Goal: Task Accomplishment & Management: Use online tool/utility

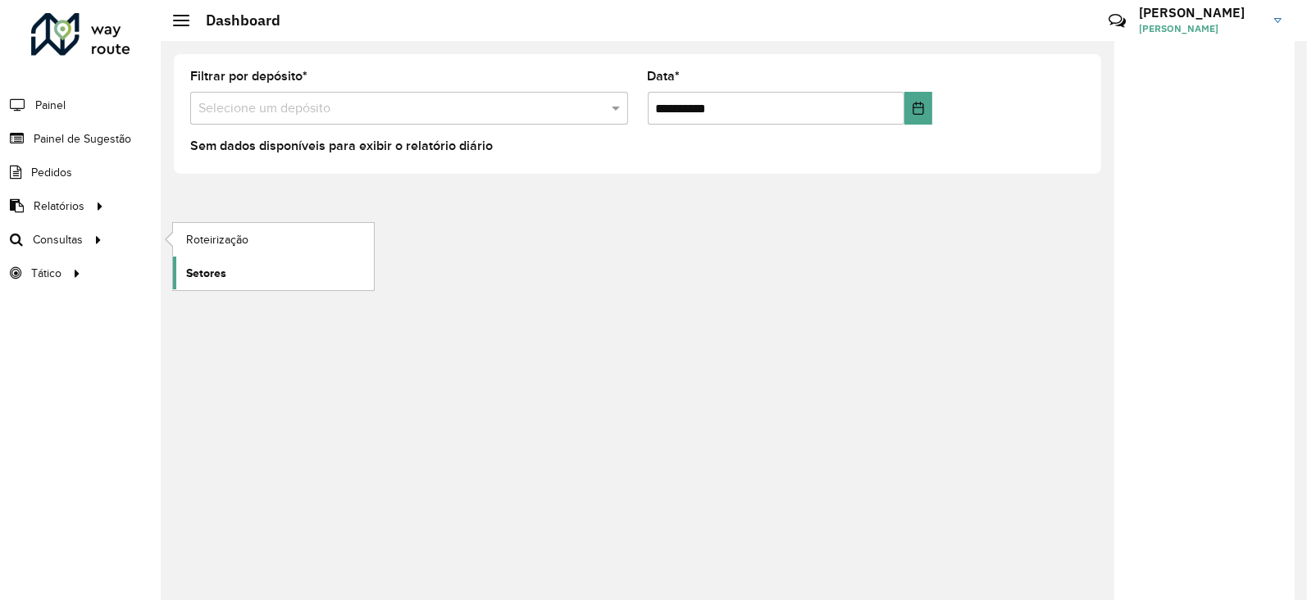
click at [213, 271] on span "Setores" at bounding box center [206, 273] width 40 height 17
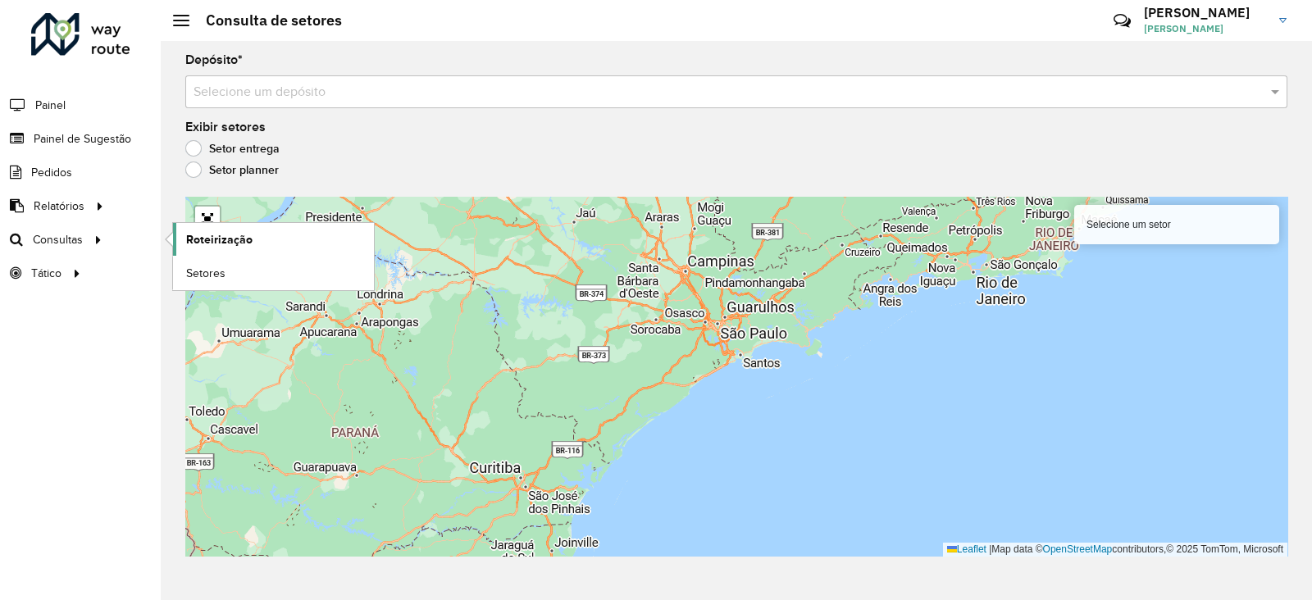
click at [224, 236] on span "Roteirização" at bounding box center [219, 239] width 66 height 17
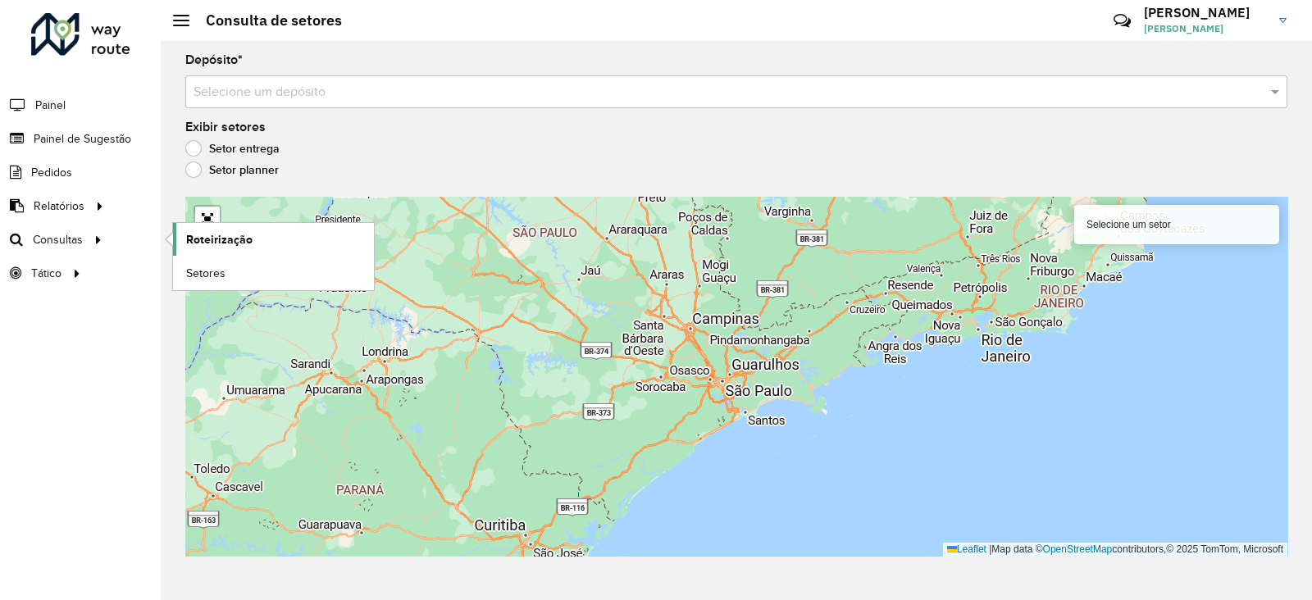
click at [198, 240] on span "Roteirização" at bounding box center [219, 239] width 66 height 17
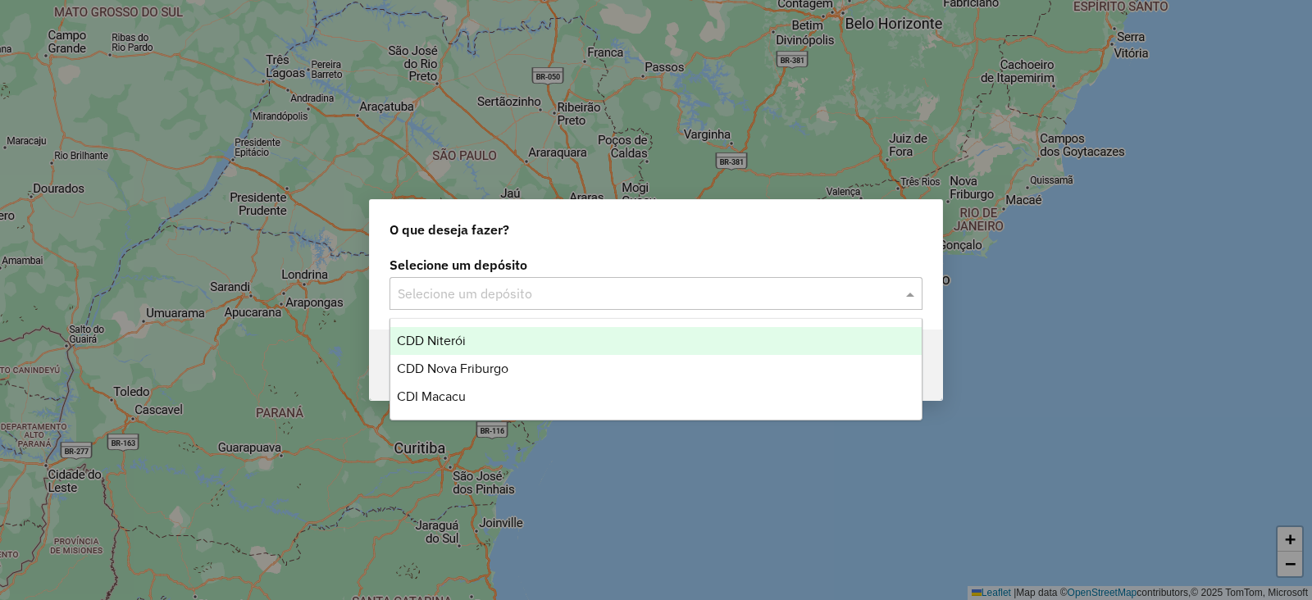
click at [463, 290] on input "text" at bounding box center [640, 295] width 484 height 20
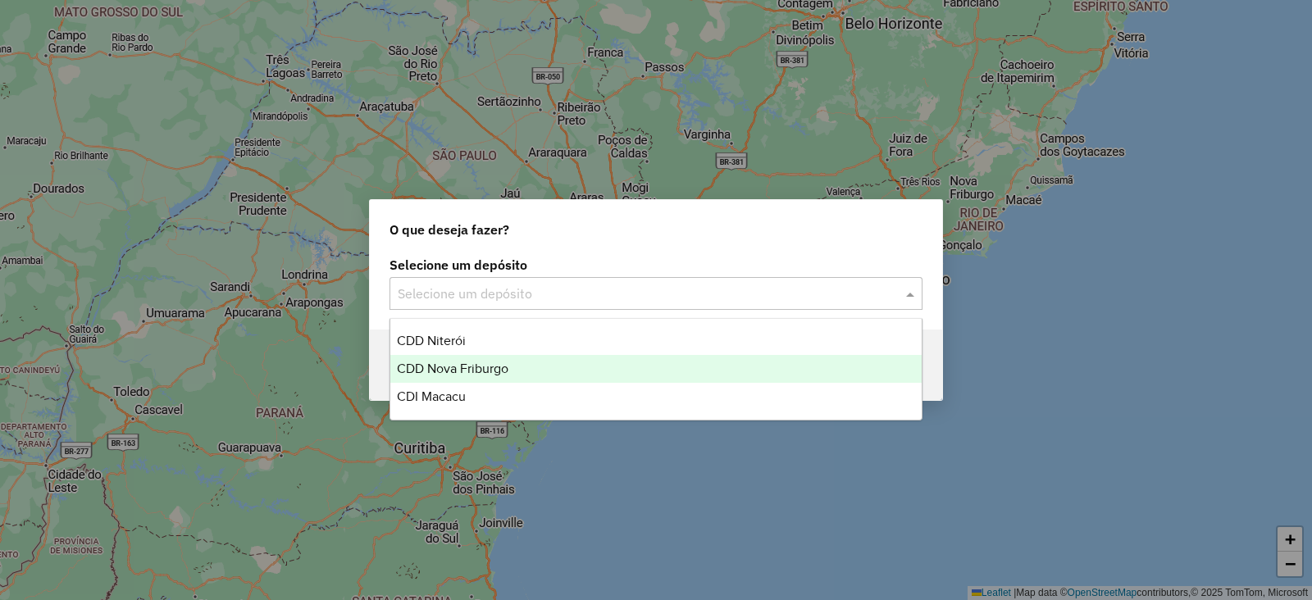
click at [455, 369] on span "CDD Nova Friburgo" at bounding box center [453, 369] width 112 height 14
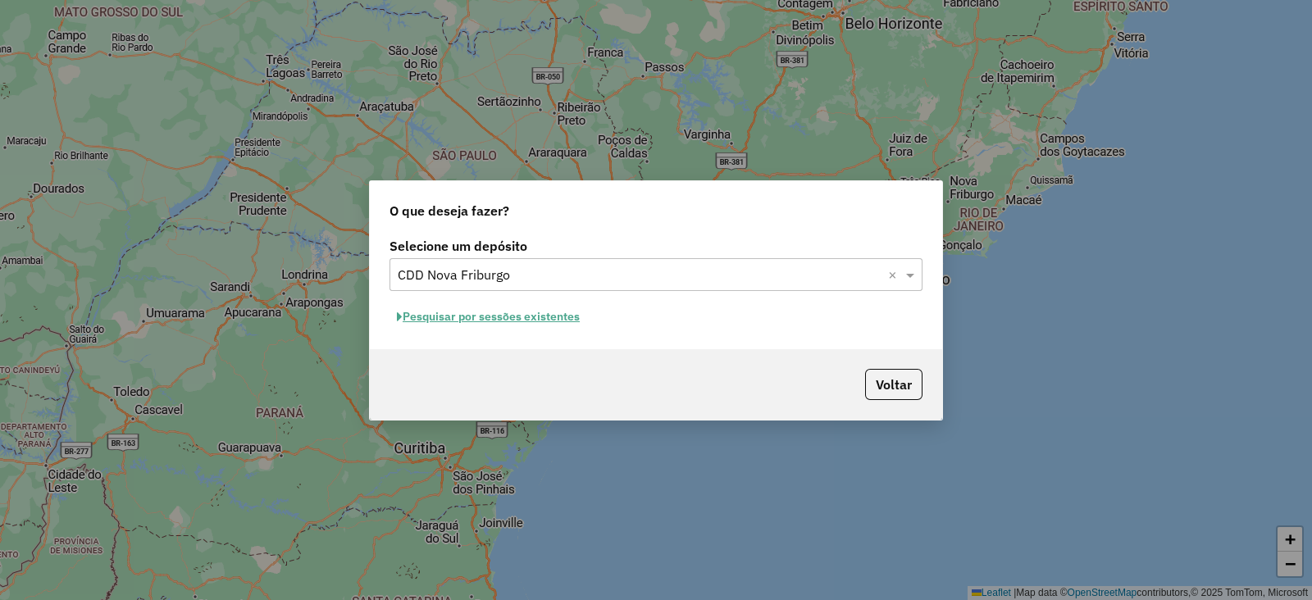
click at [438, 312] on button "Pesquisar por sessões existentes" at bounding box center [489, 316] width 198 height 25
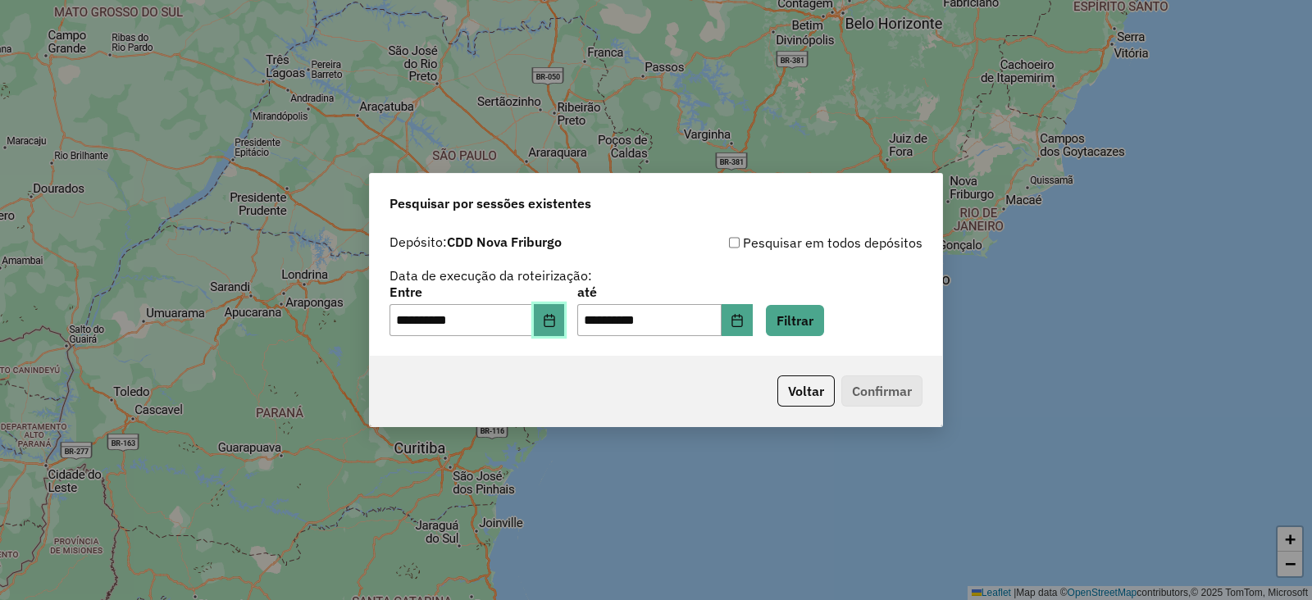
click at [554, 320] on button "Choose Date" at bounding box center [549, 320] width 31 height 33
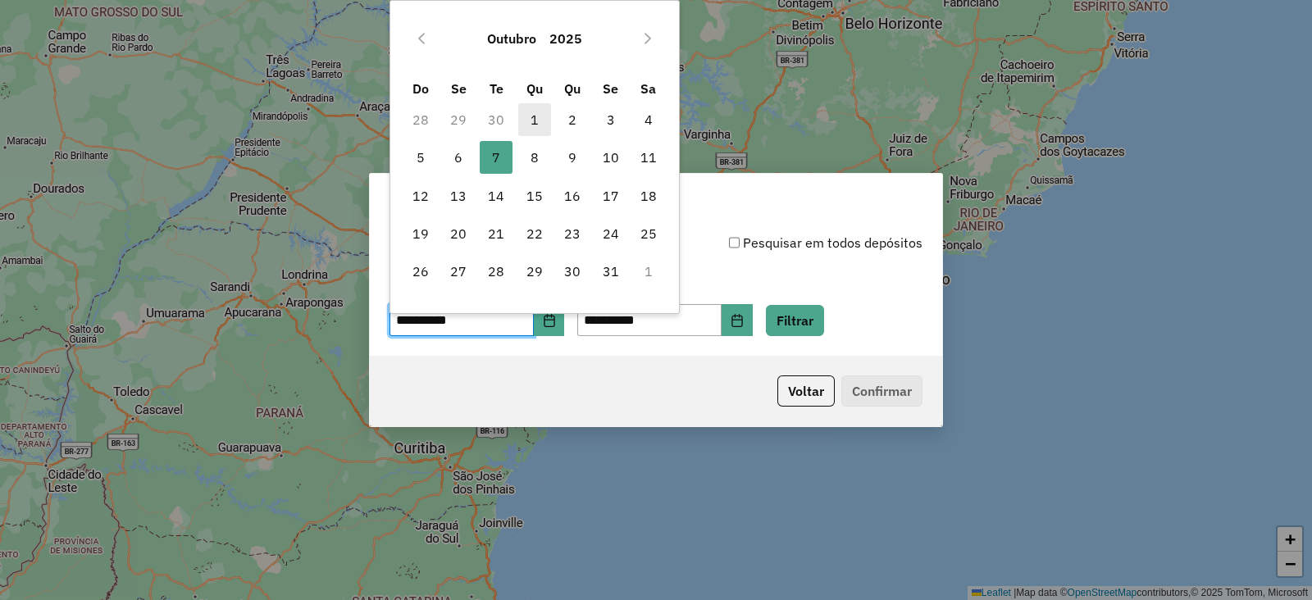
click at [536, 116] on span "1" at bounding box center [534, 119] width 33 height 33
type input "**********"
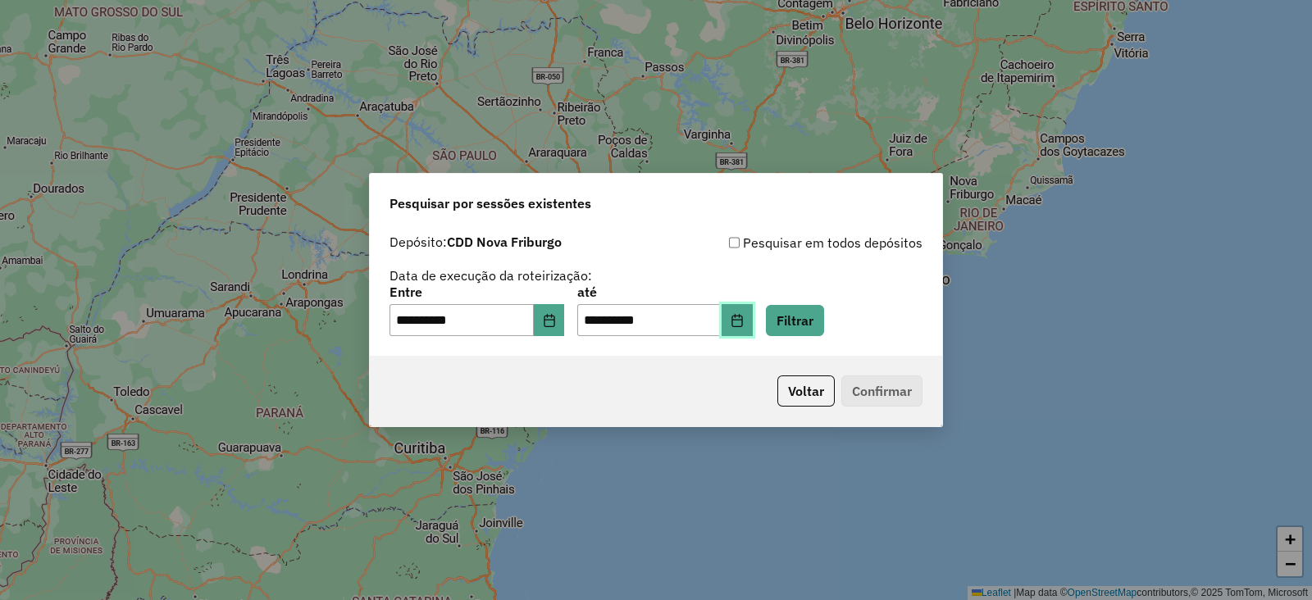
click at [742, 319] on icon "Choose Date" at bounding box center [737, 320] width 11 height 13
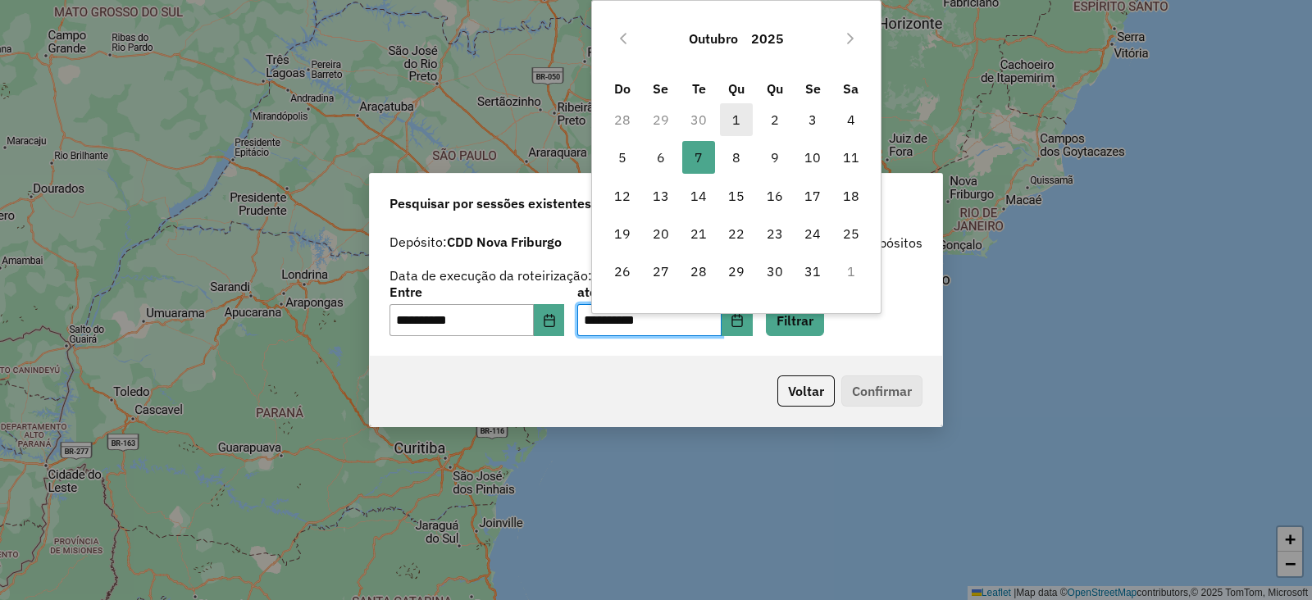
click at [735, 114] on span "1" at bounding box center [736, 119] width 33 height 33
type input "**********"
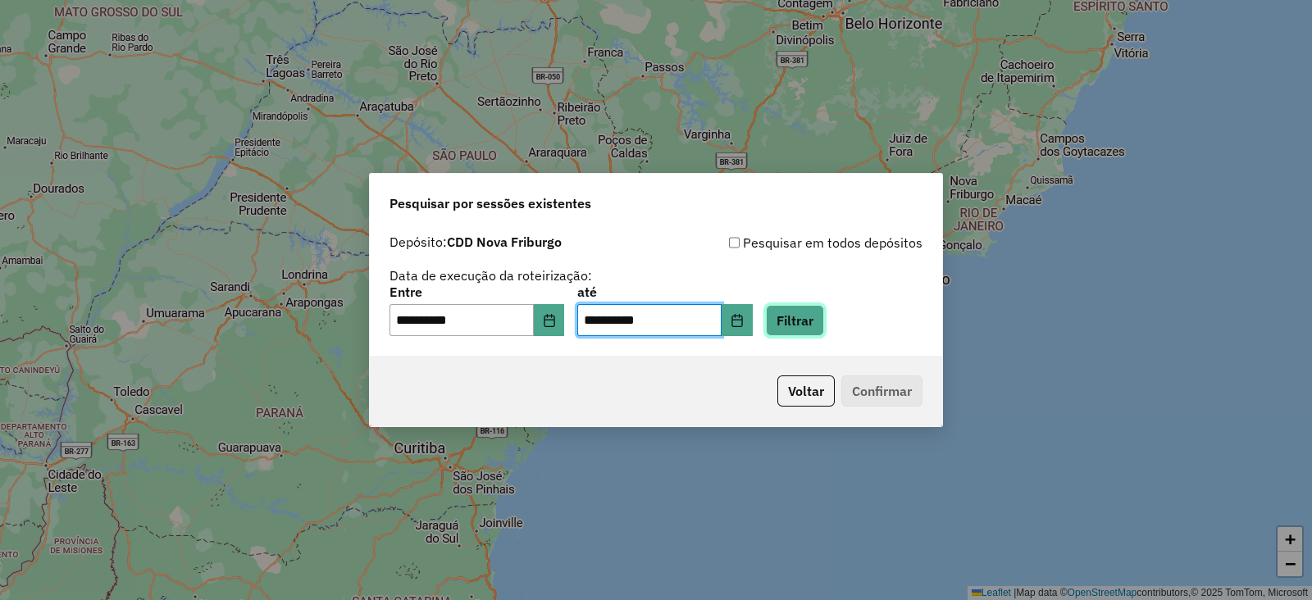
click at [817, 313] on button "Filtrar" at bounding box center [795, 320] width 58 height 31
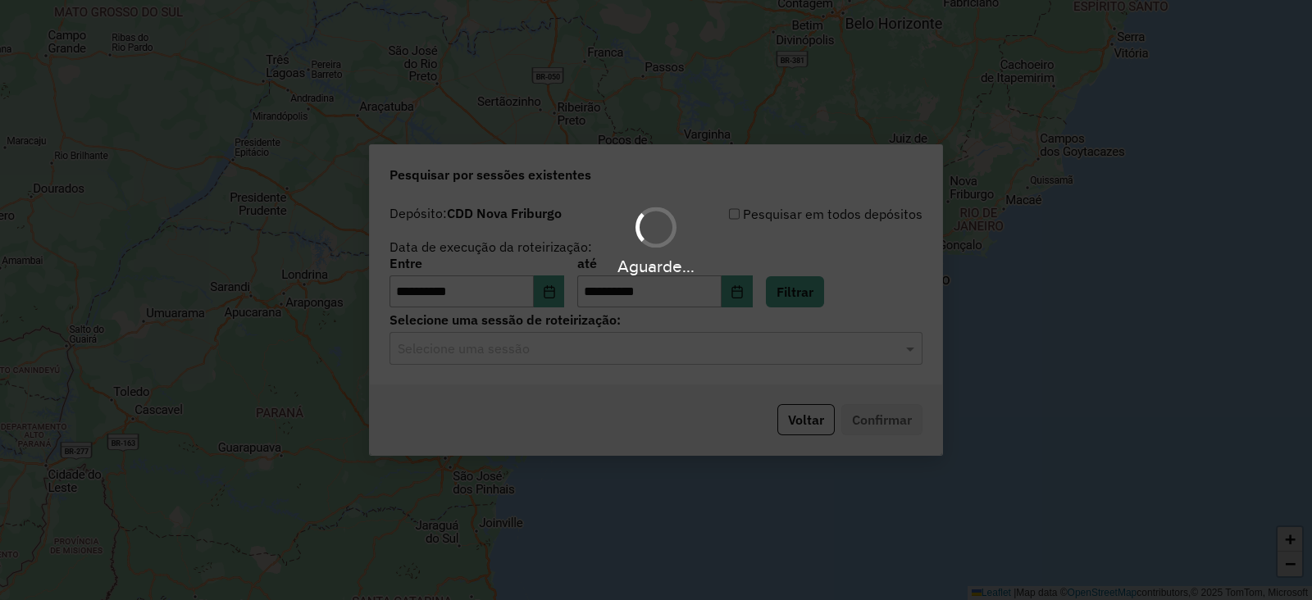
click at [630, 359] on div "Selecione uma sessão" at bounding box center [656, 348] width 533 height 33
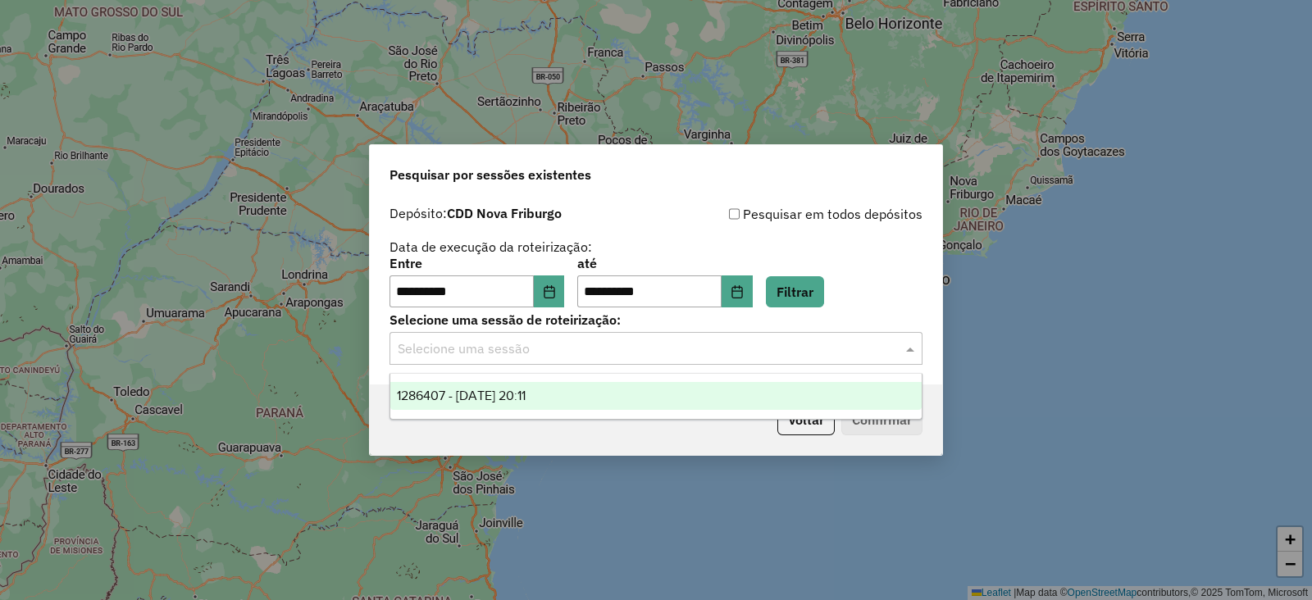
click at [584, 387] on div "1286407 - 01/10/2025 20:11" at bounding box center [655, 396] width 531 height 28
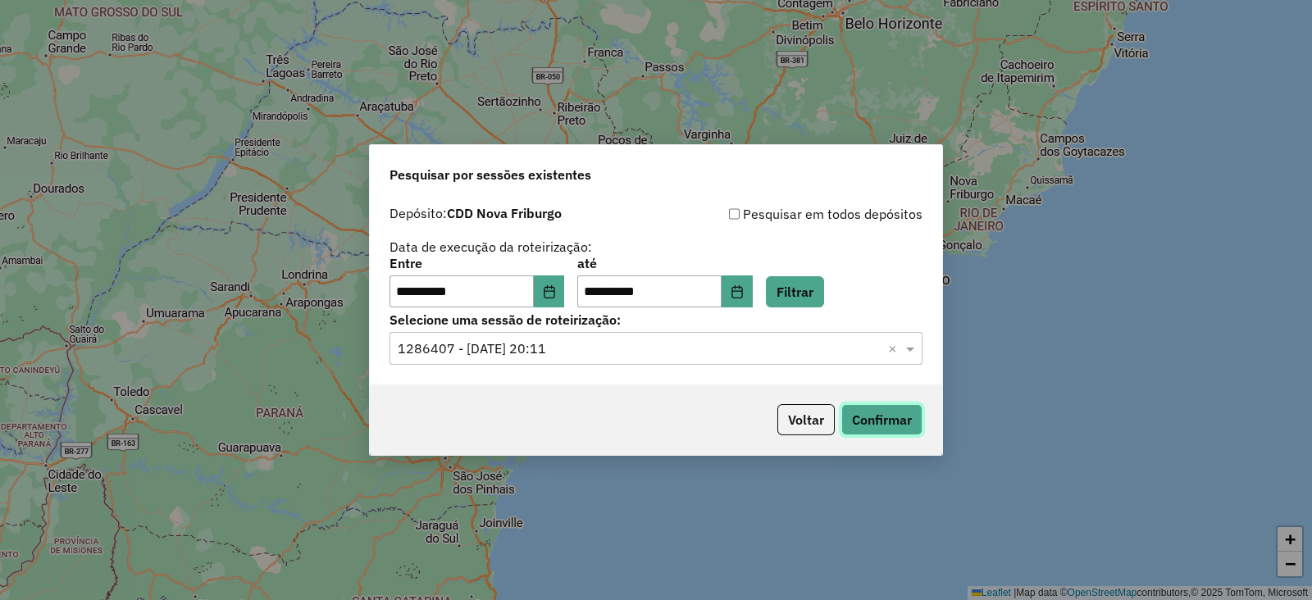
click at [869, 417] on button "Confirmar" at bounding box center [881, 419] width 81 height 31
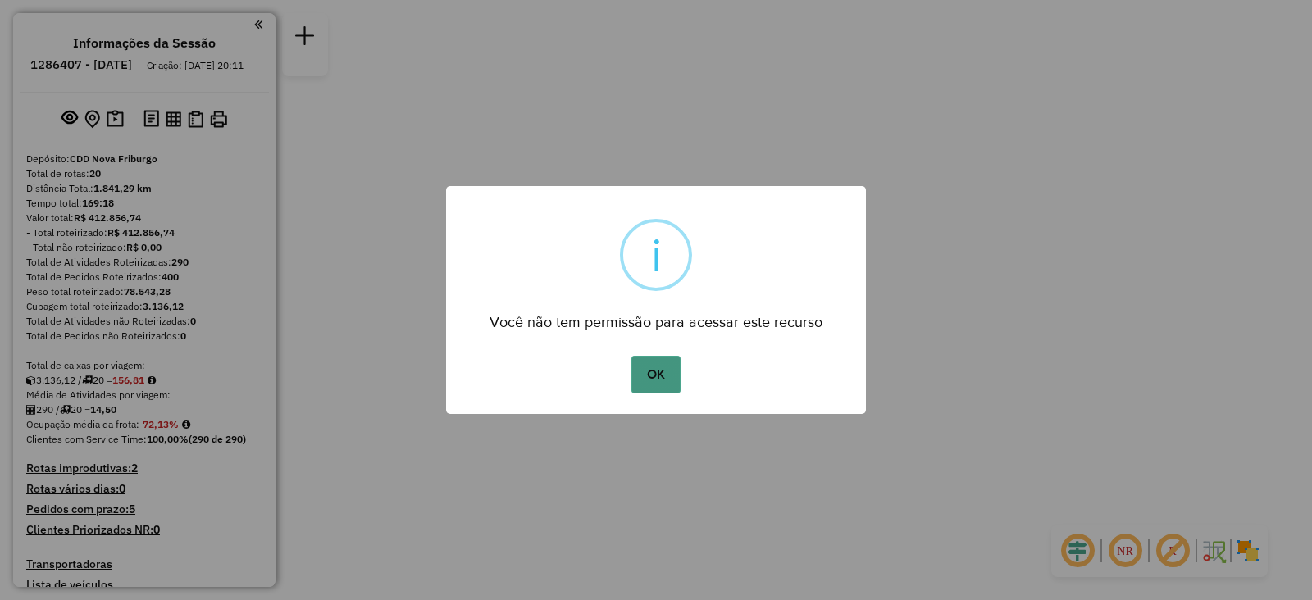
click at [659, 370] on button "OK" at bounding box center [656, 375] width 48 height 38
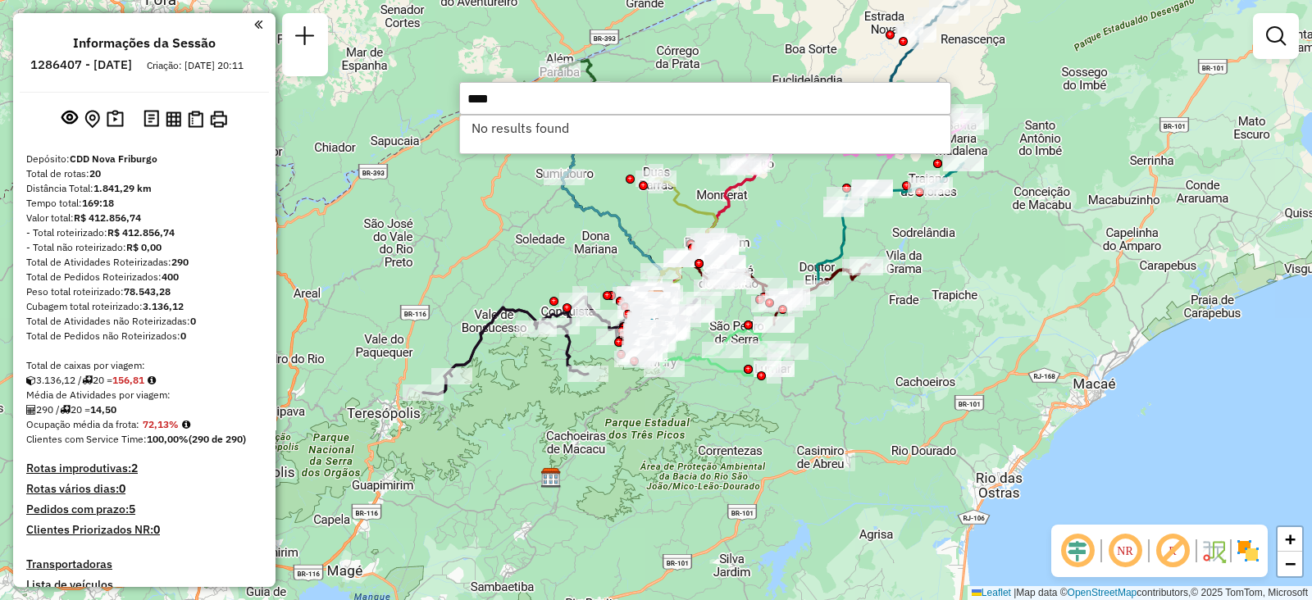
type input "****"
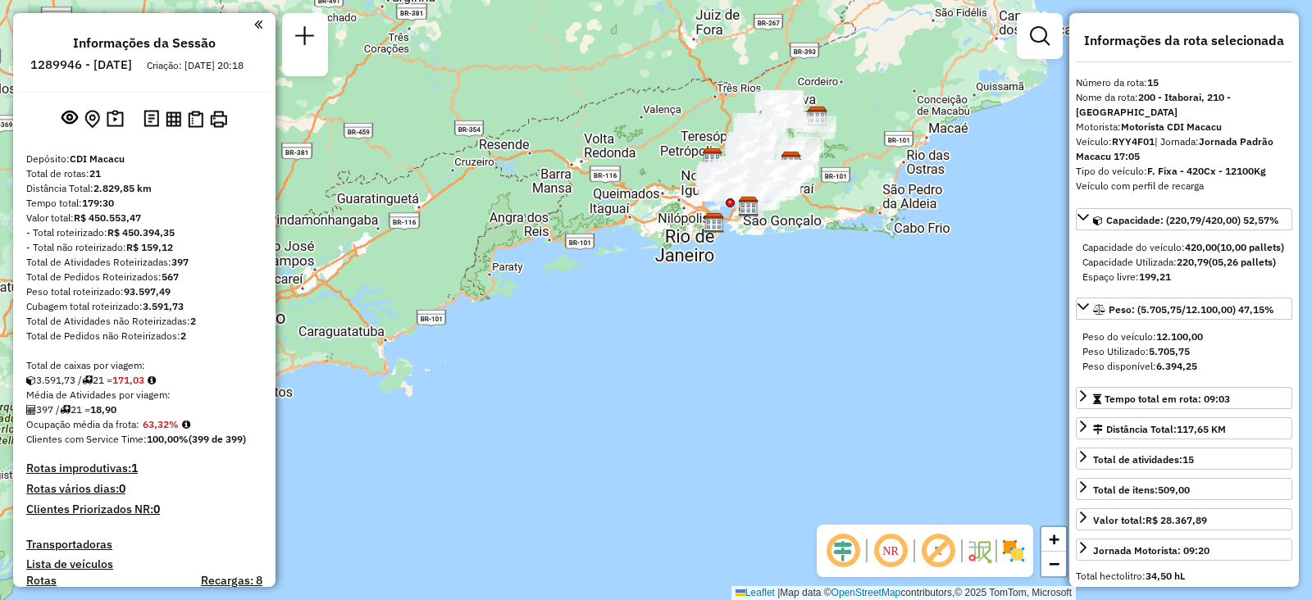
select select "**********"
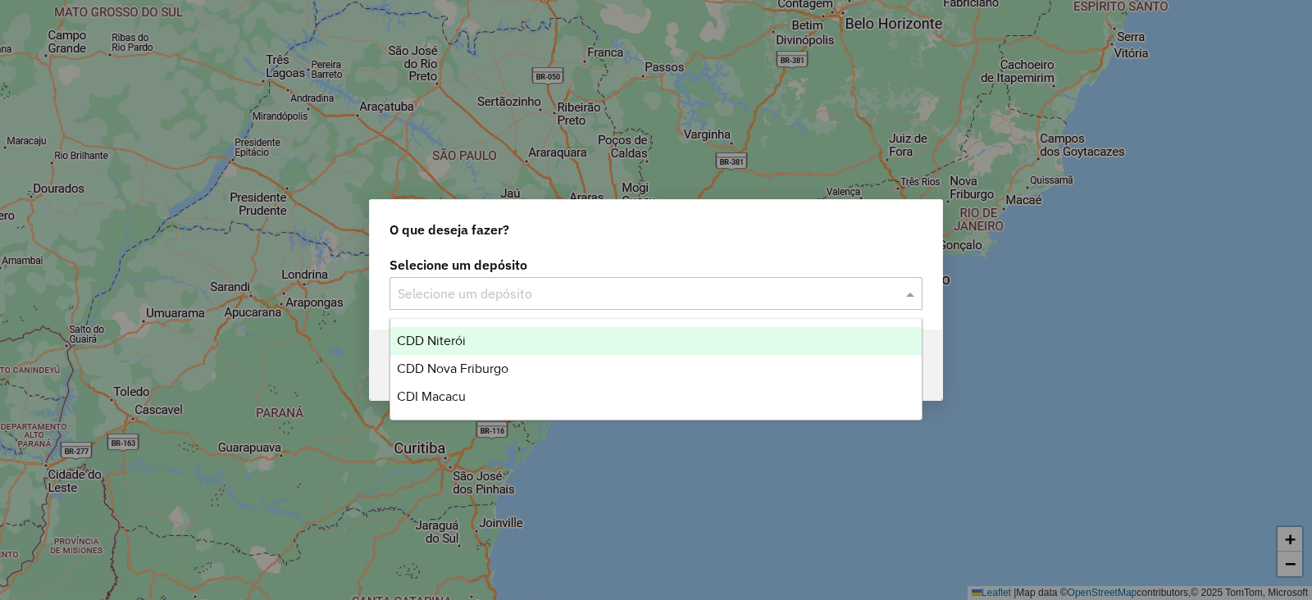
click at [451, 288] on input "text" at bounding box center [640, 295] width 484 height 20
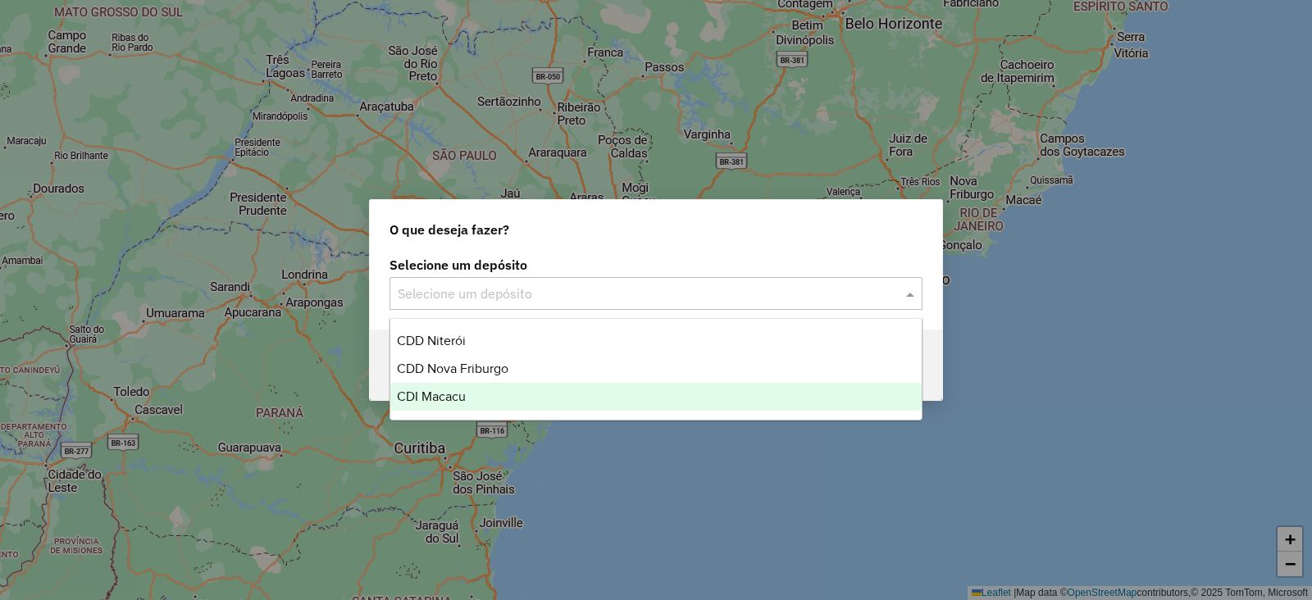
click at [459, 394] on span "CDI Macacu" at bounding box center [431, 397] width 69 height 14
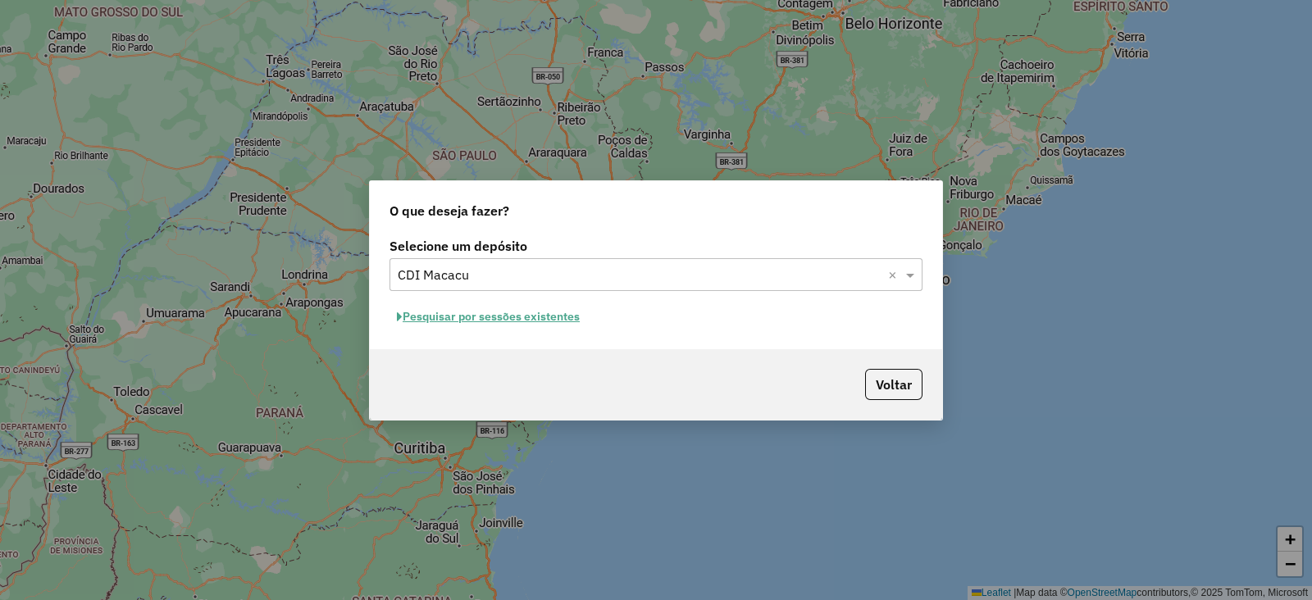
click at [448, 316] on button "Pesquisar por sessões existentes" at bounding box center [489, 316] width 198 height 25
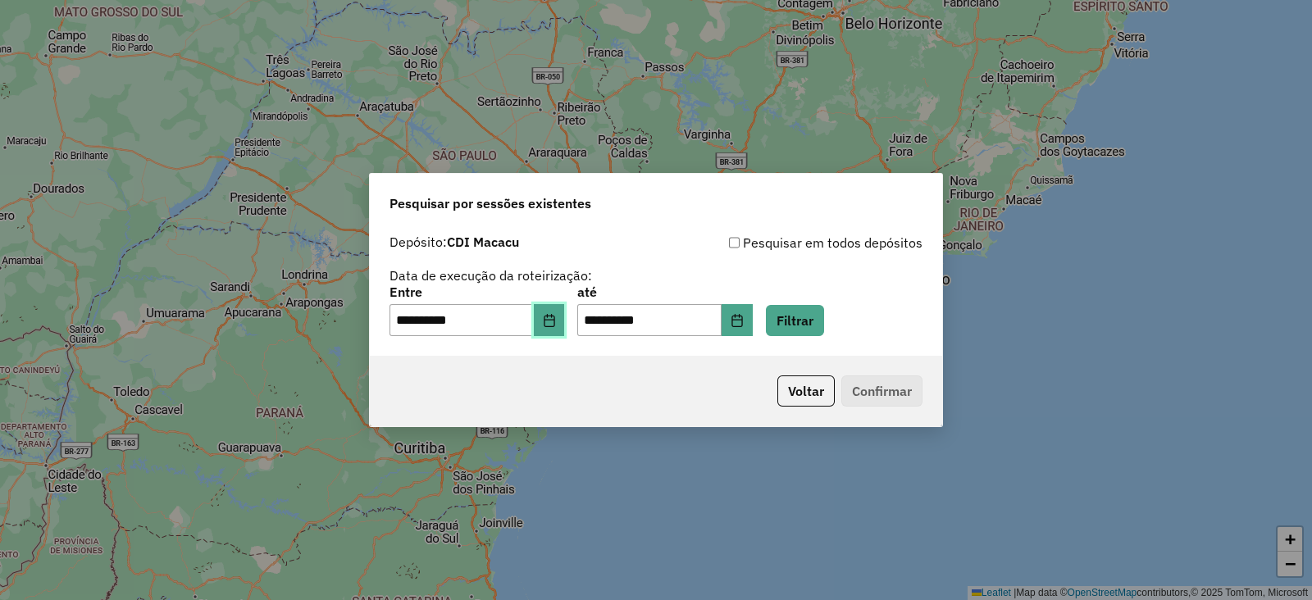
click at [556, 317] on icon "Choose Date" at bounding box center [549, 320] width 13 height 13
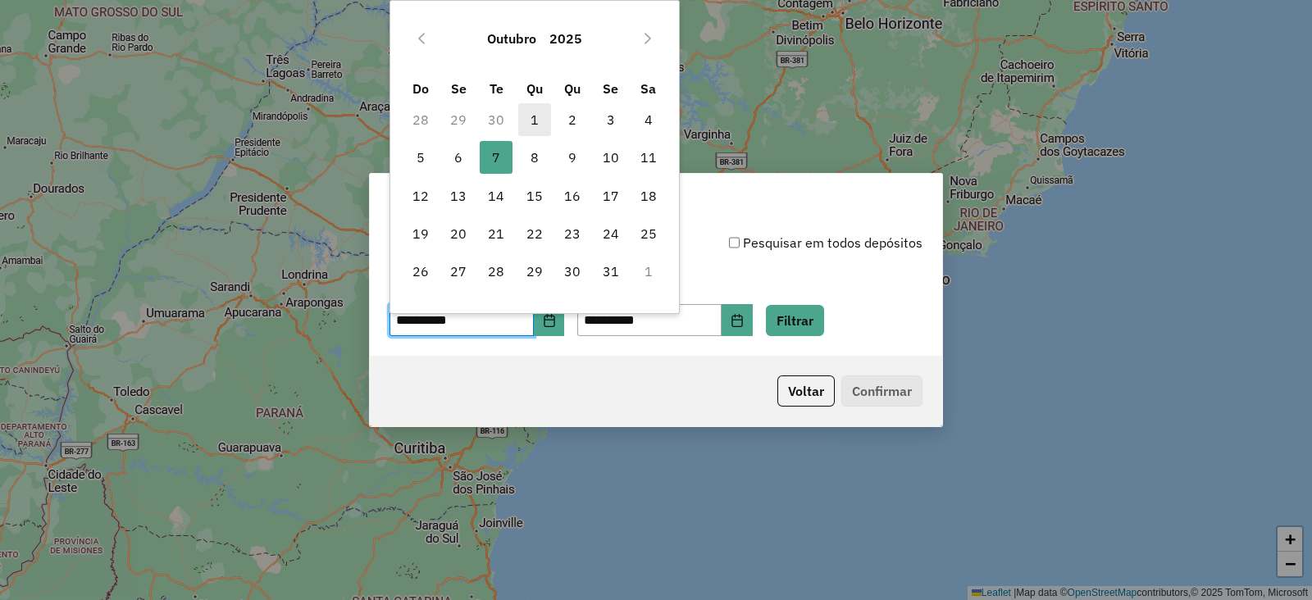
click at [535, 121] on span "1" at bounding box center [534, 119] width 33 height 33
type input "**********"
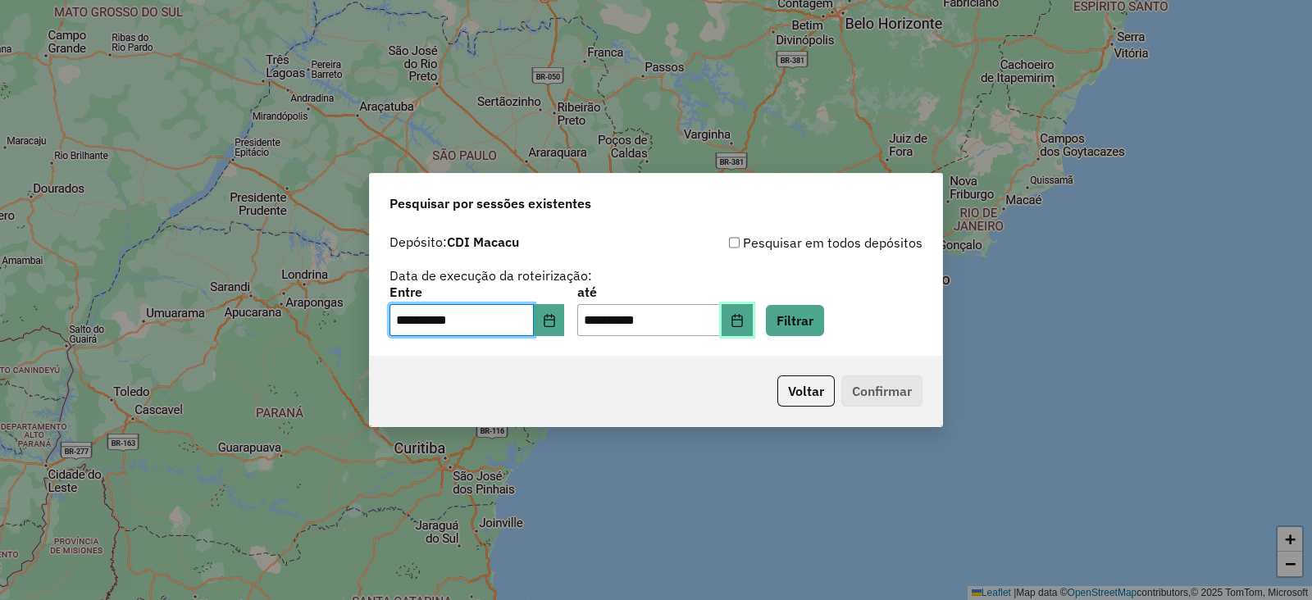
click at [744, 314] on icon "Choose Date" at bounding box center [737, 320] width 13 height 13
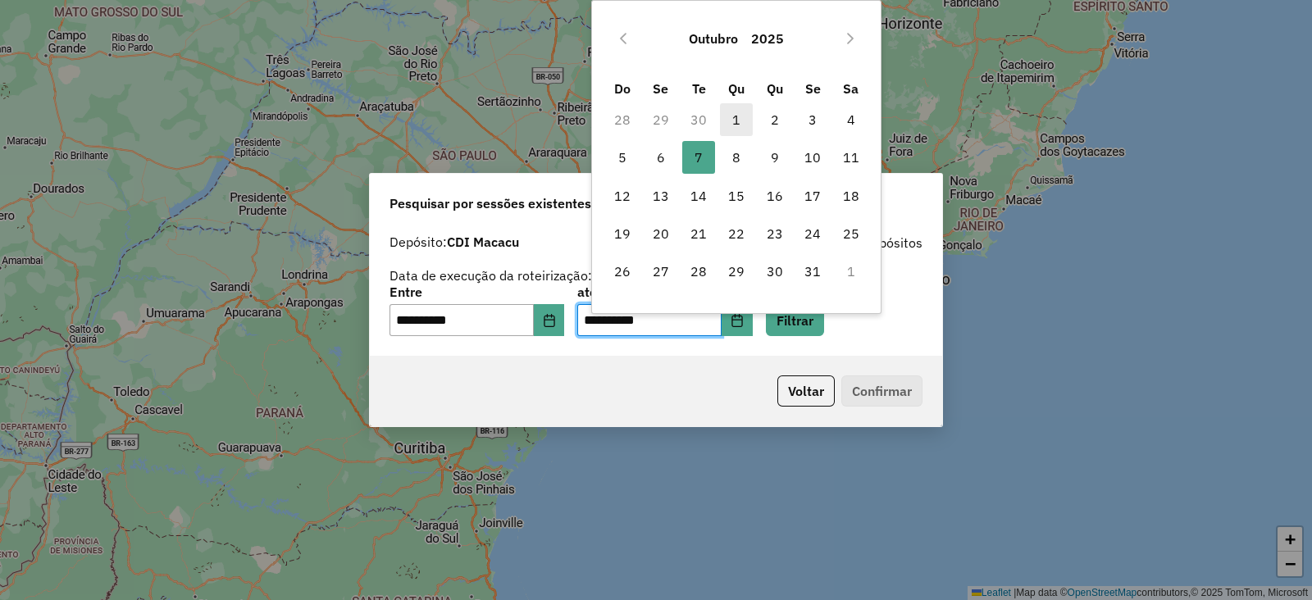
click at [736, 110] on span "1" at bounding box center [736, 119] width 33 height 33
type input "**********"
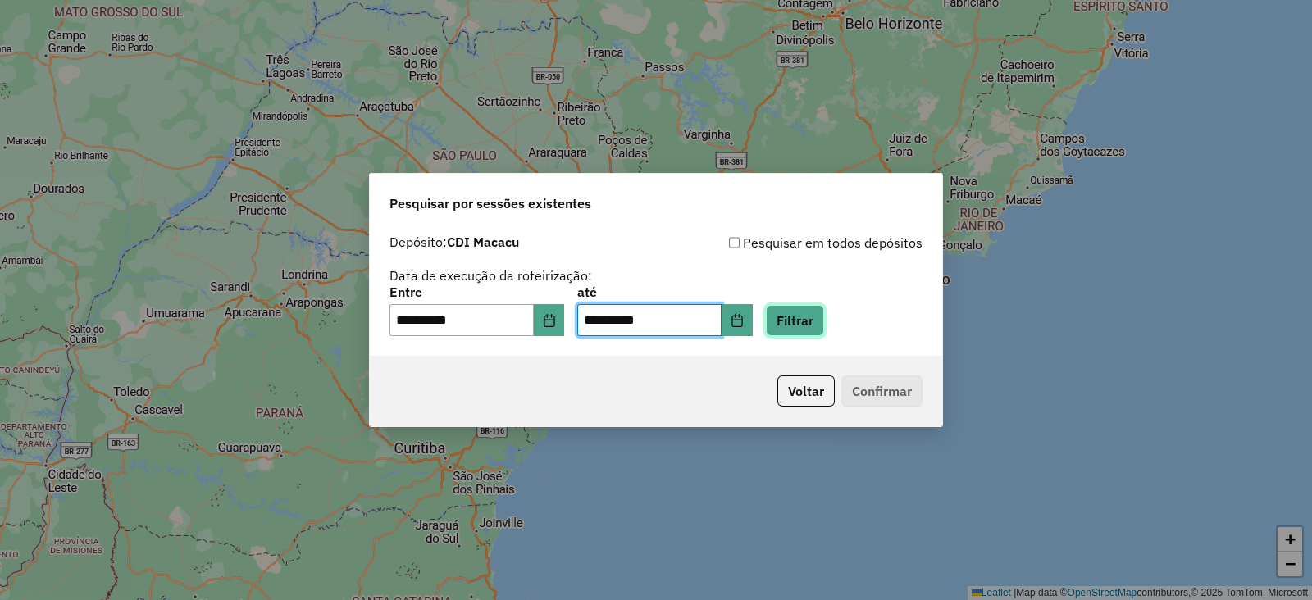
click at [817, 315] on button "Filtrar" at bounding box center [795, 320] width 58 height 31
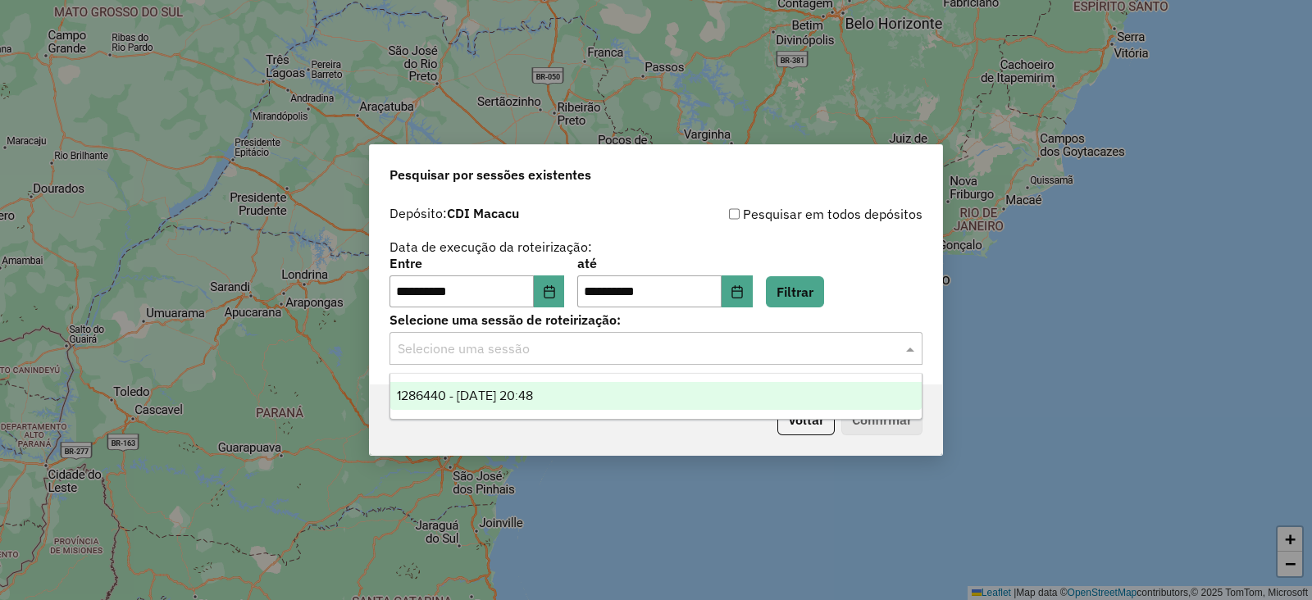
click at [611, 340] on input "text" at bounding box center [640, 350] width 484 height 20
click at [559, 386] on div "1286440 - 01/10/2025 20:48" at bounding box center [655, 396] width 531 height 28
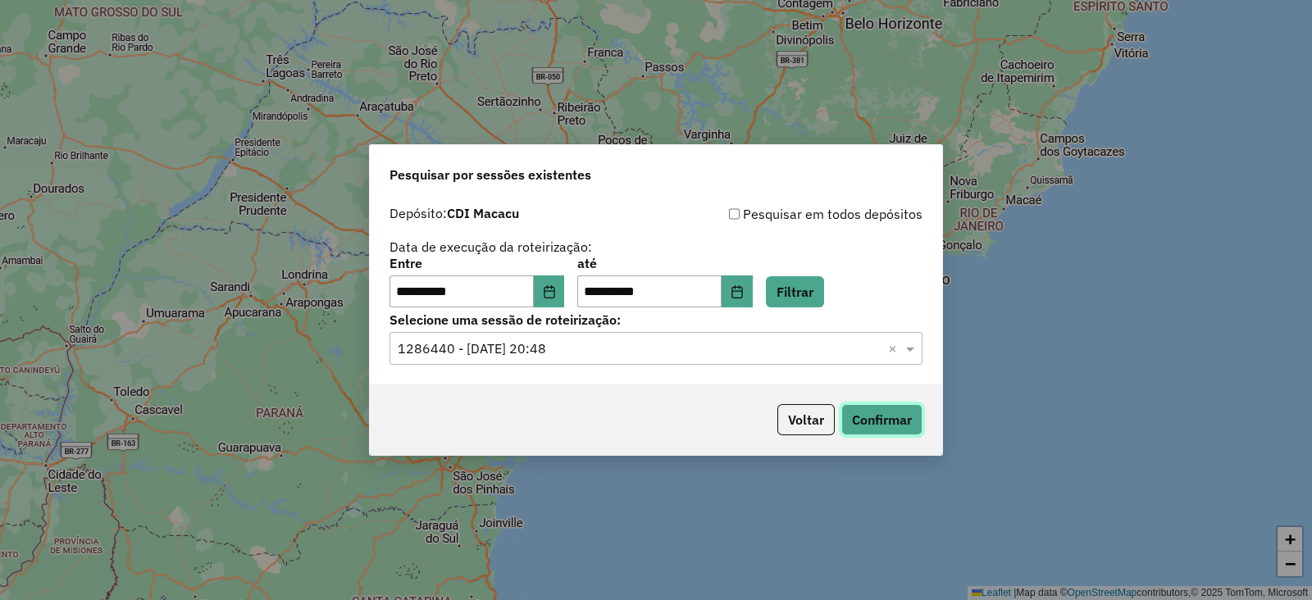
click at [864, 418] on button "Confirmar" at bounding box center [881, 419] width 81 height 31
click at [556, 289] on icon "Choose Date" at bounding box center [549, 291] width 13 height 13
click at [887, 420] on button "Confirmar" at bounding box center [881, 419] width 81 height 31
click at [554, 288] on icon "Choose Date" at bounding box center [549, 291] width 11 height 13
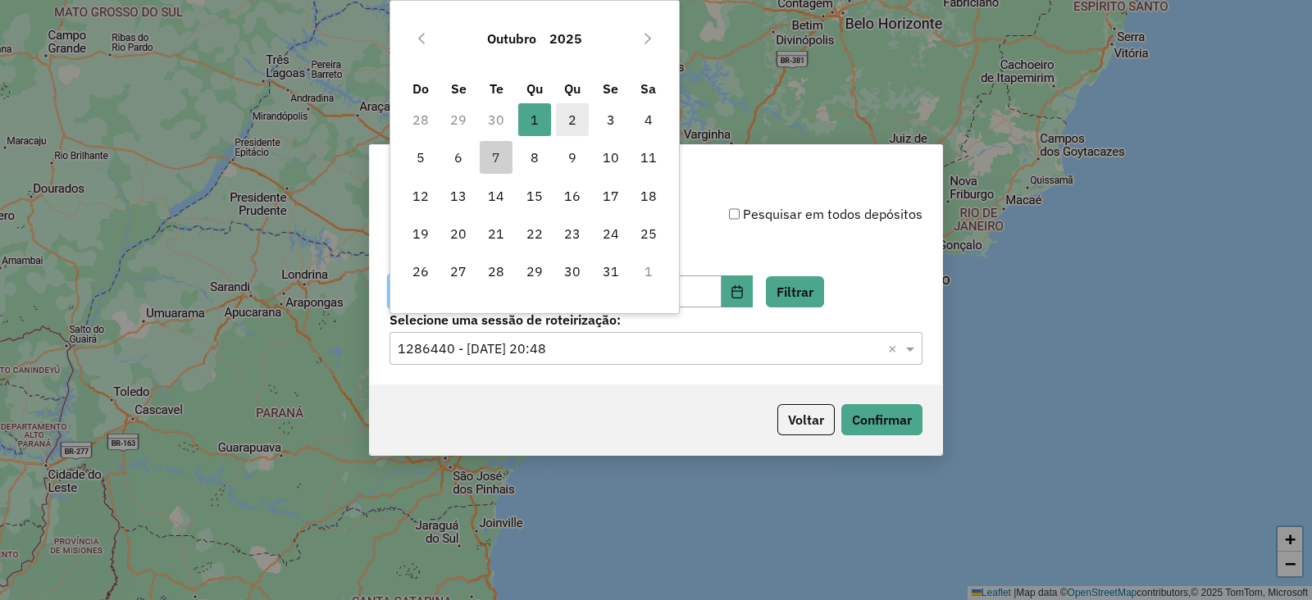
click at [567, 113] on span "2" at bounding box center [572, 119] width 33 height 33
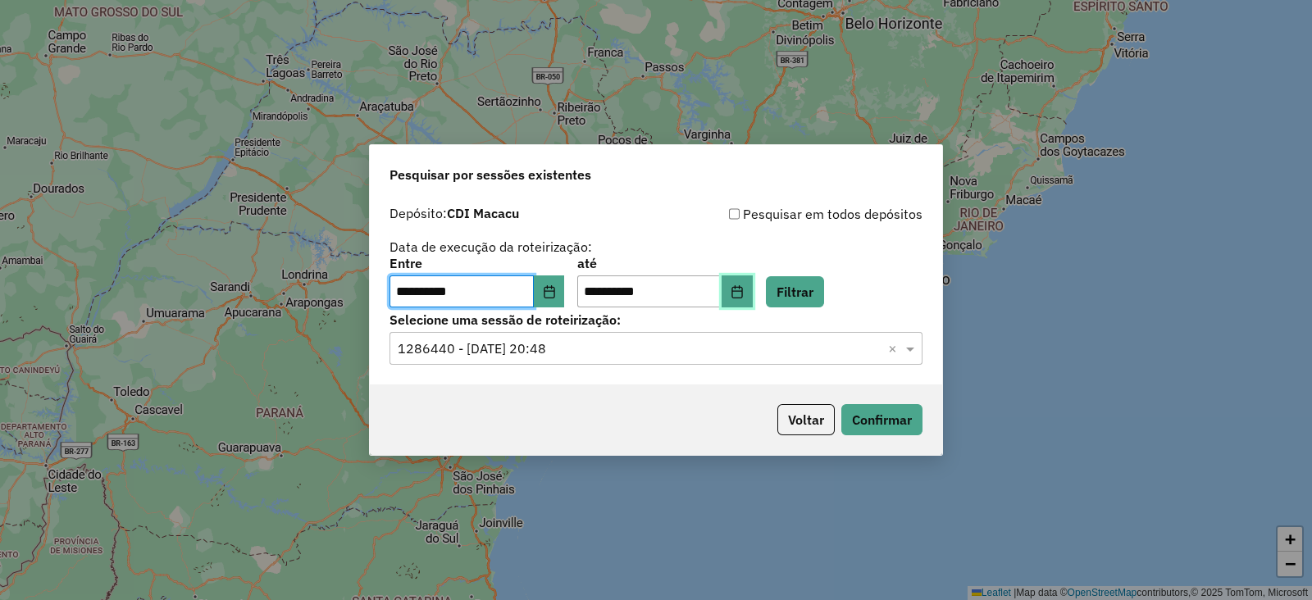
click at [753, 291] on button "Choose Date" at bounding box center [737, 292] width 31 height 33
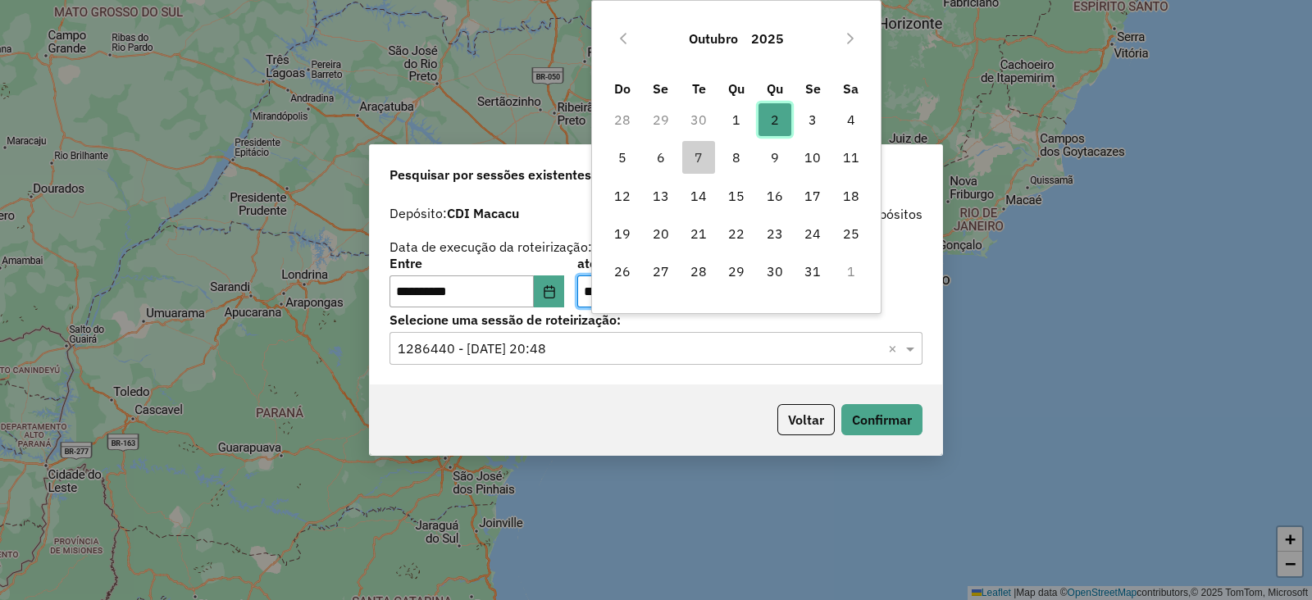
click at [779, 112] on span "2" at bounding box center [775, 119] width 33 height 33
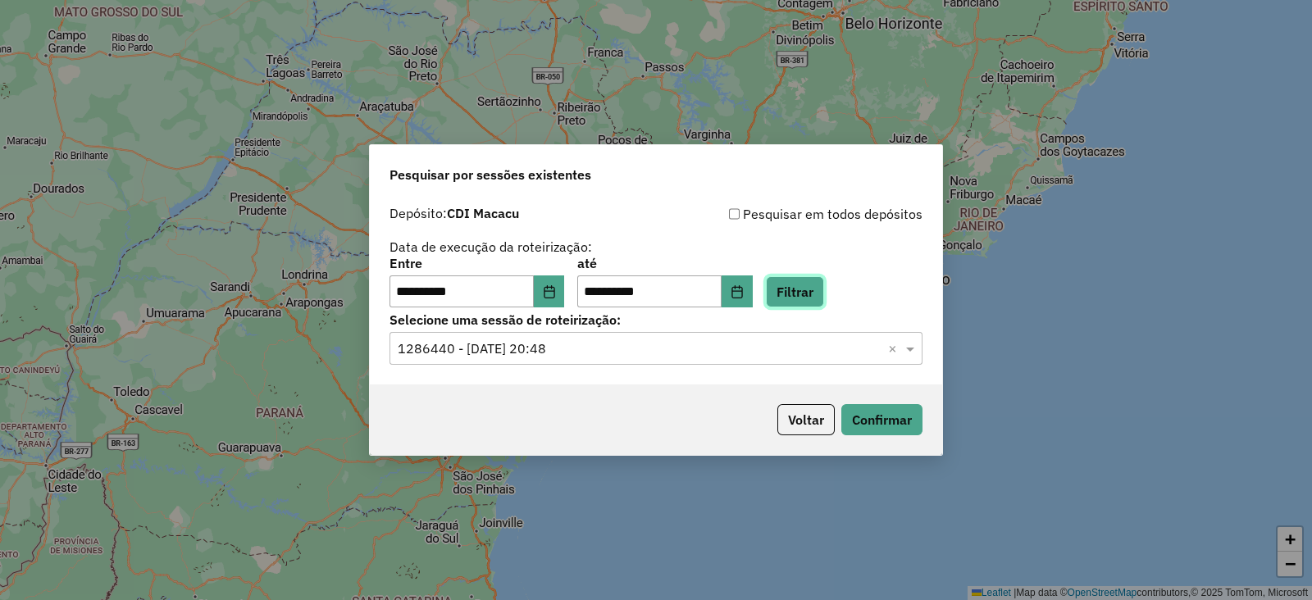
click at [820, 295] on button "Filtrar" at bounding box center [795, 291] width 58 height 31
click at [504, 351] on hb-app "**********" at bounding box center [656, 300] width 1312 height 600
click at [504, 351] on input "text" at bounding box center [640, 350] width 484 height 20
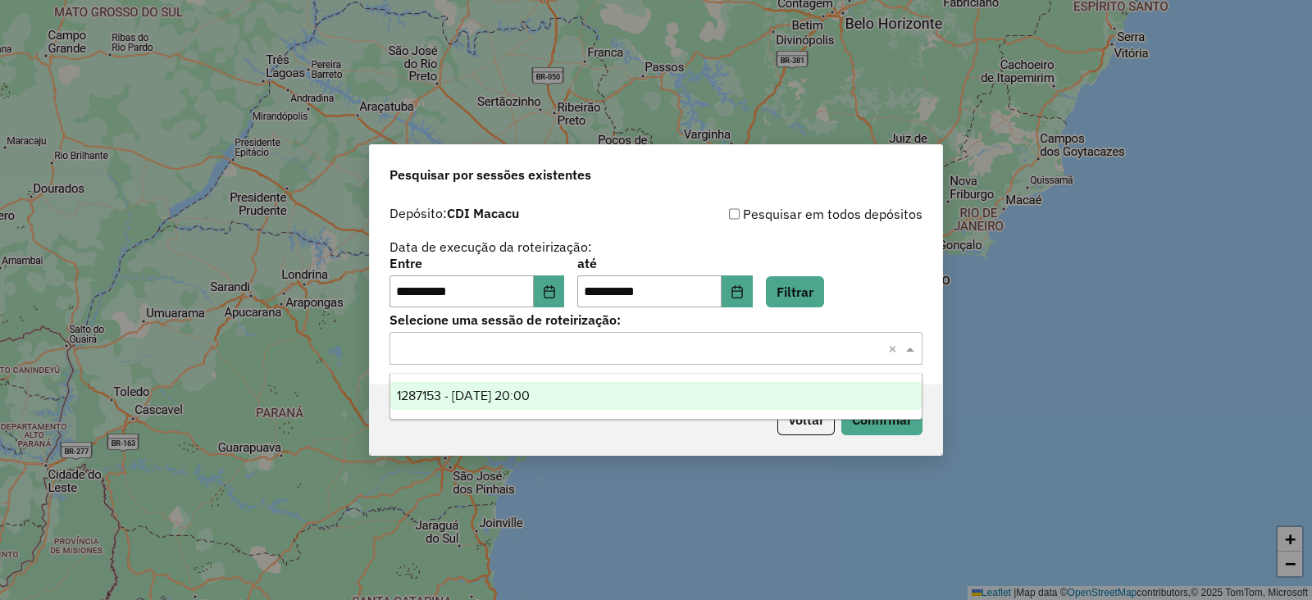
click at [517, 396] on span "1287153 - 02/10/2025 20:00" at bounding box center [463, 396] width 133 height 14
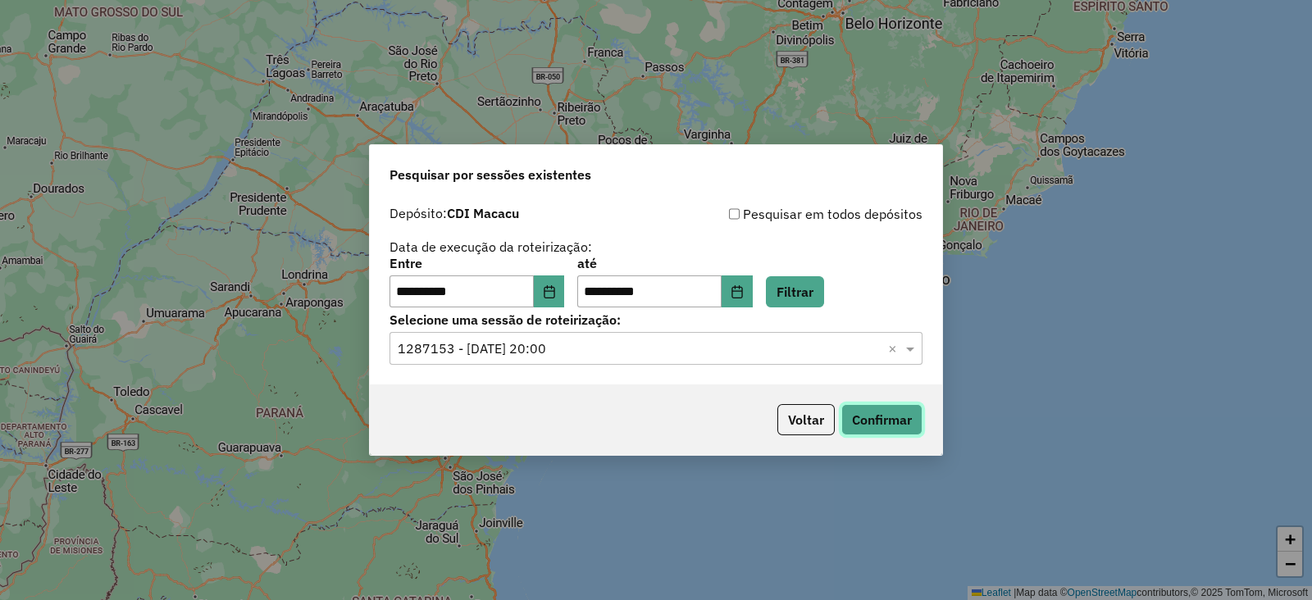
click at [873, 421] on button "Confirmar" at bounding box center [881, 419] width 81 height 31
click at [556, 289] on icon "Choose Date" at bounding box center [549, 291] width 13 height 13
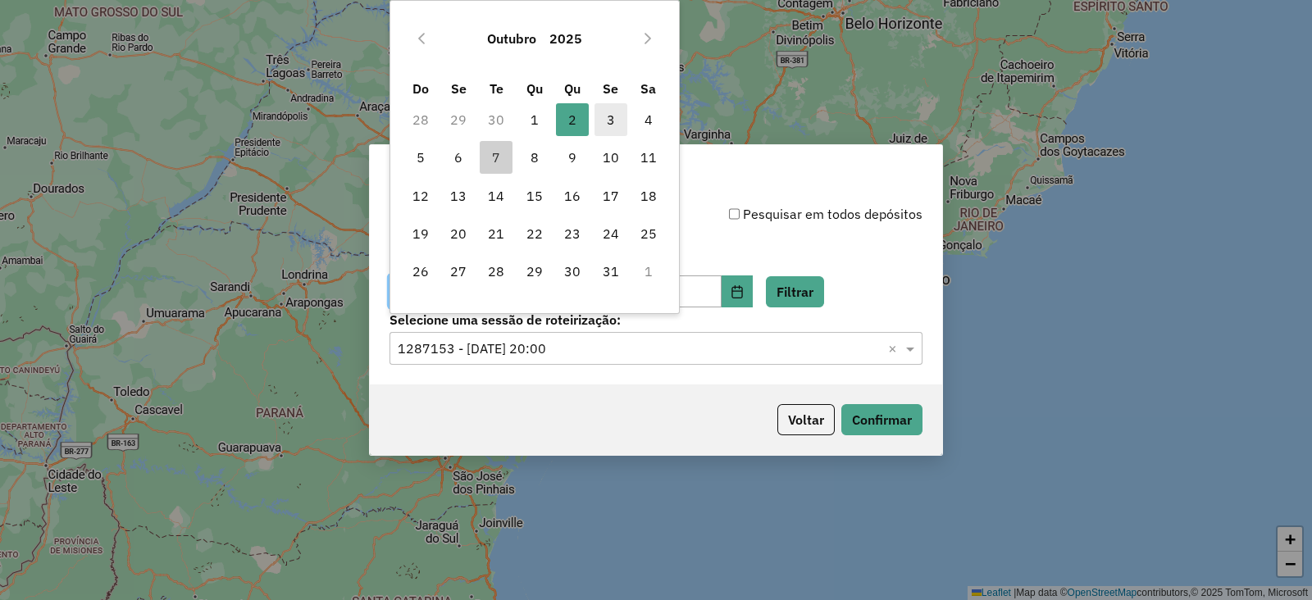
click at [609, 120] on span "3" at bounding box center [611, 119] width 33 height 33
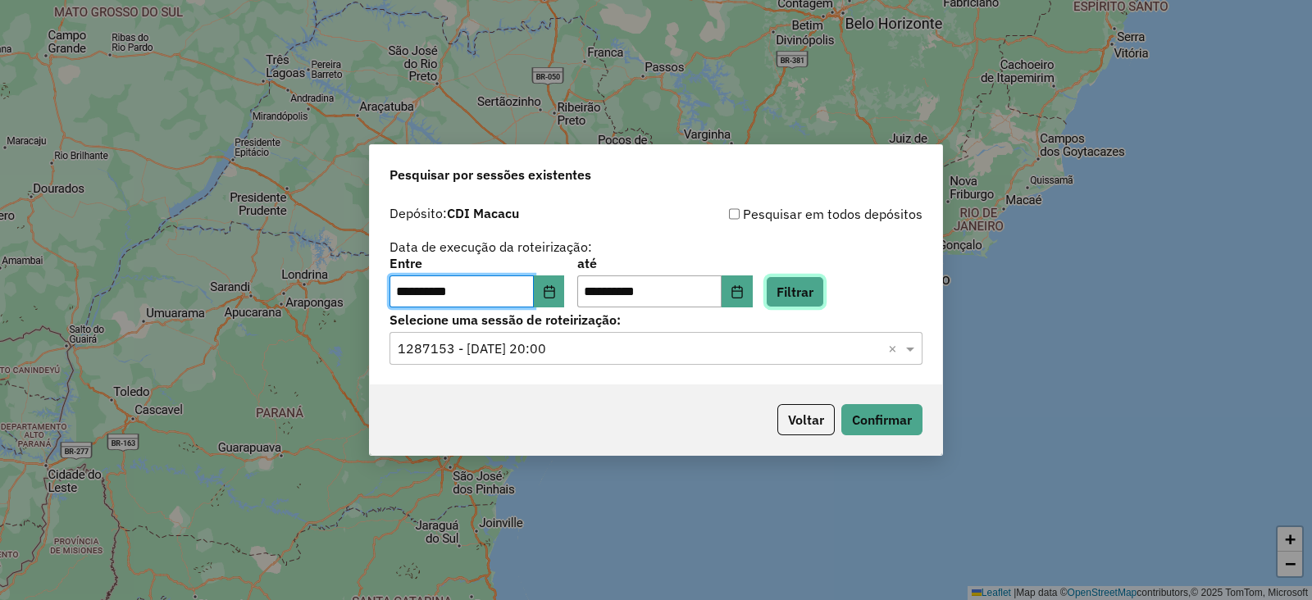
click at [818, 300] on button "Filtrar" at bounding box center [795, 291] width 58 height 31
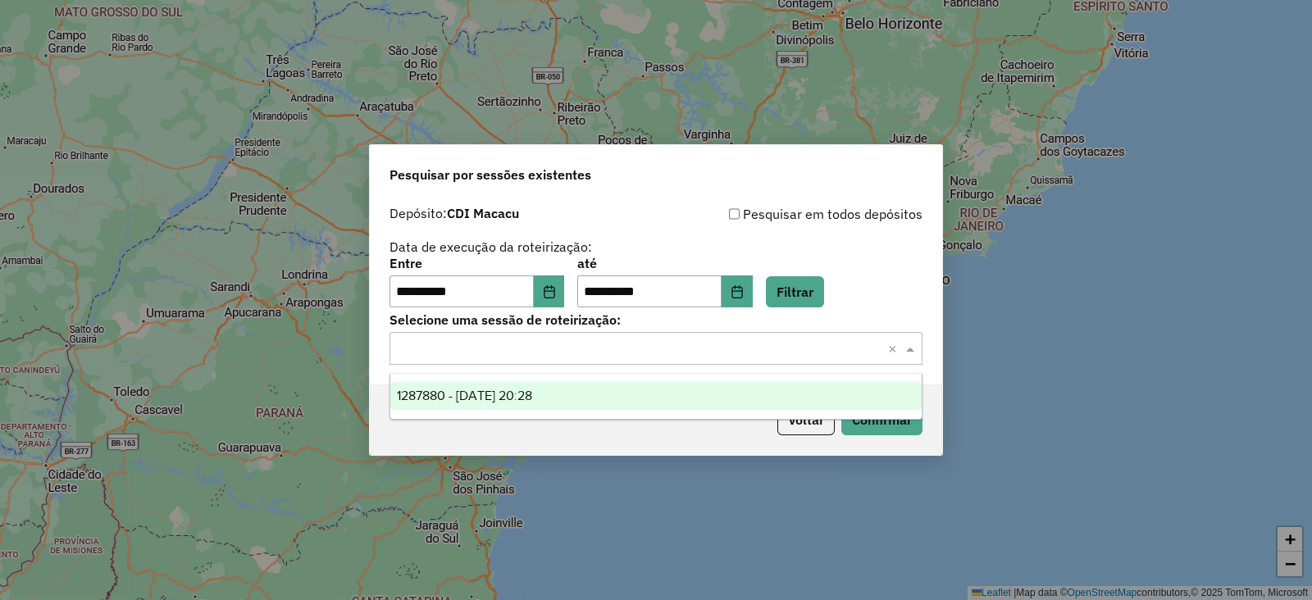
click at [541, 358] on div "Selecione uma sessão × ×" at bounding box center [656, 348] width 533 height 33
drag, startPoint x: 511, startPoint y: 395, endPoint x: 683, endPoint y: 415, distance: 173.4
click at [513, 395] on span "1287880 - 03/10/2025 20:28" at bounding box center [464, 396] width 135 height 14
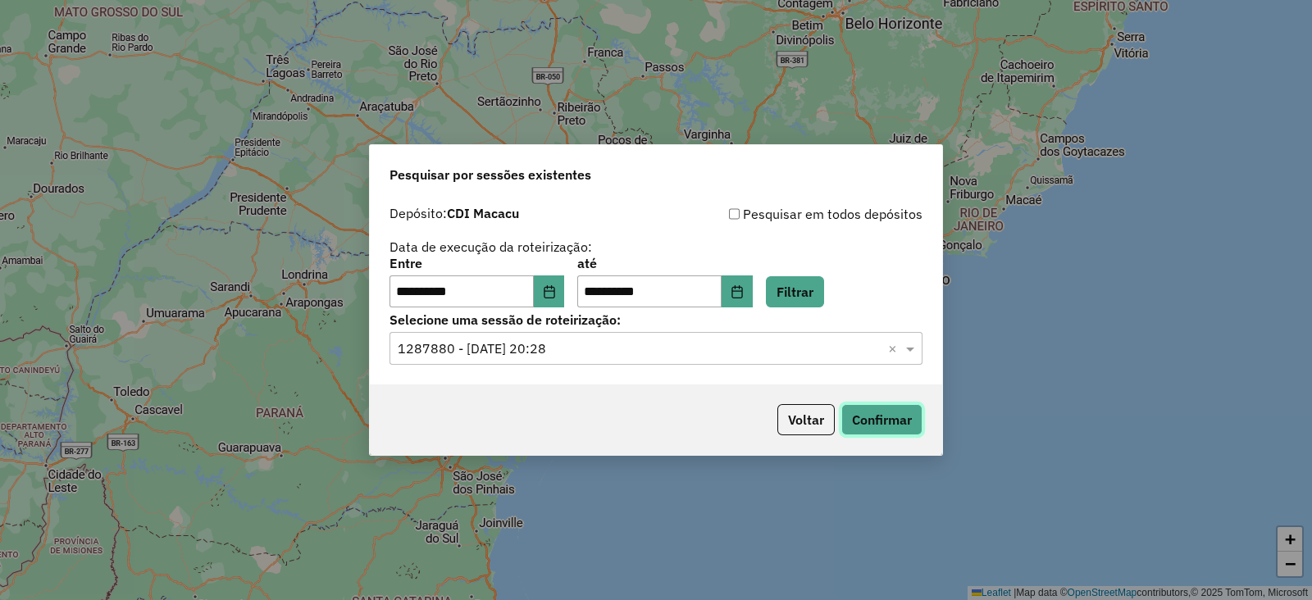
click at [868, 413] on button "Confirmar" at bounding box center [881, 419] width 81 height 31
click at [556, 289] on icon "Choose Date" at bounding box center [549, 291] width 13 height 13
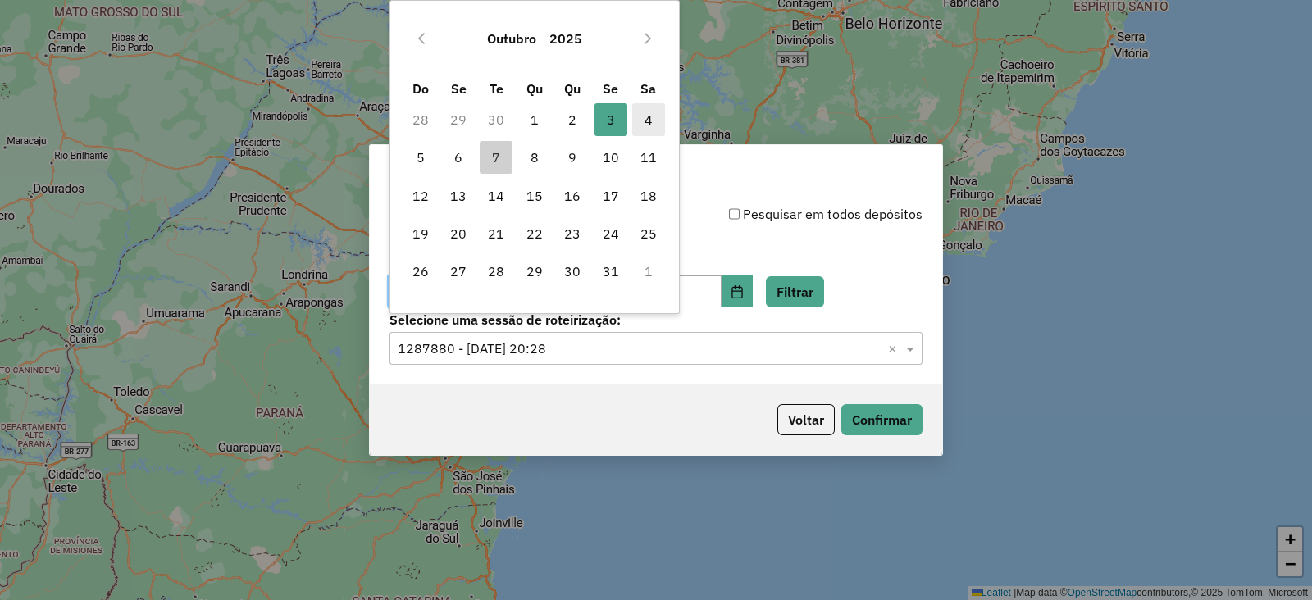
click at [648, 120] on span "4" at bounding box center [648, 119] width 33 height 33
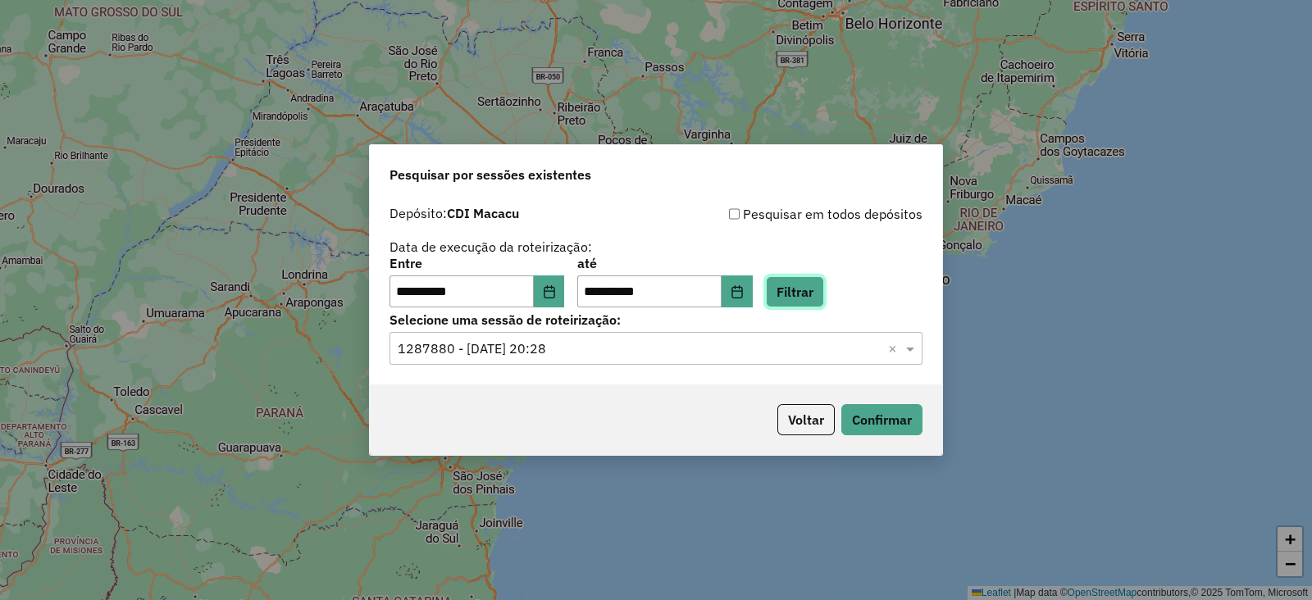
click at [814, 294] on button "Filtrar" at bounding box center [795, 291] width 58 height 31
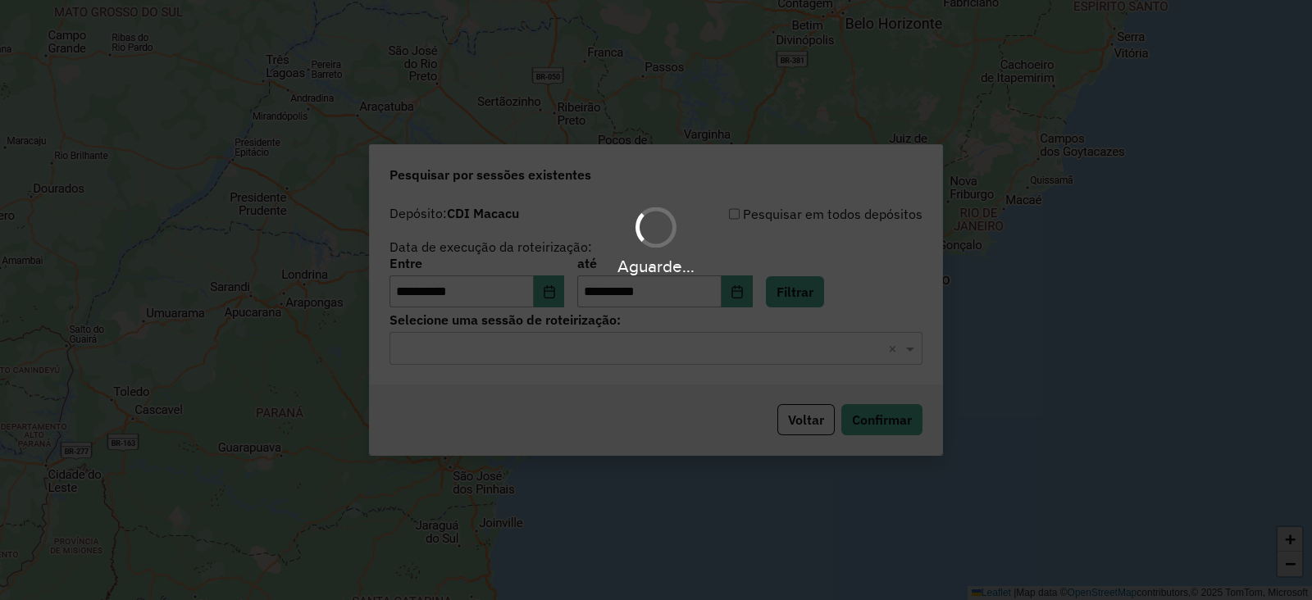
click at [591, 345] on hb-app "**********" at bounding box center [656, 300] width 1312 height 600
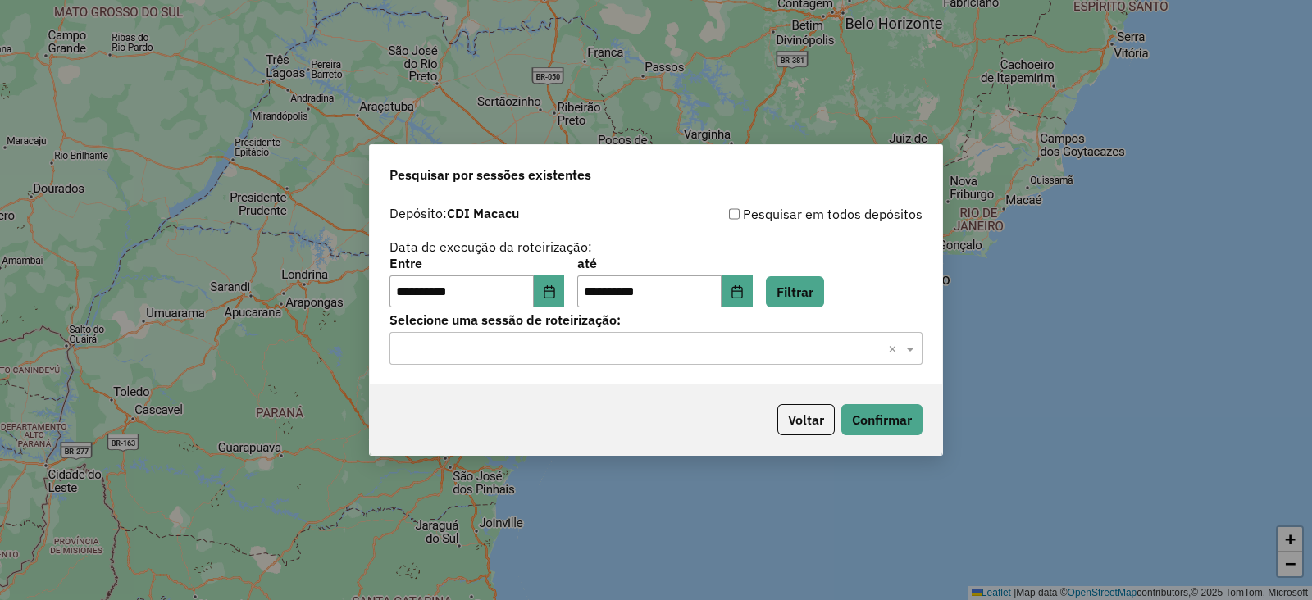
click at [507, 363] on div "Selecione uma sessão × ×" at bounding box center [656, 348] width 533 height 33
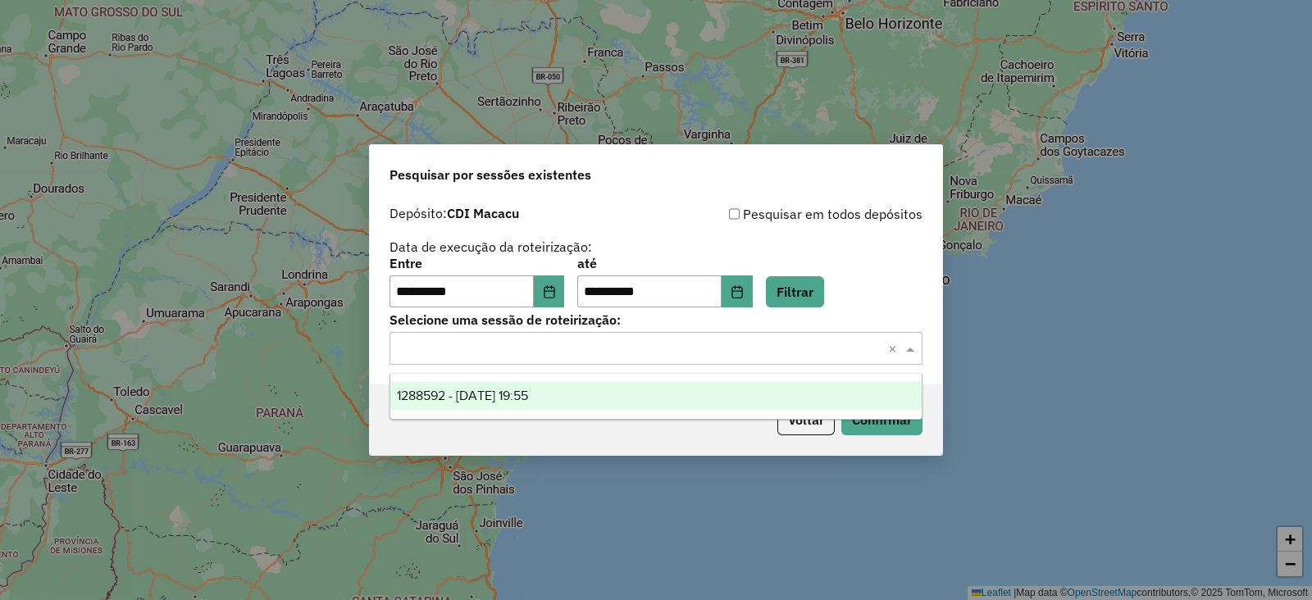
click at [469, 386] on div "1288592 - 04/10/2025 19:55" at bounding box center [655, 396] width 531 height 28
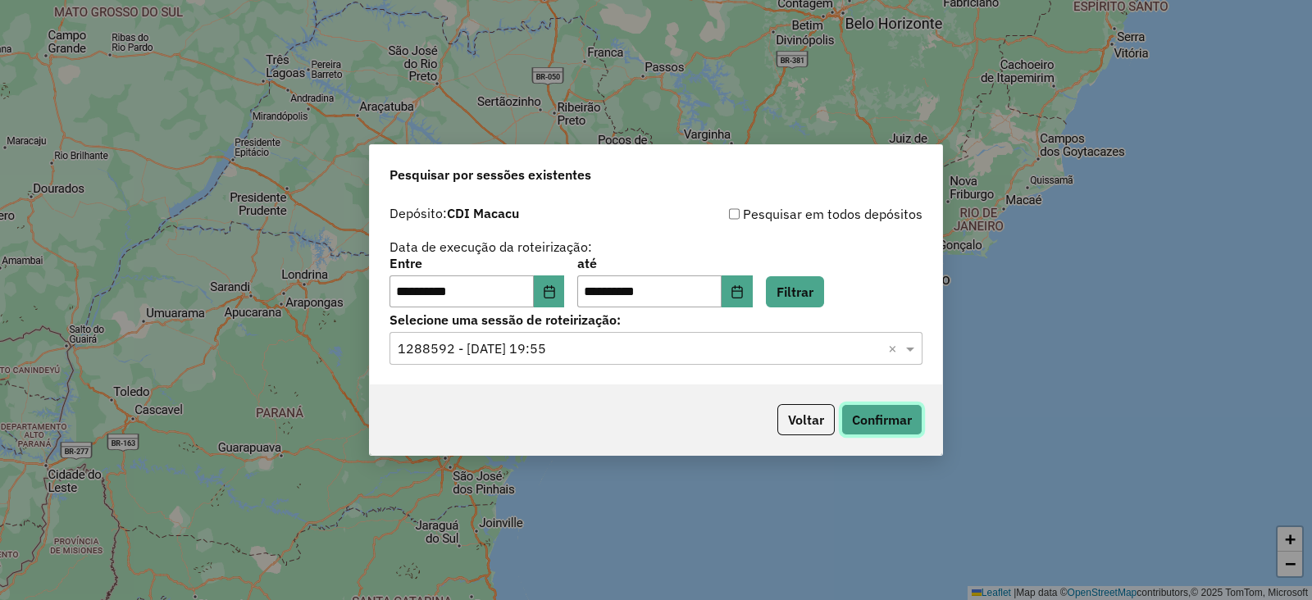
click at [880, 422] on button "Confirmar" at bounding box center [881, 419] width 81 height 31
click at [552, 285] on button "Choose Date" at bounding box center [549, 292] width 31 height 33
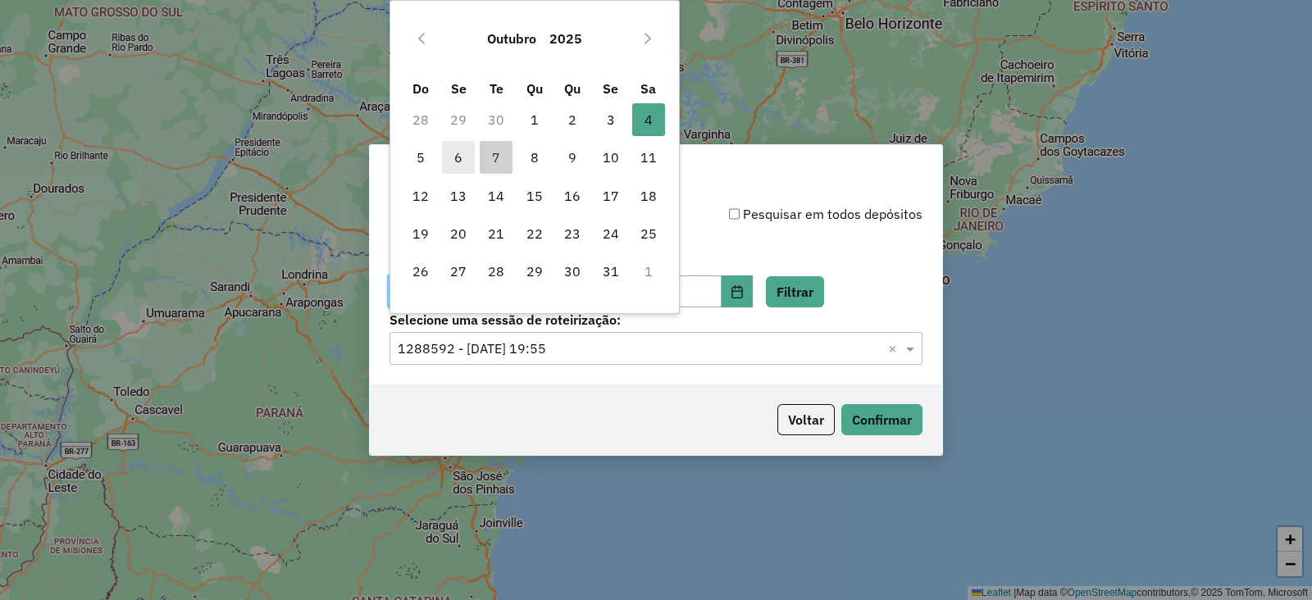
click at [461, 166] on span "6" at bounding box center [458, 157] width 33 height 33
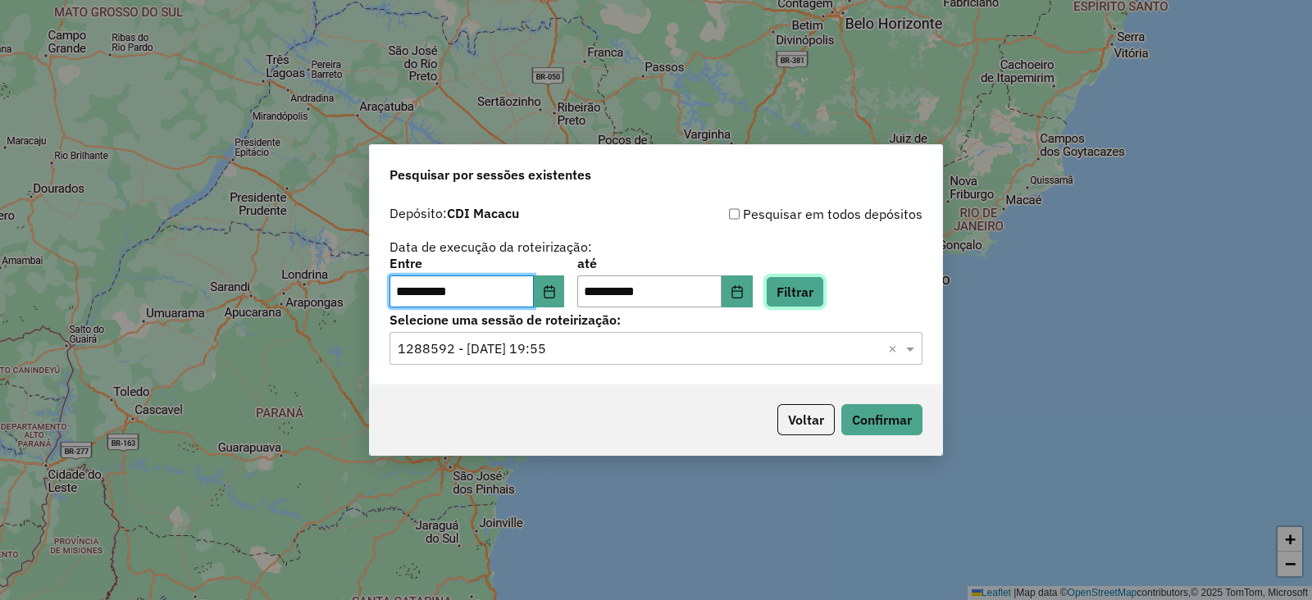
click at [814, 299] on button "Filtrar" at bounding box center [795, 291] width 58 height 31
click at [514, 358] on input "text" at bounding box center [640, 350] width 484 height 20
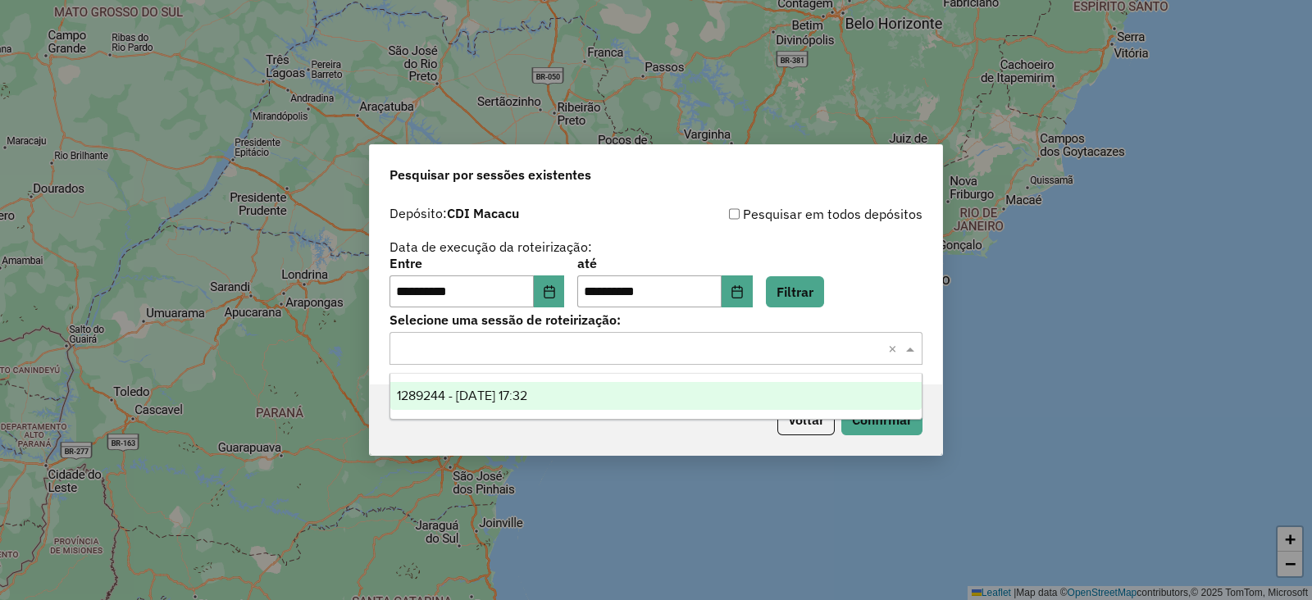
click at [508, 398] on span "1289244 - 06/10/2025 17:32" at bounding box center [462, 396] width 130 height 14
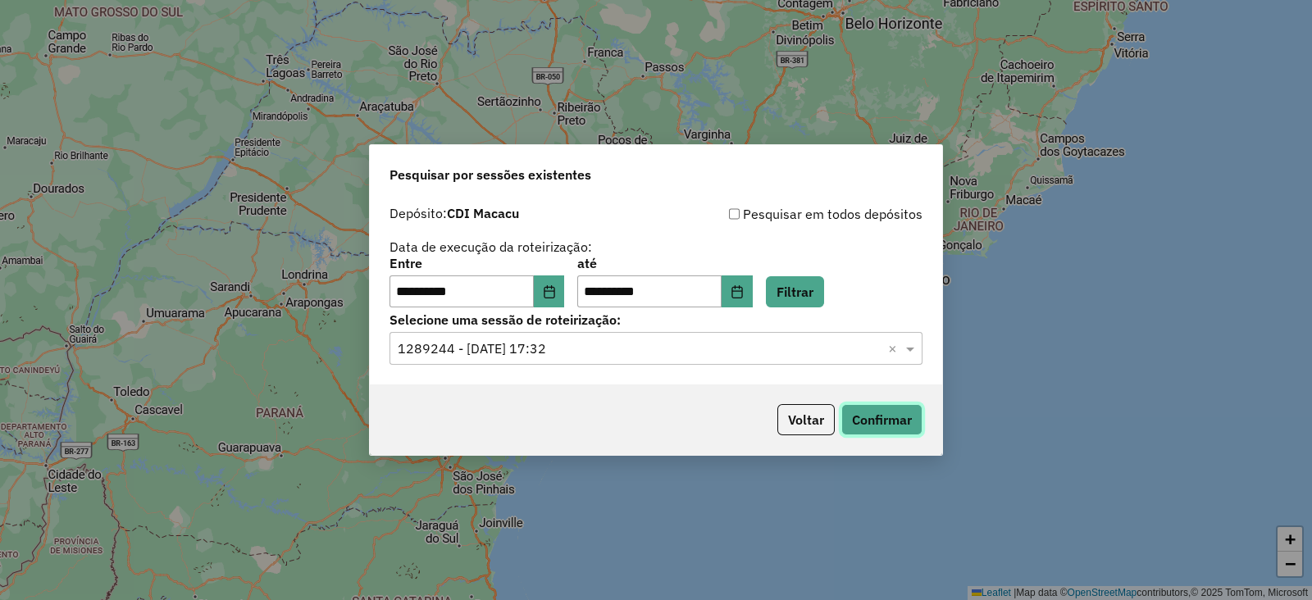
click at [857, 417] on button "Confirmar" at bounding box center [881, 419] width 81 height 31
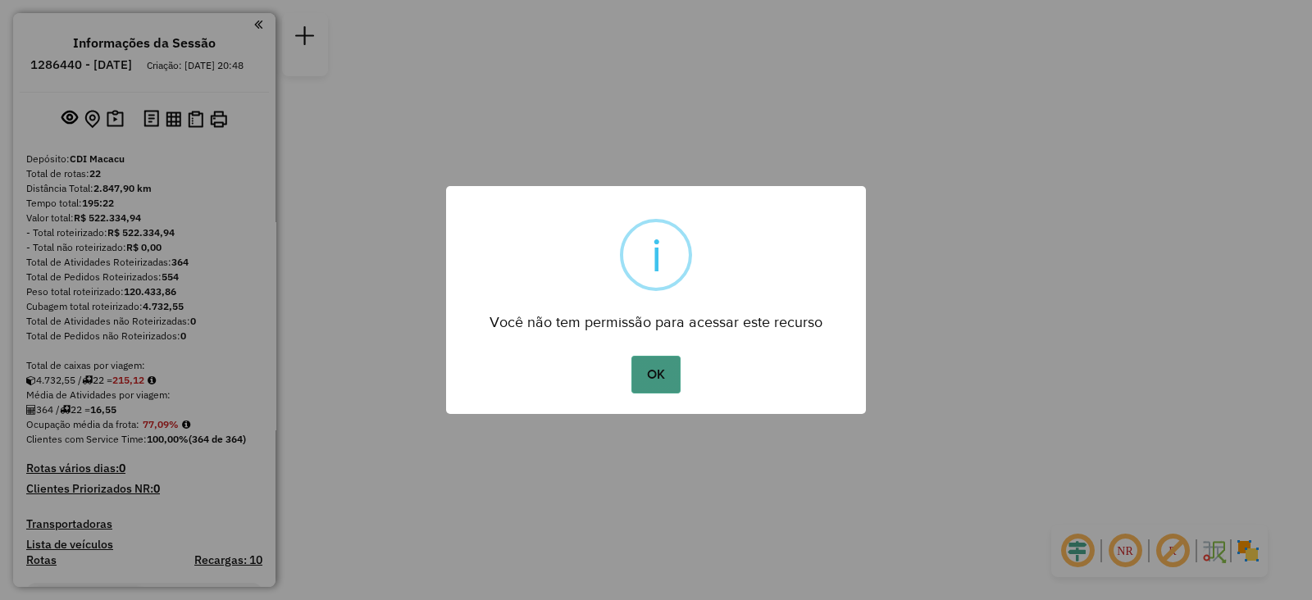
click at [656, 370] on button "OK" at bounding box center [656, 375] width 48 height 38
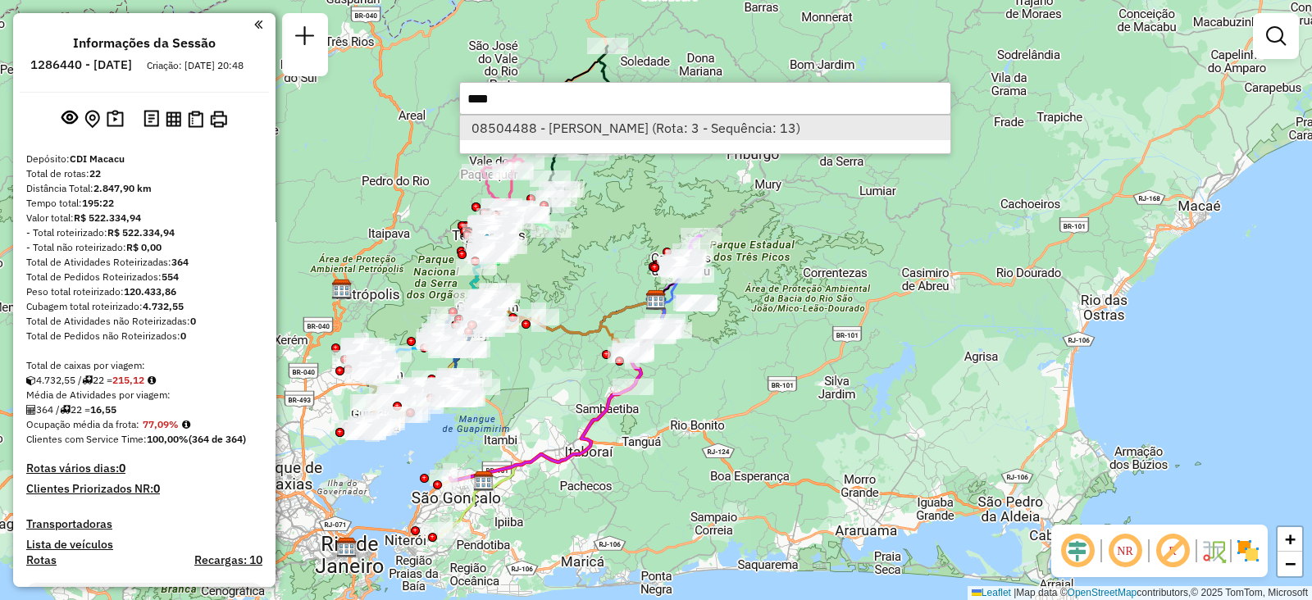
type input "****"
click at [664, 135] on li "08504488 - A. C. DE SOUZA TORRE (Rota: 3 - Sequência: 13)" at bounding box center [705, 128] width 490 height 25
select select "**********"
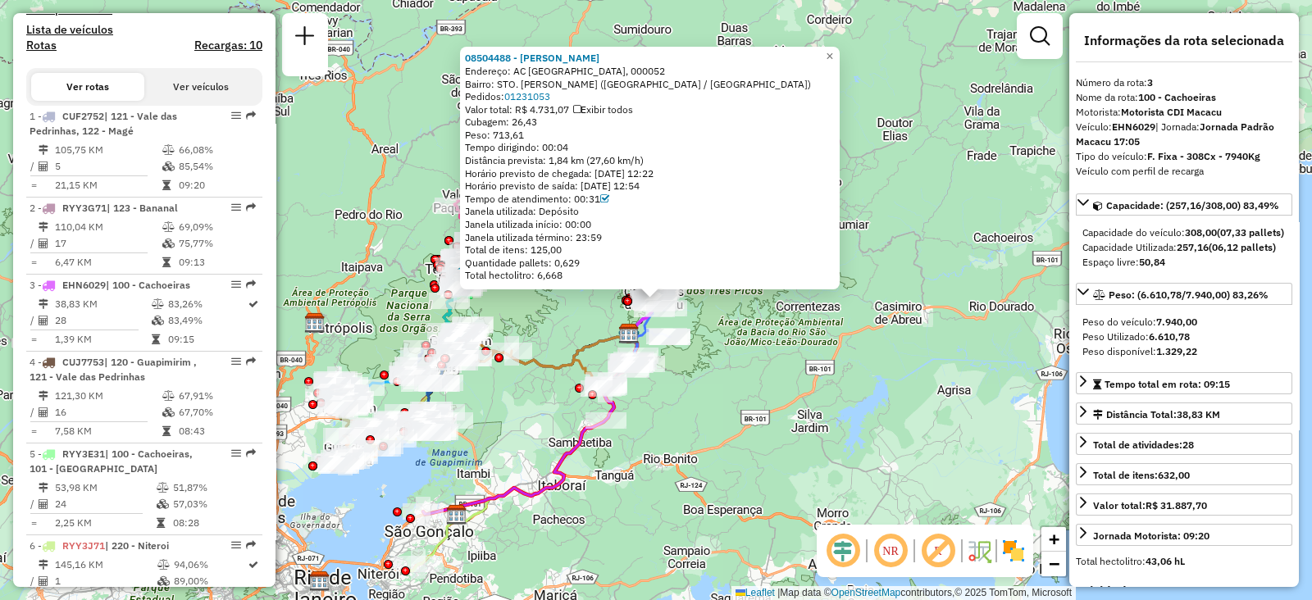
scroll to position [791, 0]
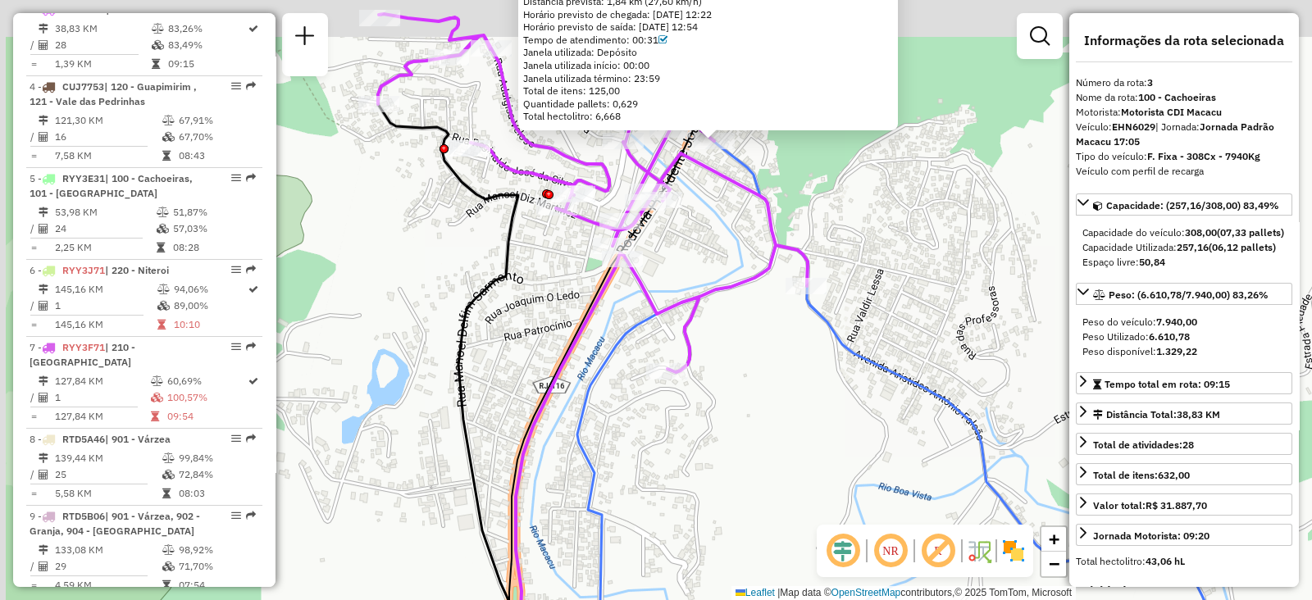
drag, startPoint x: 645, startPoint y: 166, endPoint x: 668, endPoint y: 267, distance: 104.4
click at [664, 271] on div "08504488 - A. C. DE SOUZA TORRE Endereço: AC SANTO ANTONIO, 000052 Bairro: STO.…" at bounding box center [656, 300] width 1312 height 600
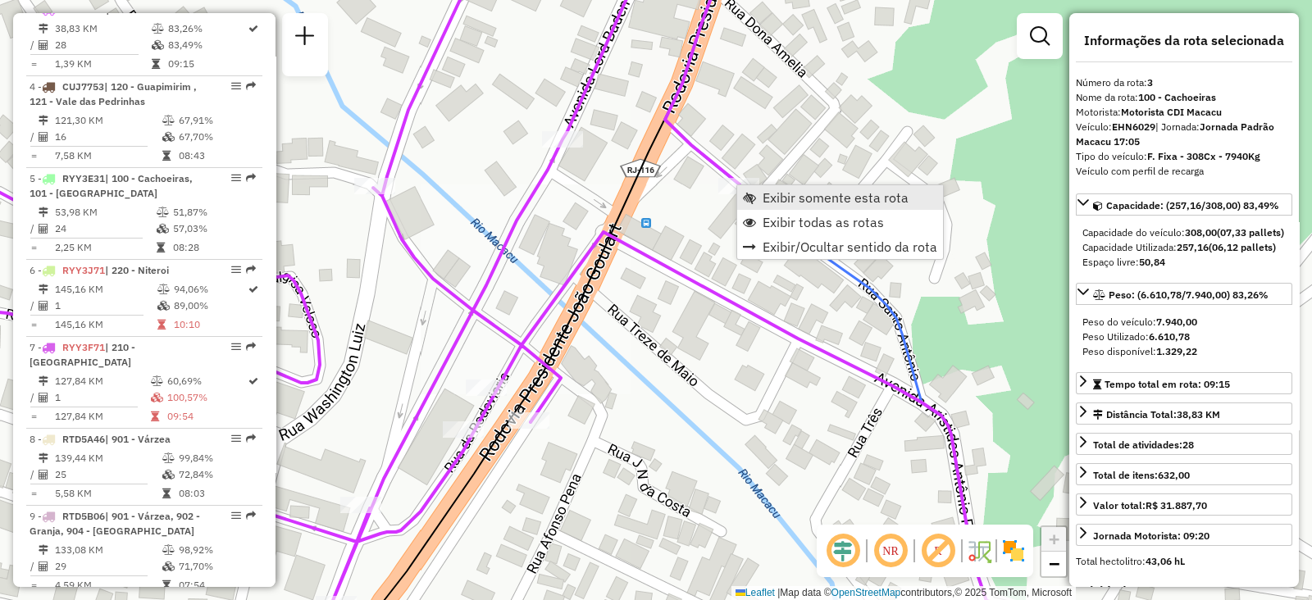
click at [760, 198] on link "Exibir somente esta rota" at bounding box center [840, 197] width 206 height 25
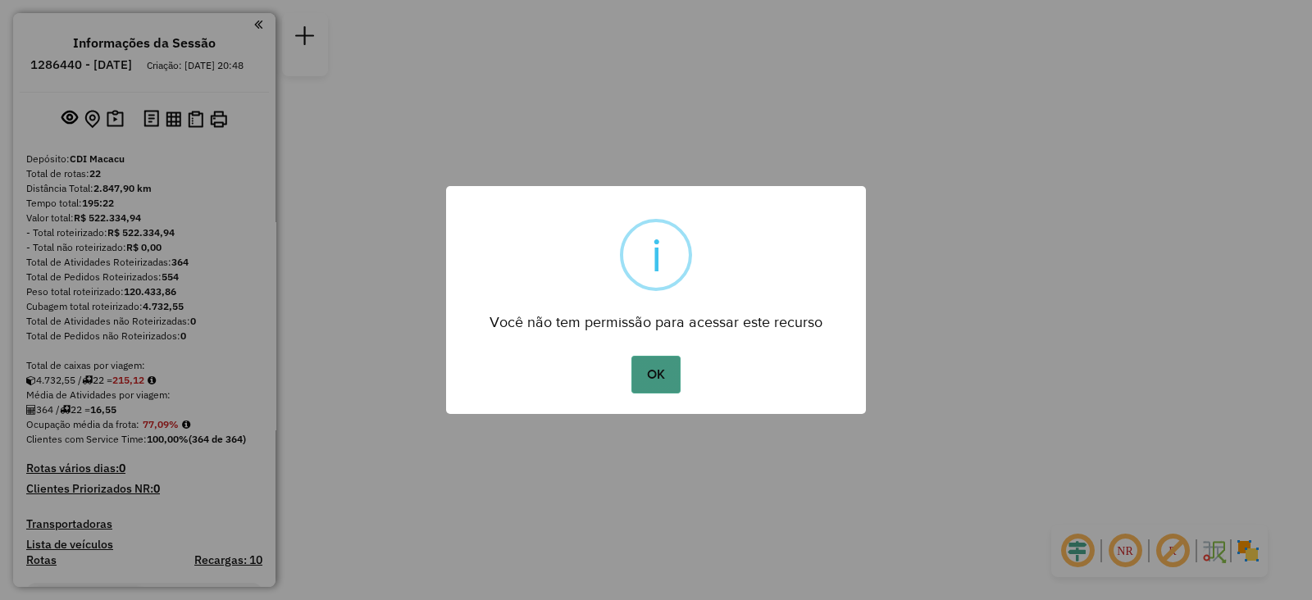
click at [649, 366] on button "OK" at bounding box center [656, 375] width 48 height 38
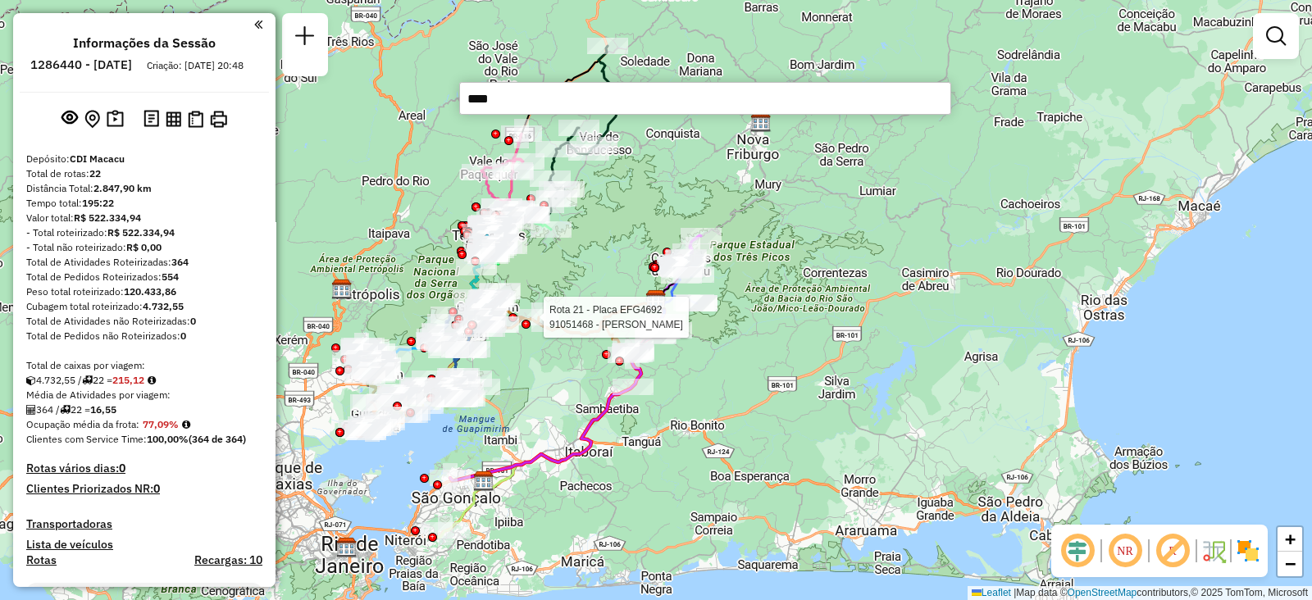
type input "*****"
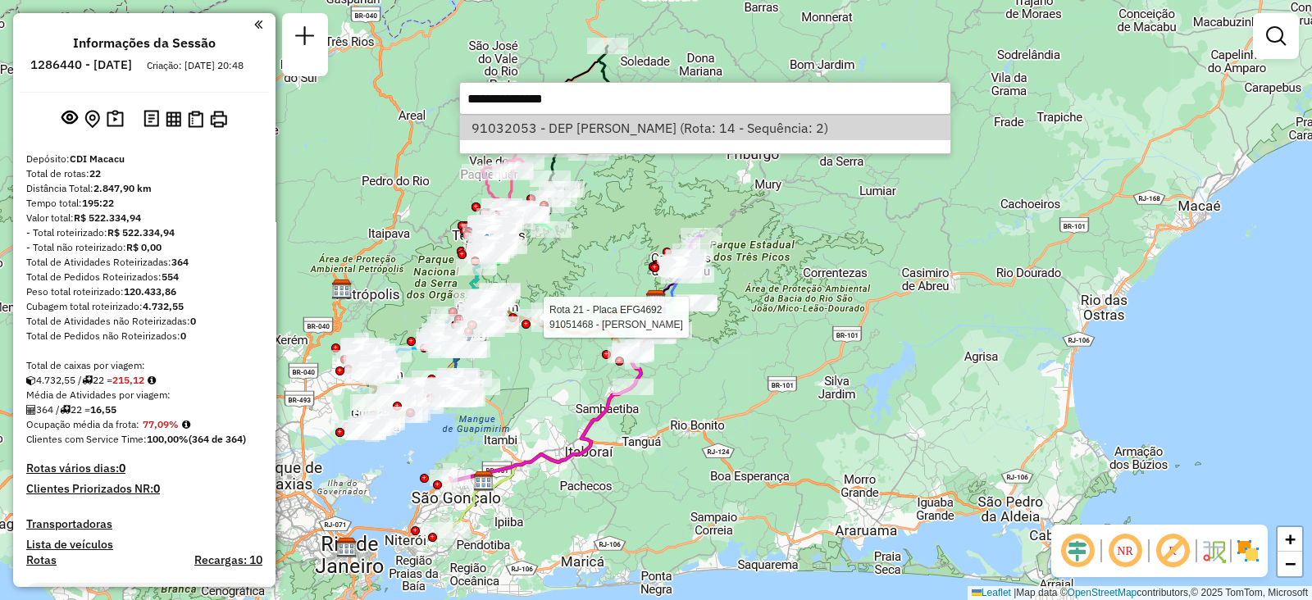
select select "**********"
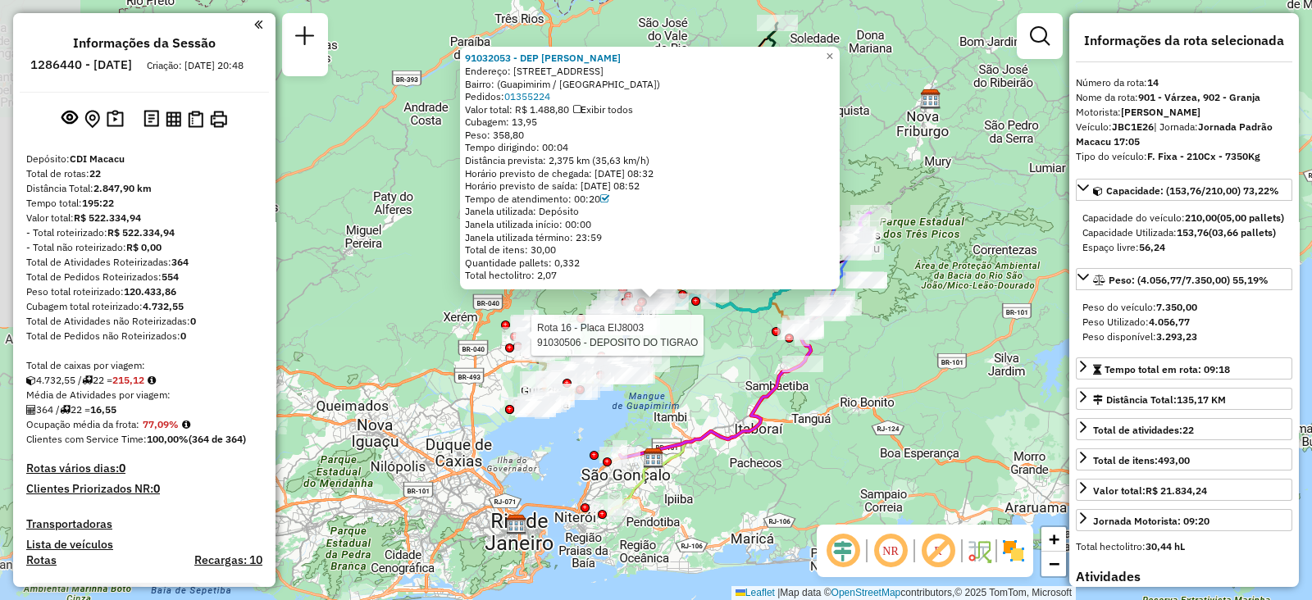
scroll to position [1739, 0]
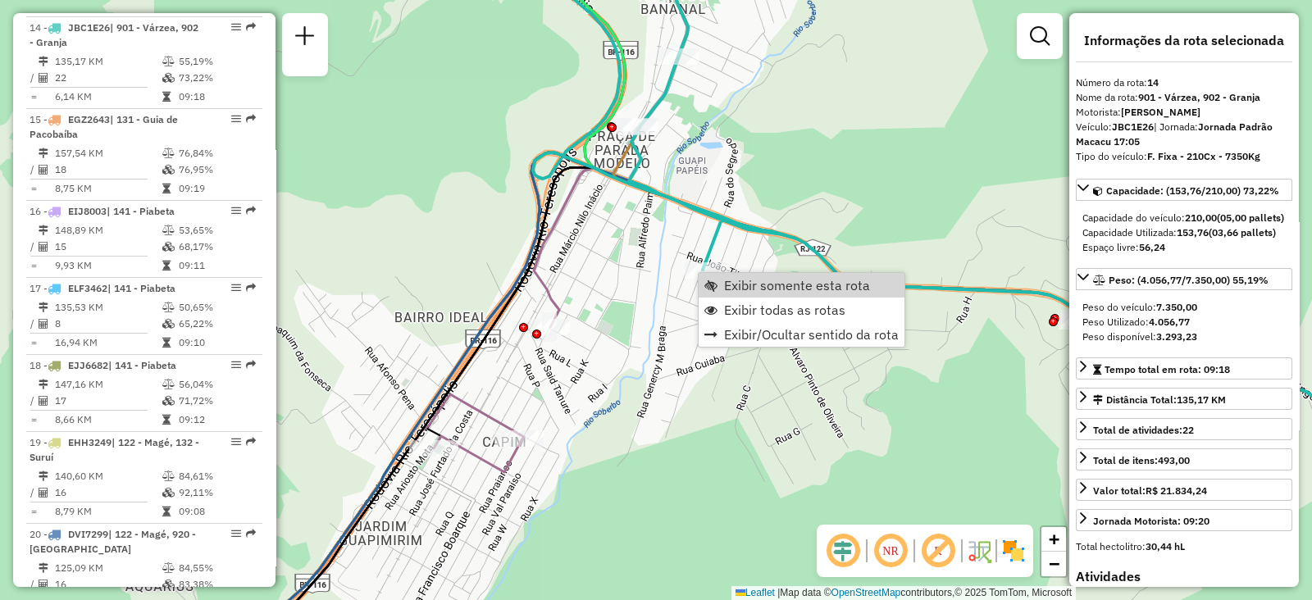
drag, startPoint x: 745, startPoint y: 281, endPoint x: 732, endPoint y: 260, distance: 24.6
click at [744, 283] on span "Exibir somente esta rota" at bounding box center [797, 285] width 146 height 13
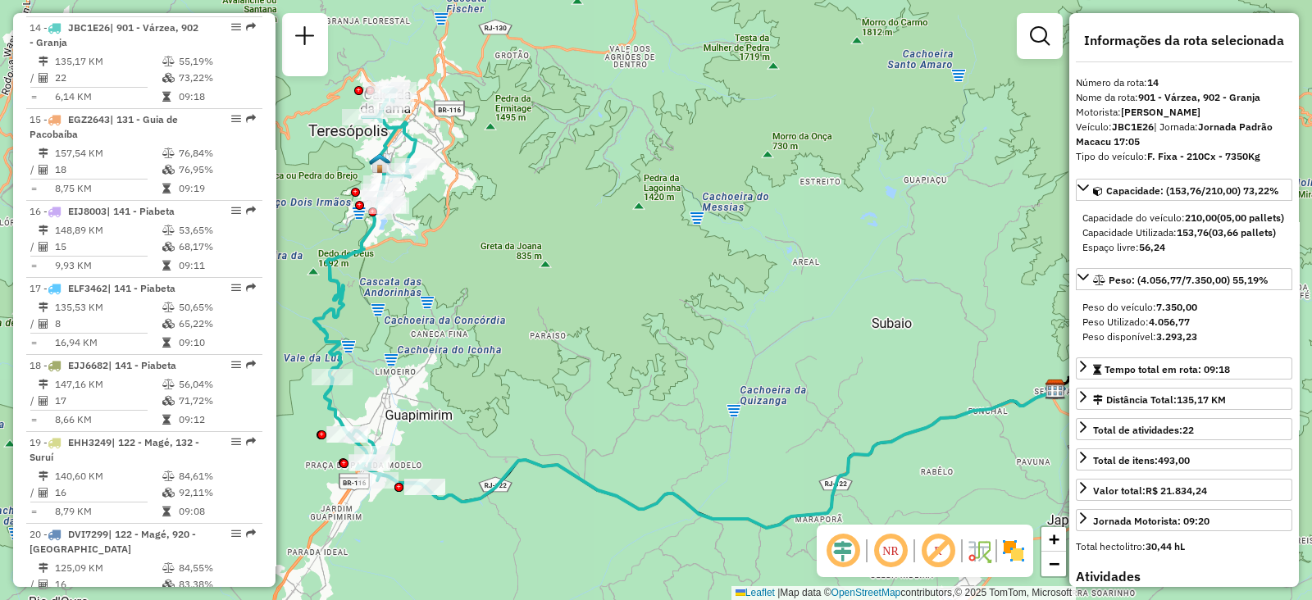
drag, startPoint x: 644, startPoint y: 265, endPoint x: 851, endPoint y: 248, distance: 207.4
click at [851, 248] on div "Janela de atendimento Grade de atendimento Capacidade Transportadoras Veículos …" at bounding box center [656, 300] width 1312 height 600
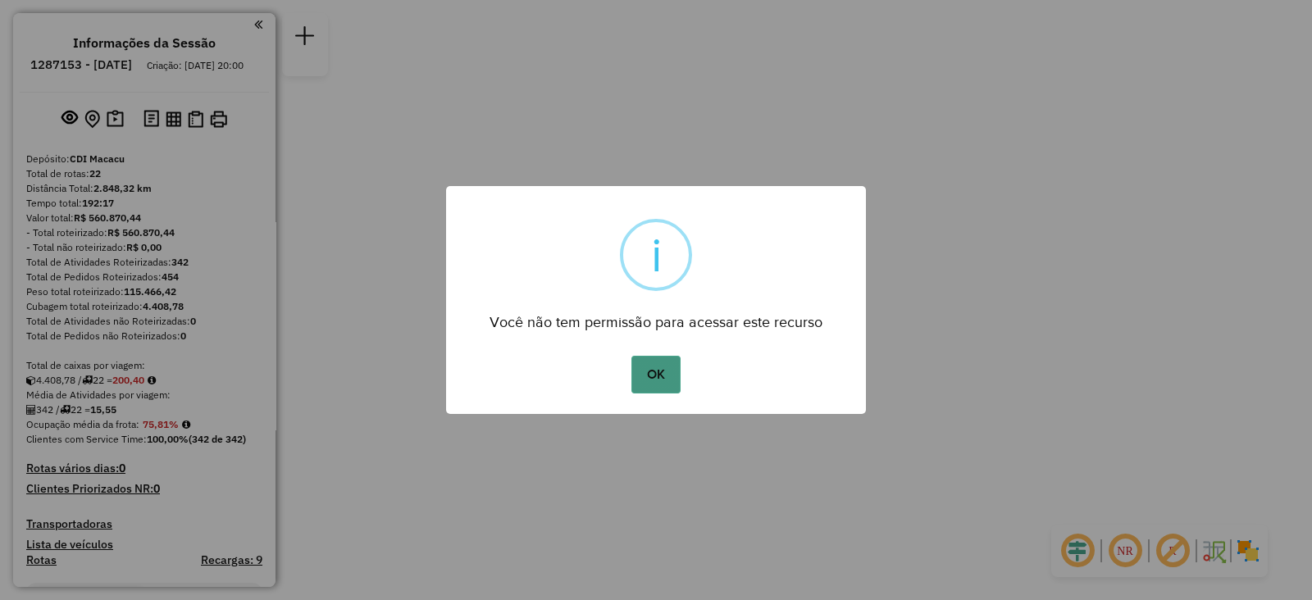
click at [643, 363] on button "OK" at bounding box center [656, 375] width 48 height 38
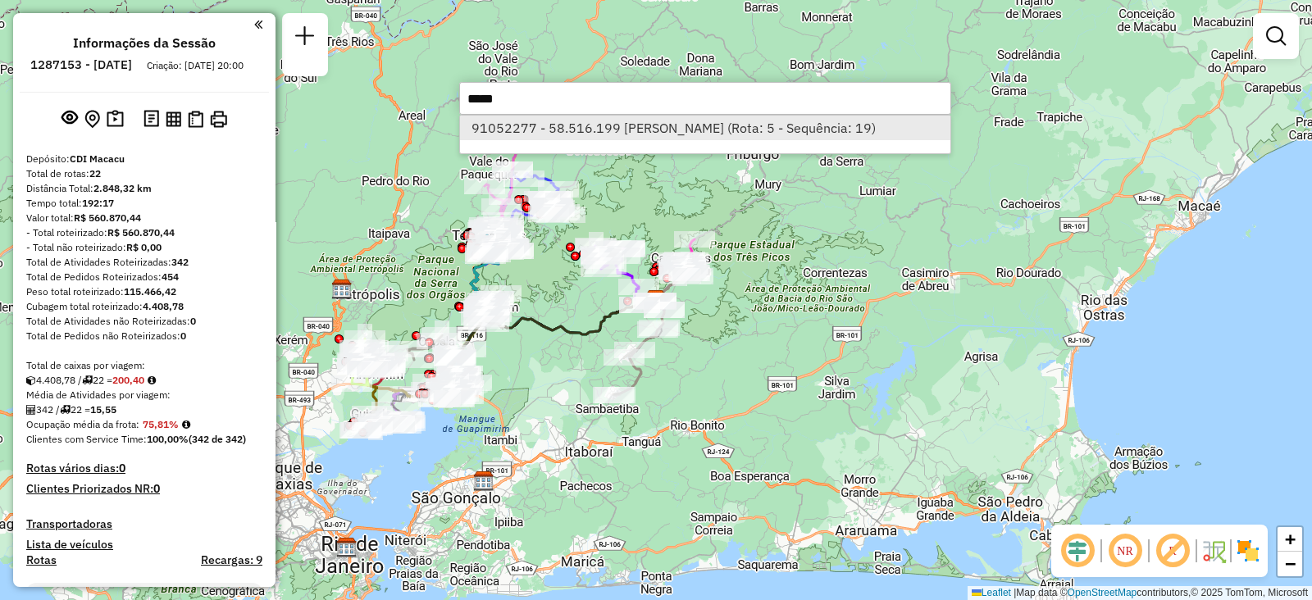
type input "*****"
click at [534, 130] on li "91052277 - 58.516.199 VANESSA COUTINHO DA SILVA (Rota: 5 - Sequência: 19)" at bounding box center [705, 128] width 490 height 25
select select "**********"
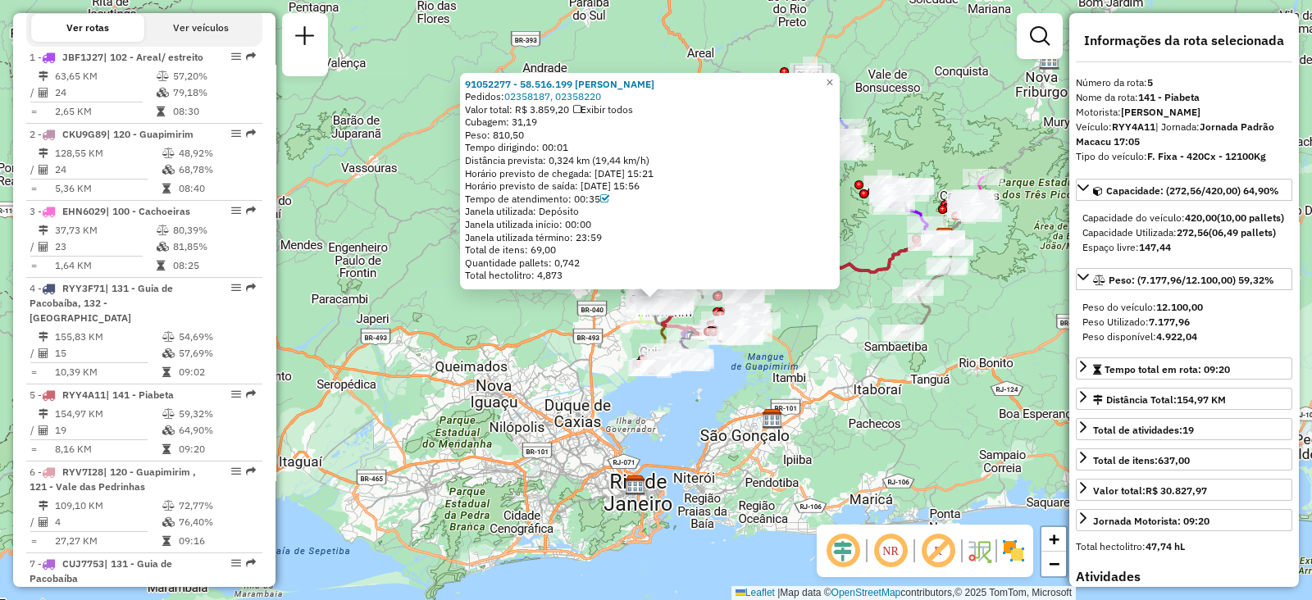
scroll to position [959, 0]
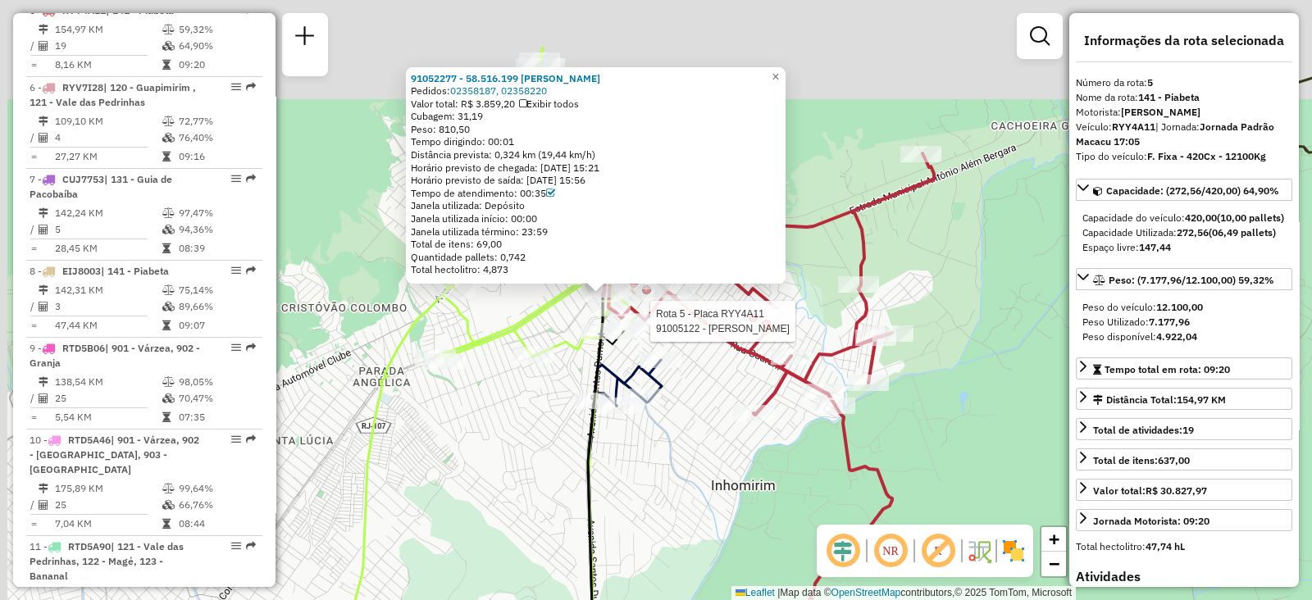
drag, startPoint x: 648, startPoint y: 322, endPoint x: 663, endPoint y: 330, distance: 16.9
click at [663, 330] on div at bounding box center [645, 321] width 41 height 16
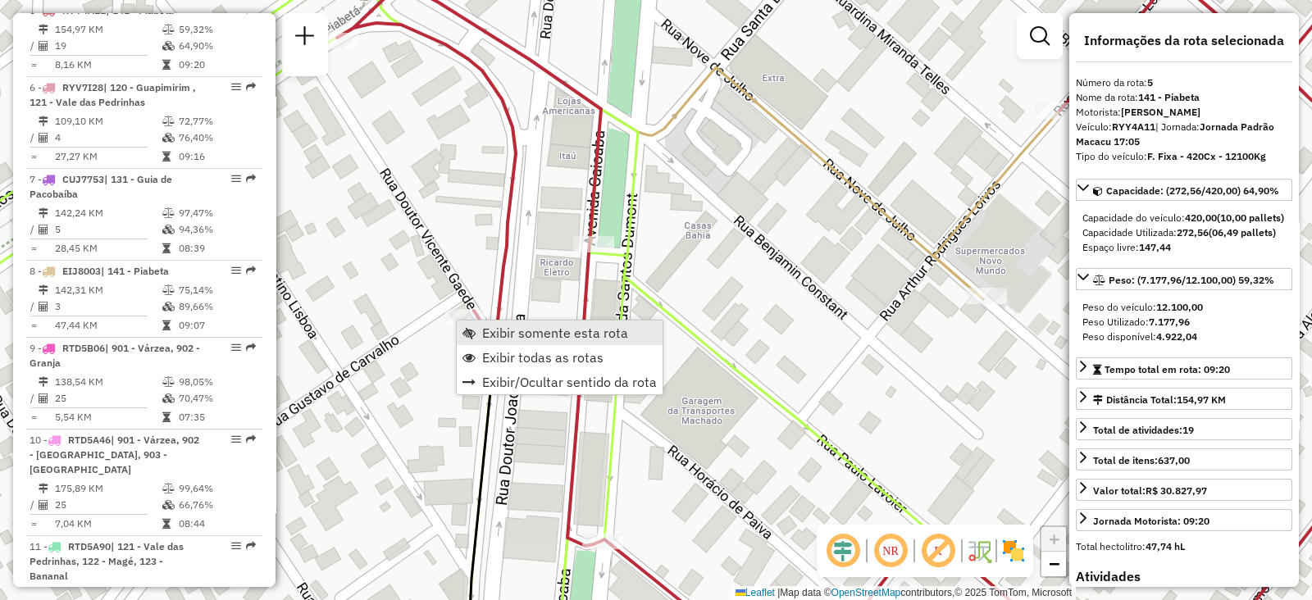
click at [495, 334] on span "Exibir somente esta rota" at bounding box center [555, 332] width 146 height 13
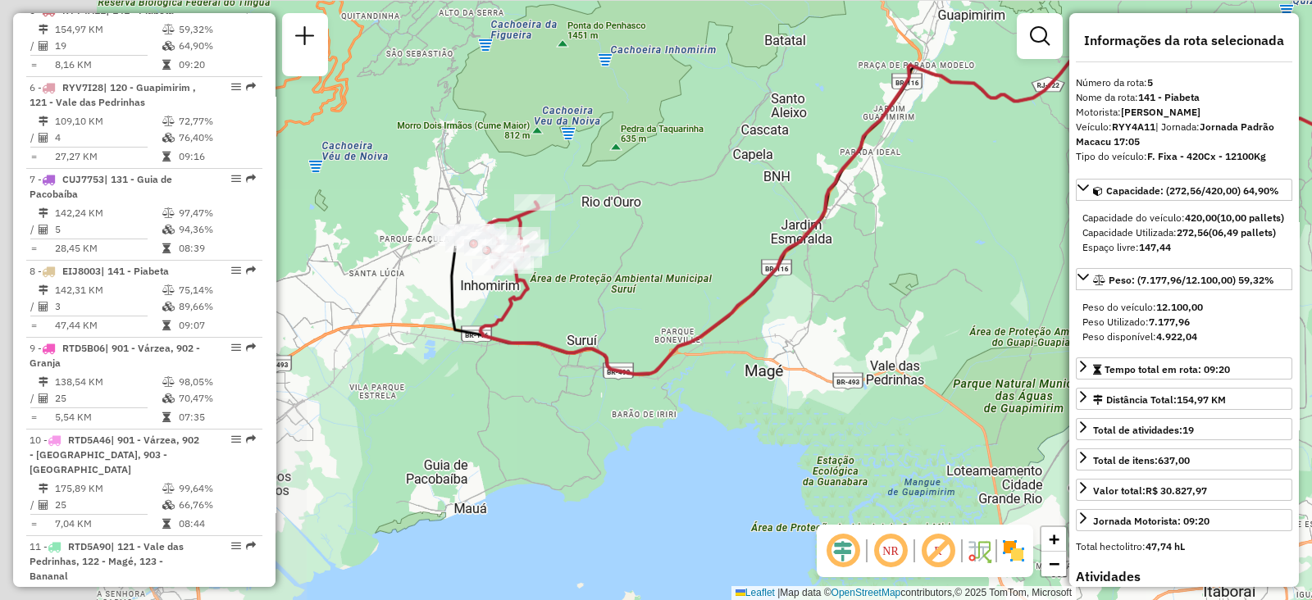
drag, startPoint x: 431, startPoint y: 349, endPoint x: 829, endPoint y: 218, distance: 419.6
click at [829, 218] on icon at bounding box center [1045, 181] width 1128 height 385
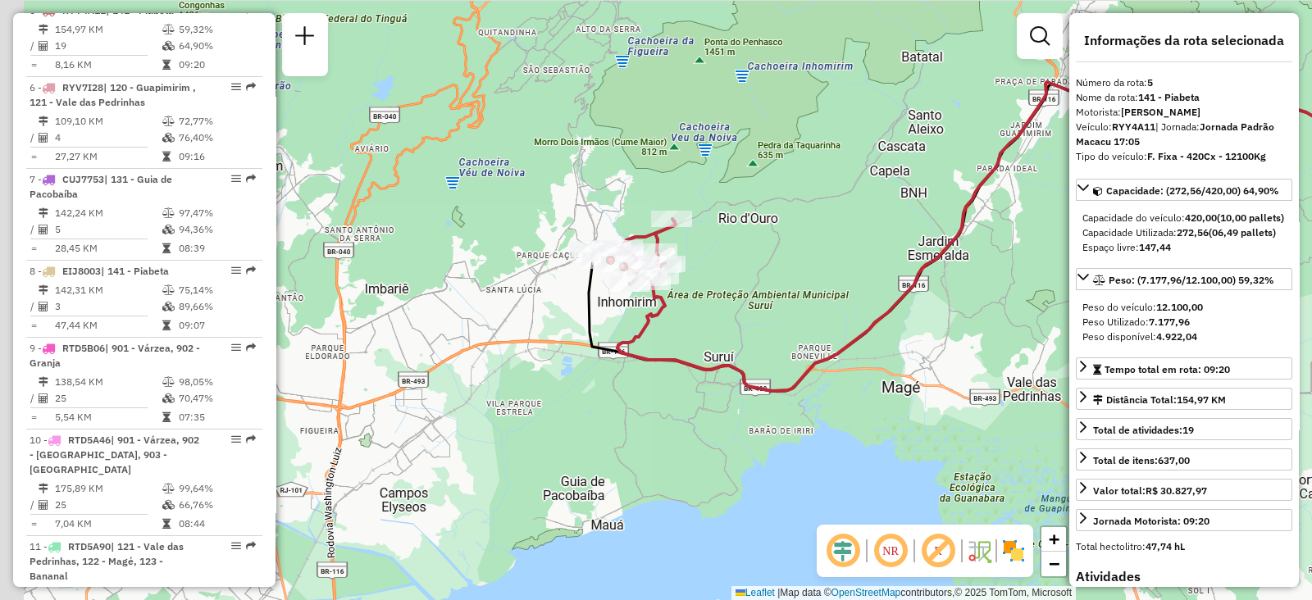
drag, startPoint x: 714, startPoint y: 248, endPoint x: 899, endPoint y: 235, distance: 185.8
click at [899, 235] on div "Janela de atendimento Grade de atendimento Capacidade Transportadoras Veículos …" at bounding box center [656, 300] width 1312 height 600
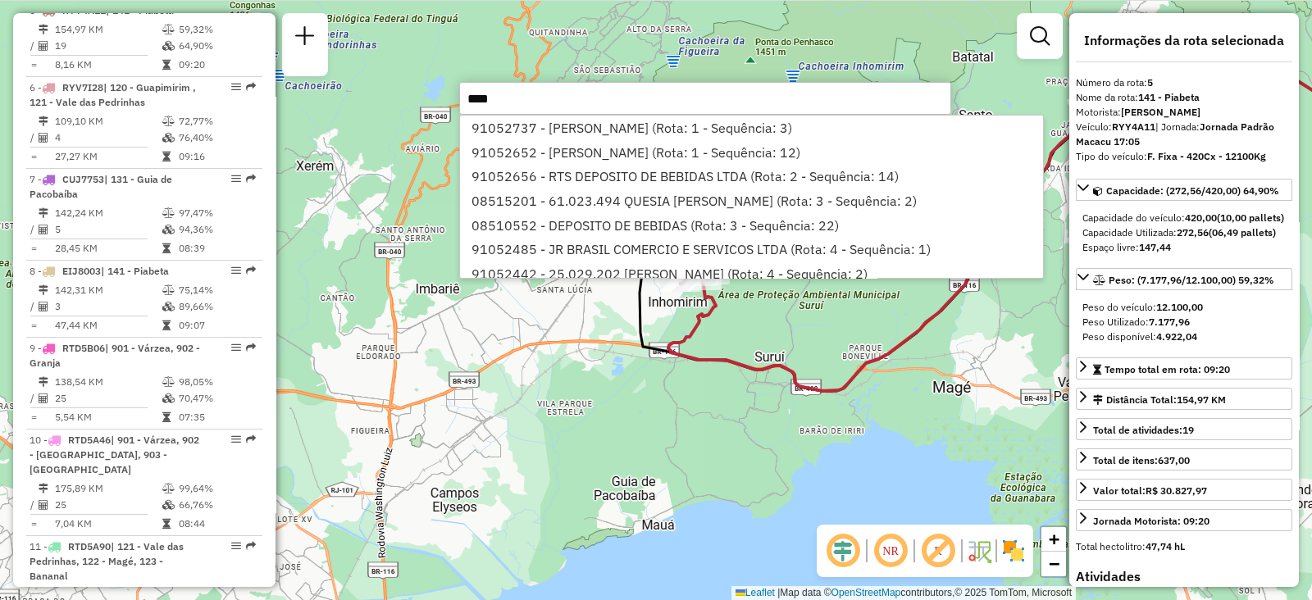
type input "*****"
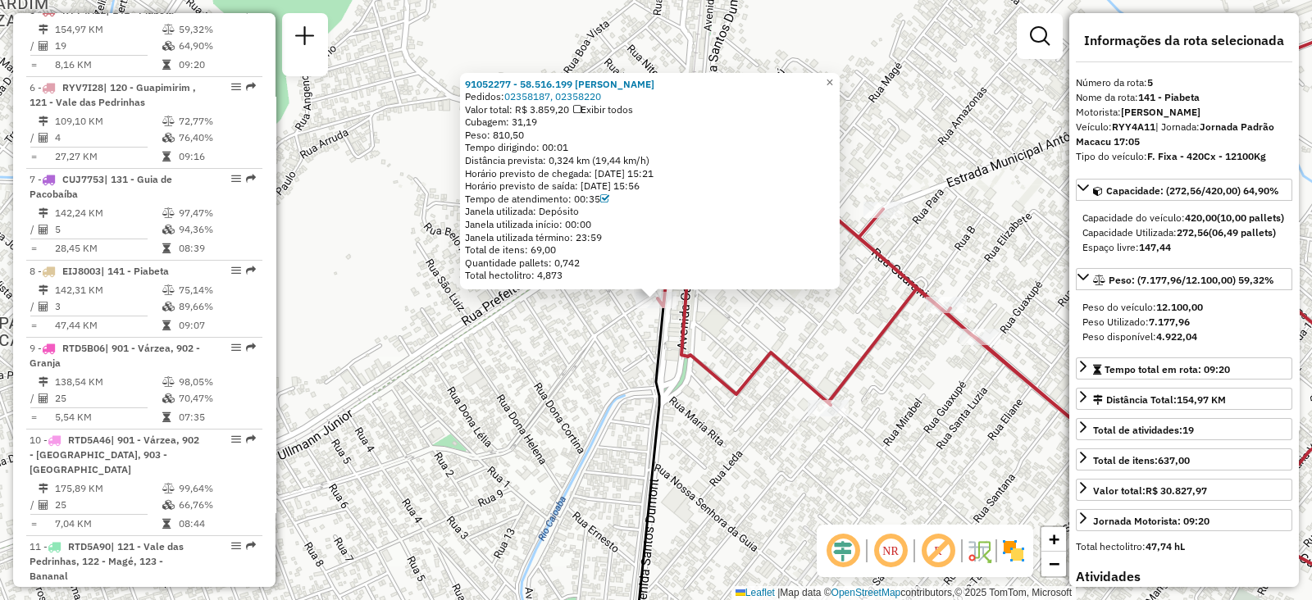
click at [734, 467] on div "91052277 - 58.516.199 VANESSA COUTINHO DA SILVA Pedidos: 02358187, 02358220 Val…" at bounding box center [656, 300] width 1312 height 600
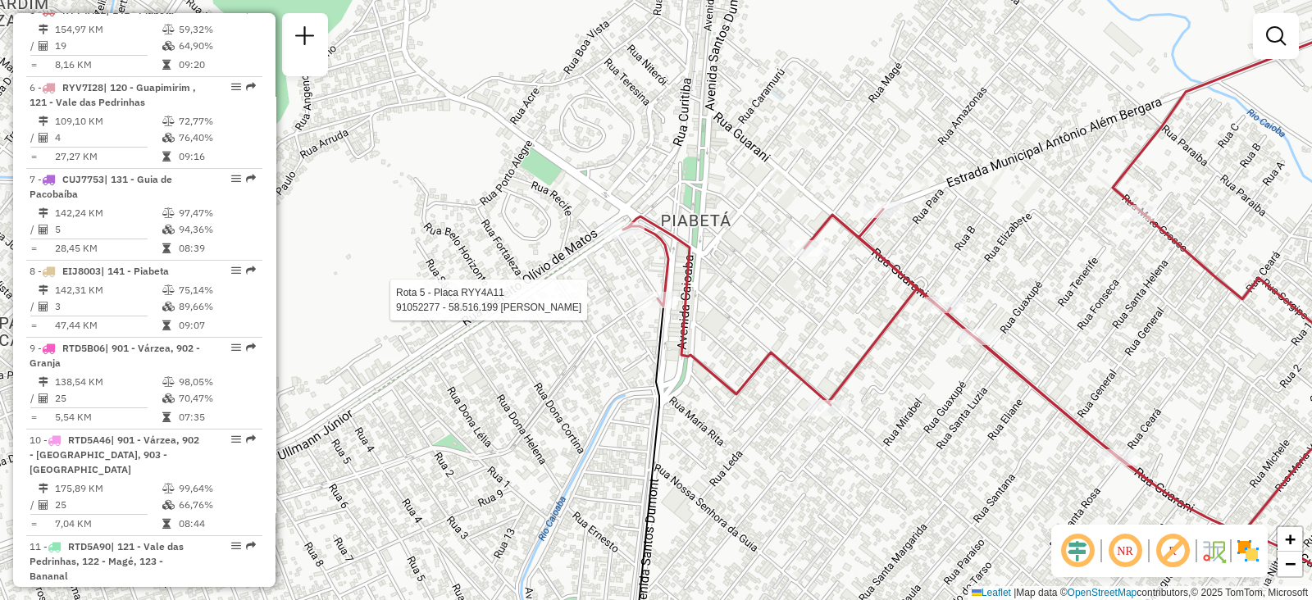
select select "**********"
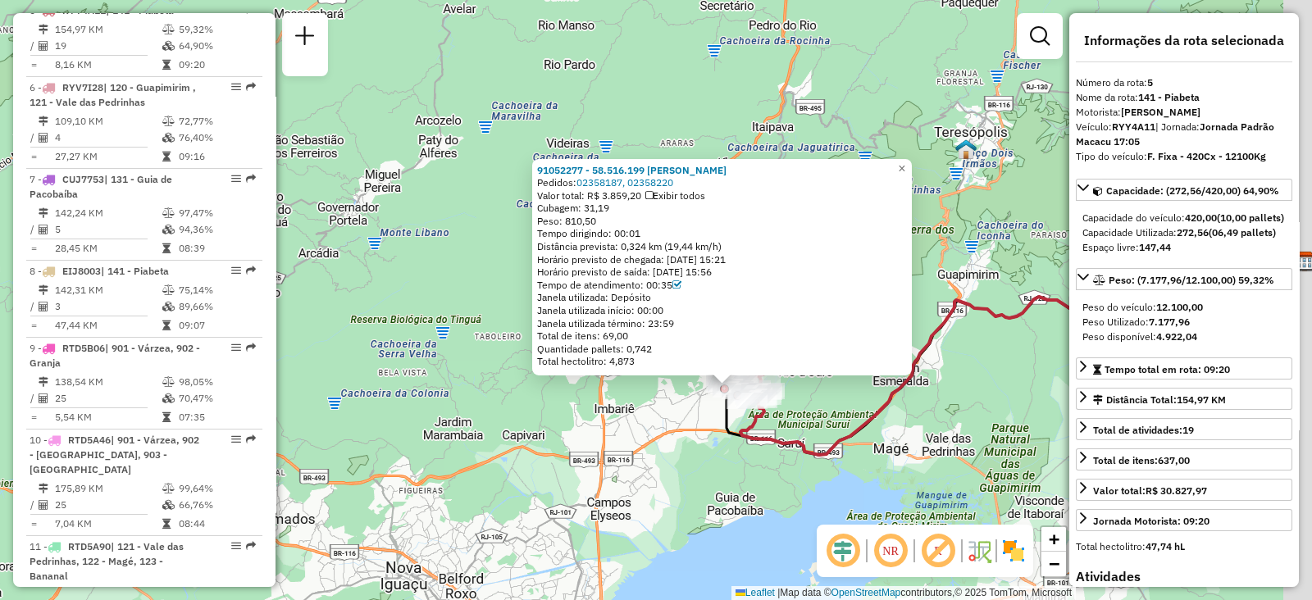
drag, startPoint x: 832, startPoint y: 405, endPoint x: 743, endPoint y: 411, distance: 89.6
click at [745, 420] on icon at bounding box center [1023, 358] width 564 height 193
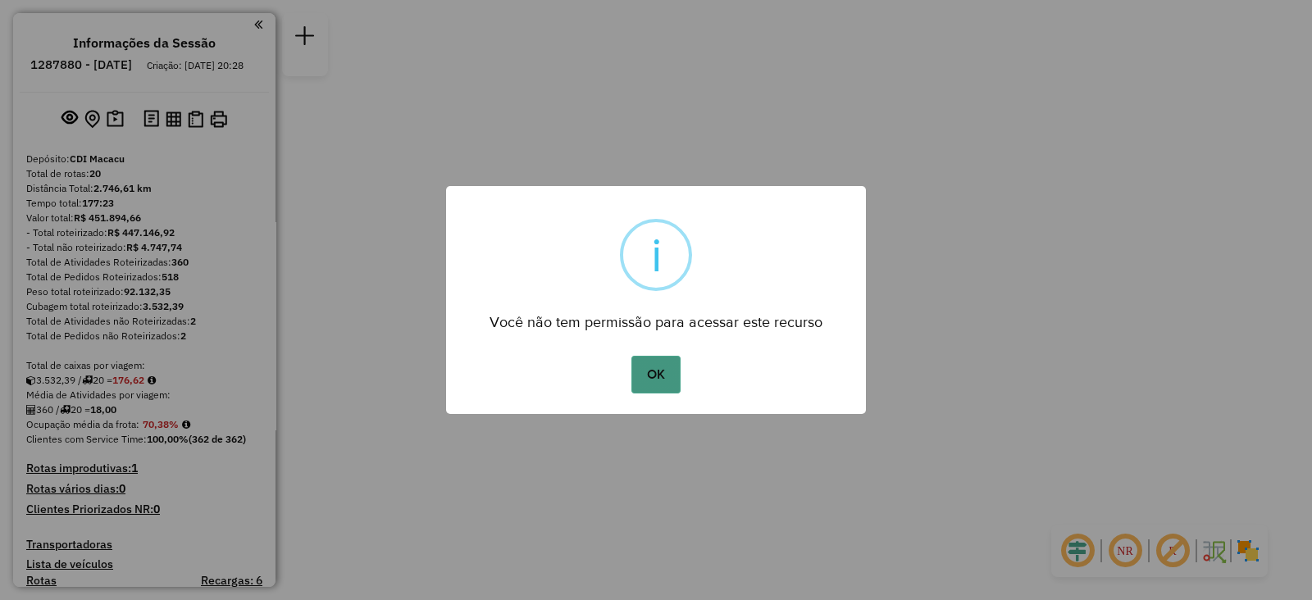
click at [656, 376] on button "OK" at bounding box center [656, 375] width 48 height 38
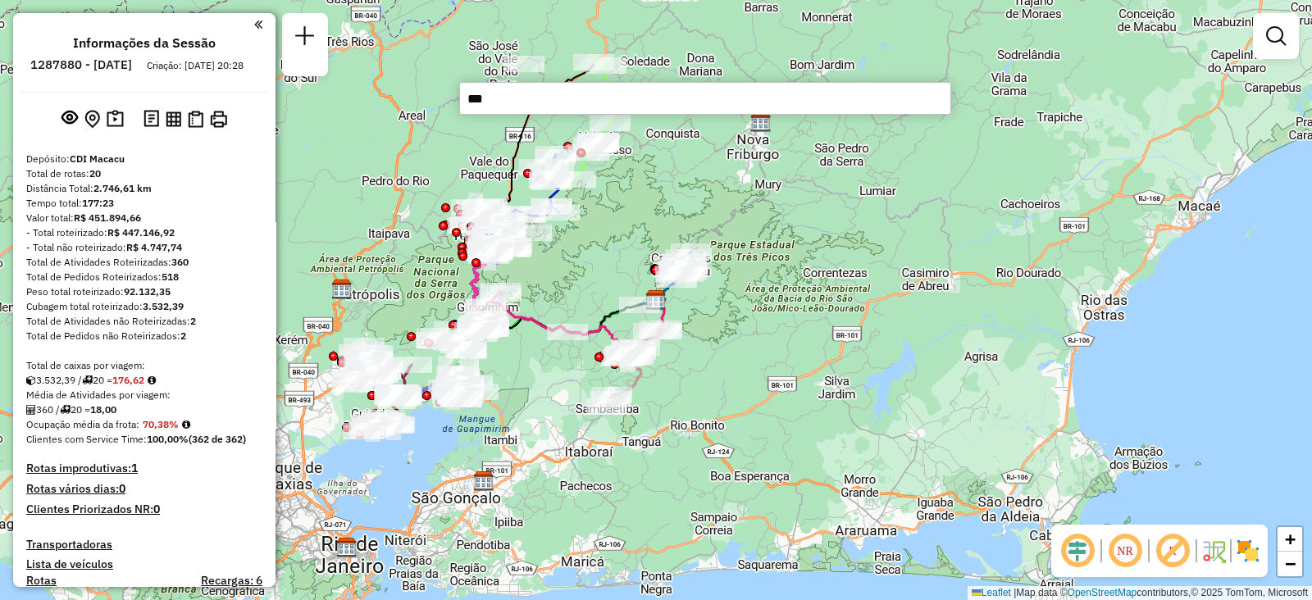
type input "****"
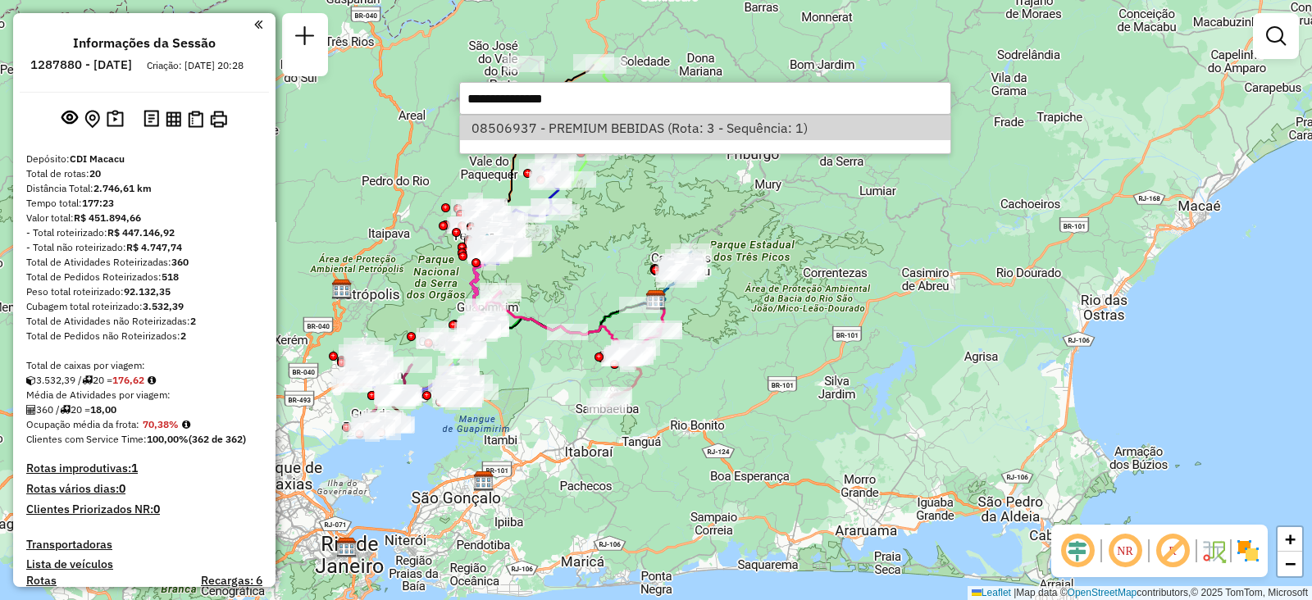
select select "**********"
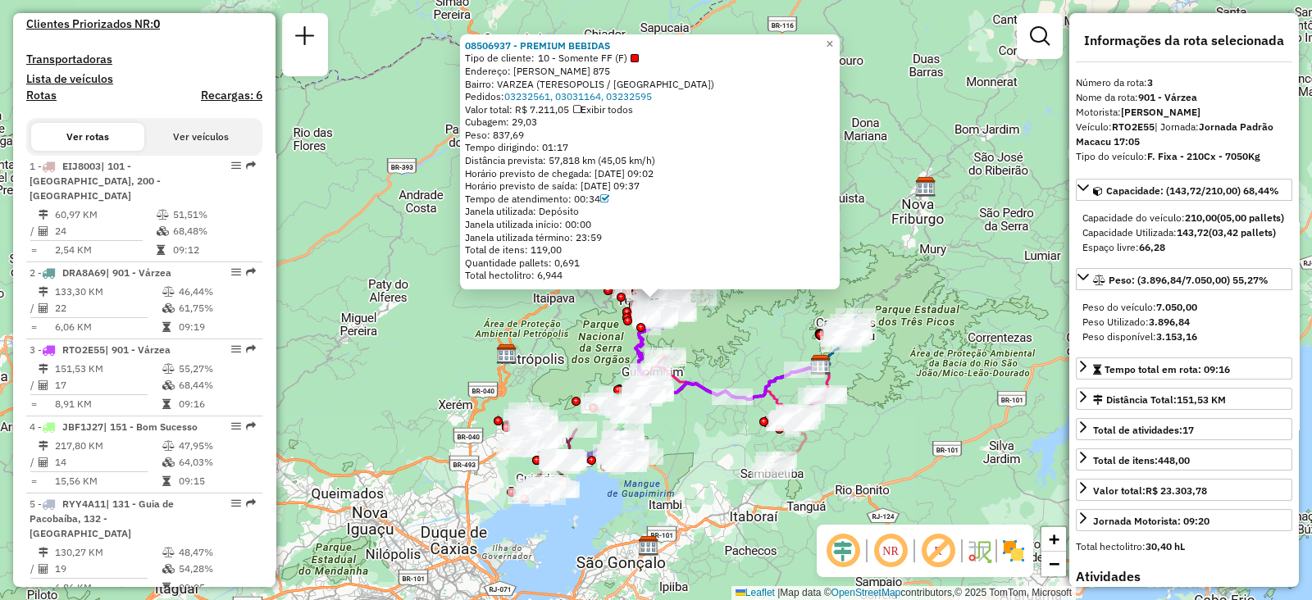
scroll to position [811, 0]
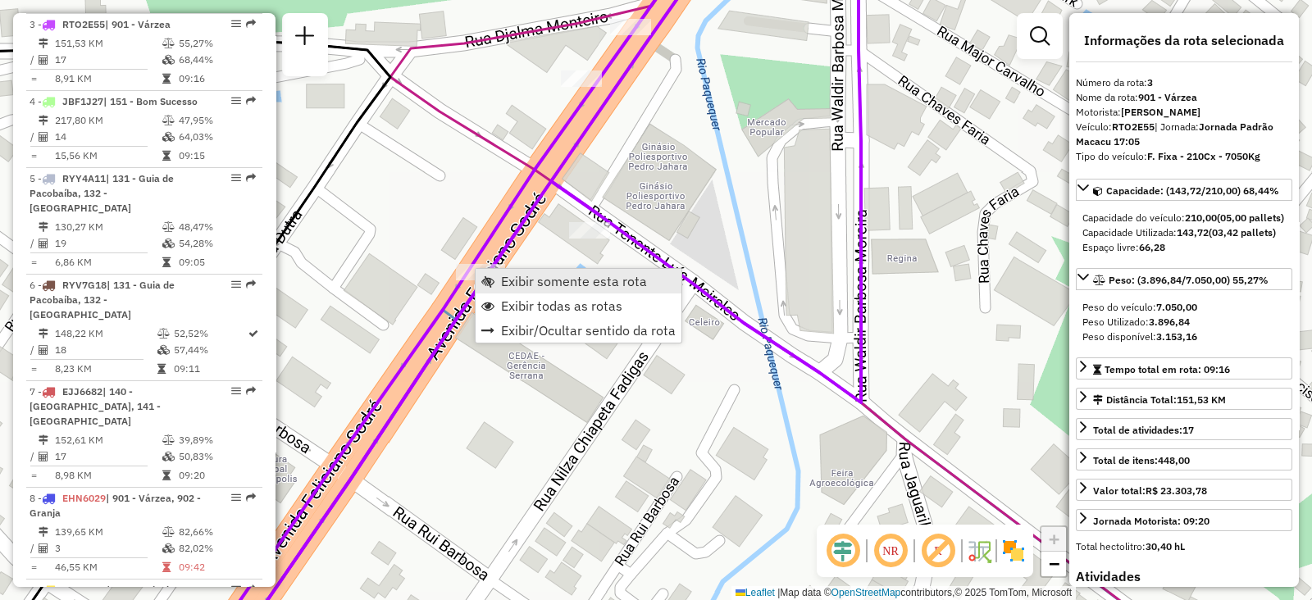
click at [532, 281] on span "Exibir somente esta rota" at bounding box center [574, 281] width 146 height 13
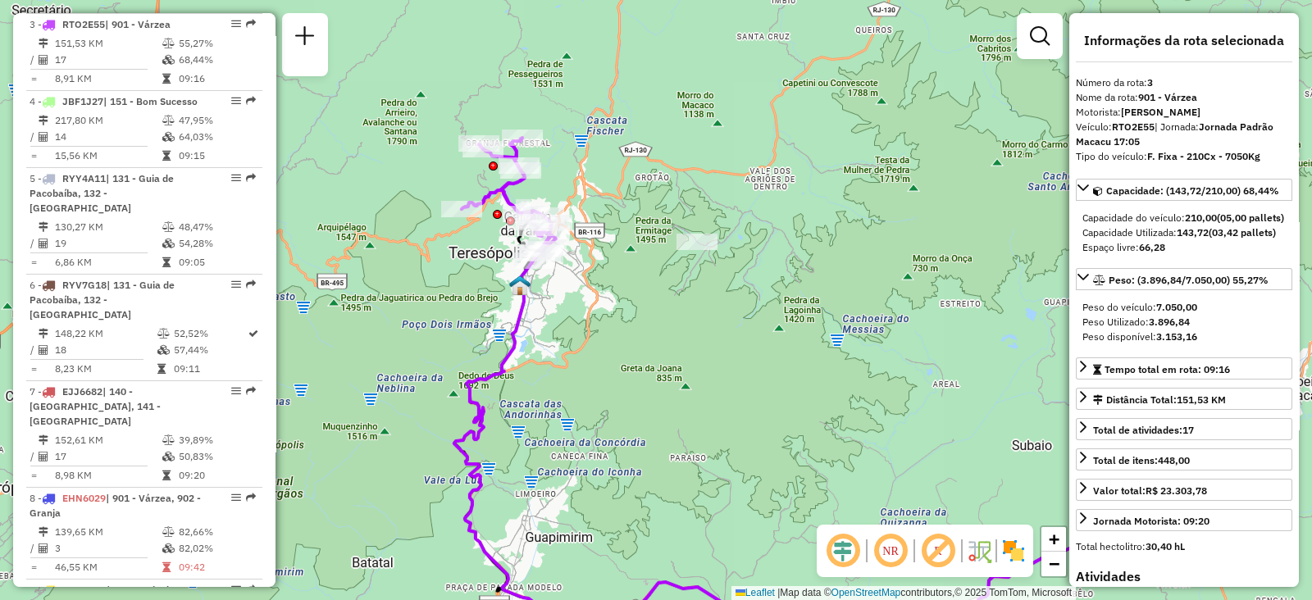
drag, startPoint x: 476, startPoint y: 208, endPoint x: 652, endPoint y: 301, distance: 199.2
click at [652, 301] on div "Janela de atendimento Grade de atendimento Capacidade Transportadoras Veículos …" at bounding box center [656, 300] width 1312 height 600
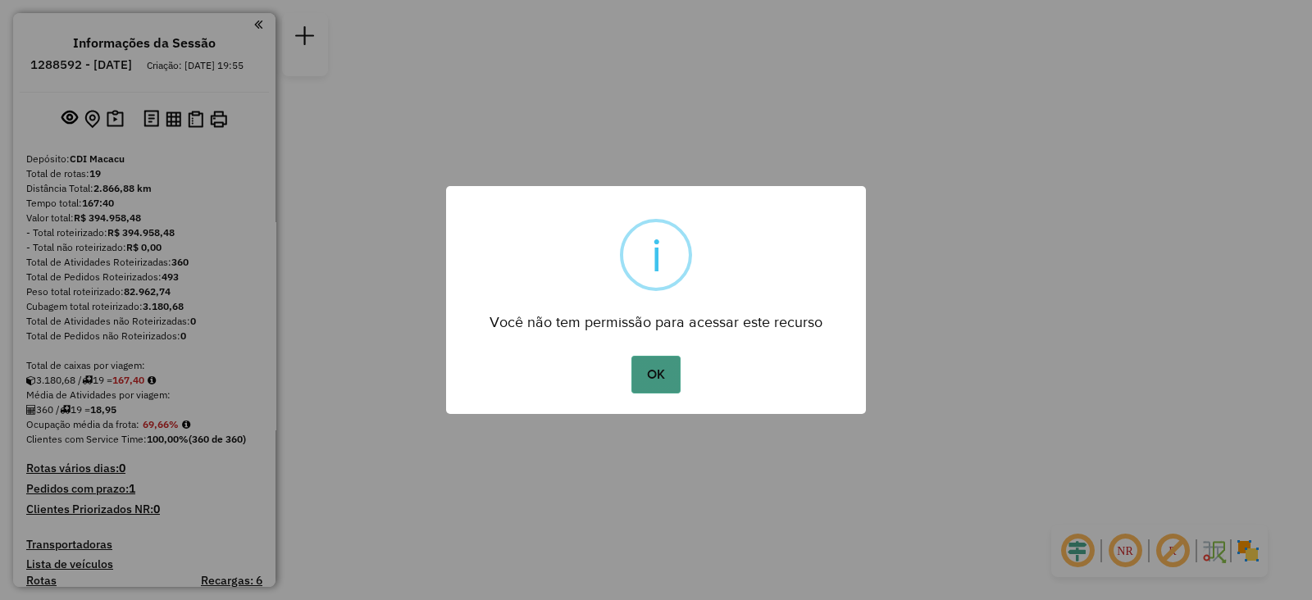
click at [653, 375] on button "OK" at bounding box center [656, 375] width 48 height 38
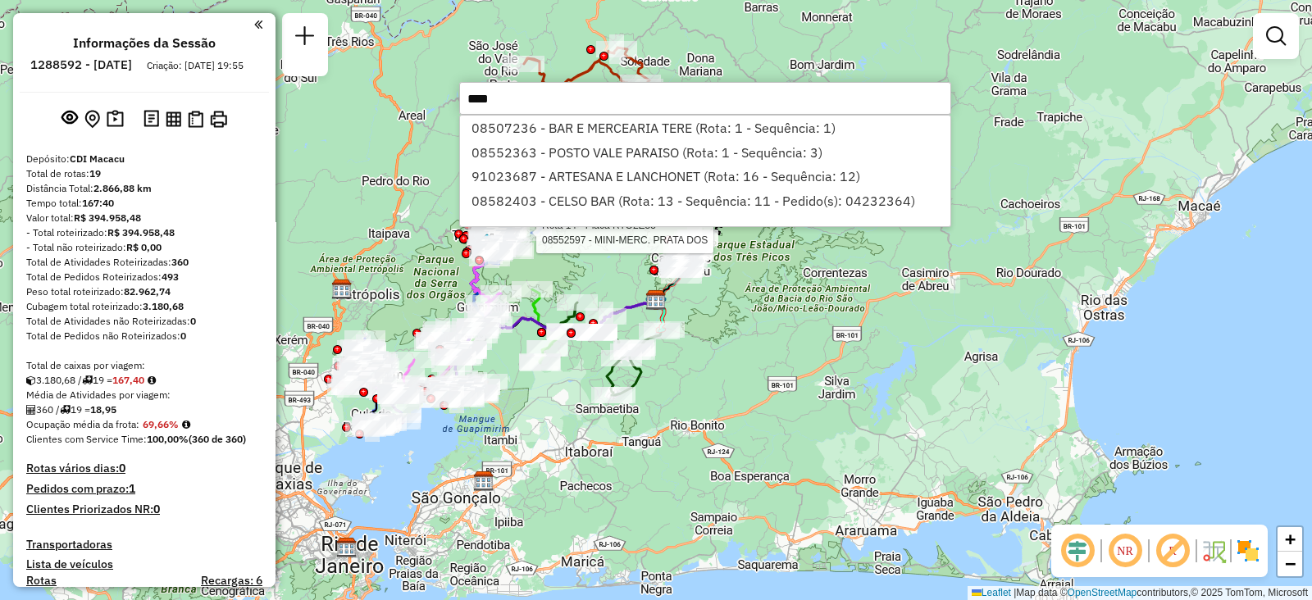
type input "*****"
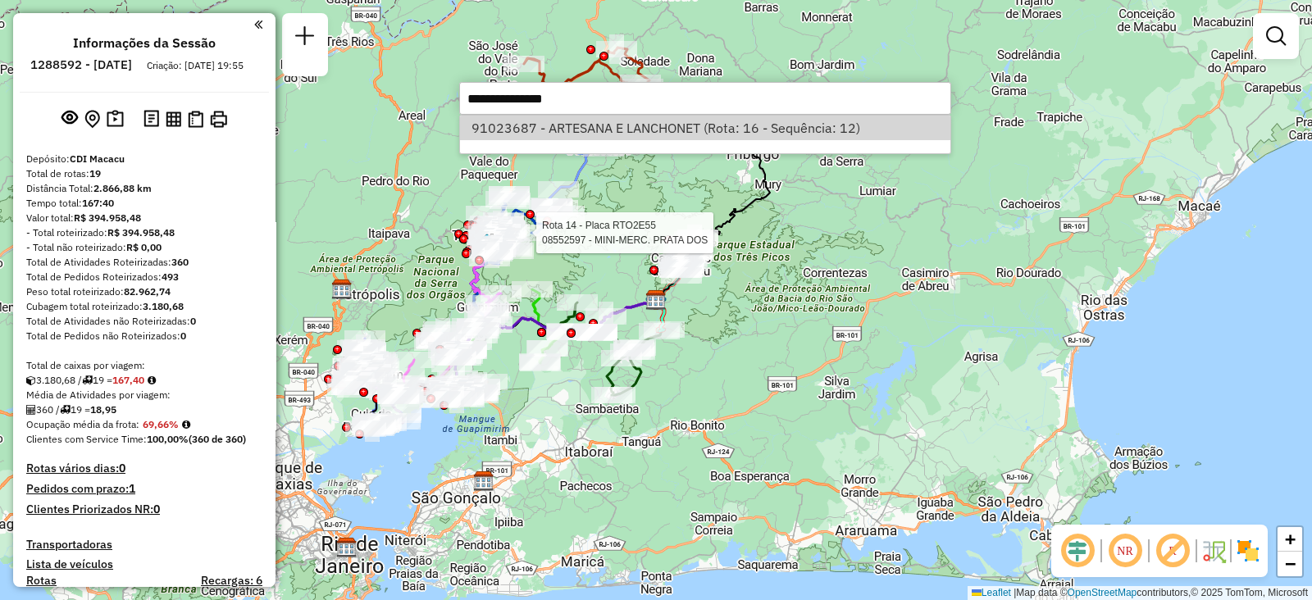
select select "**********"
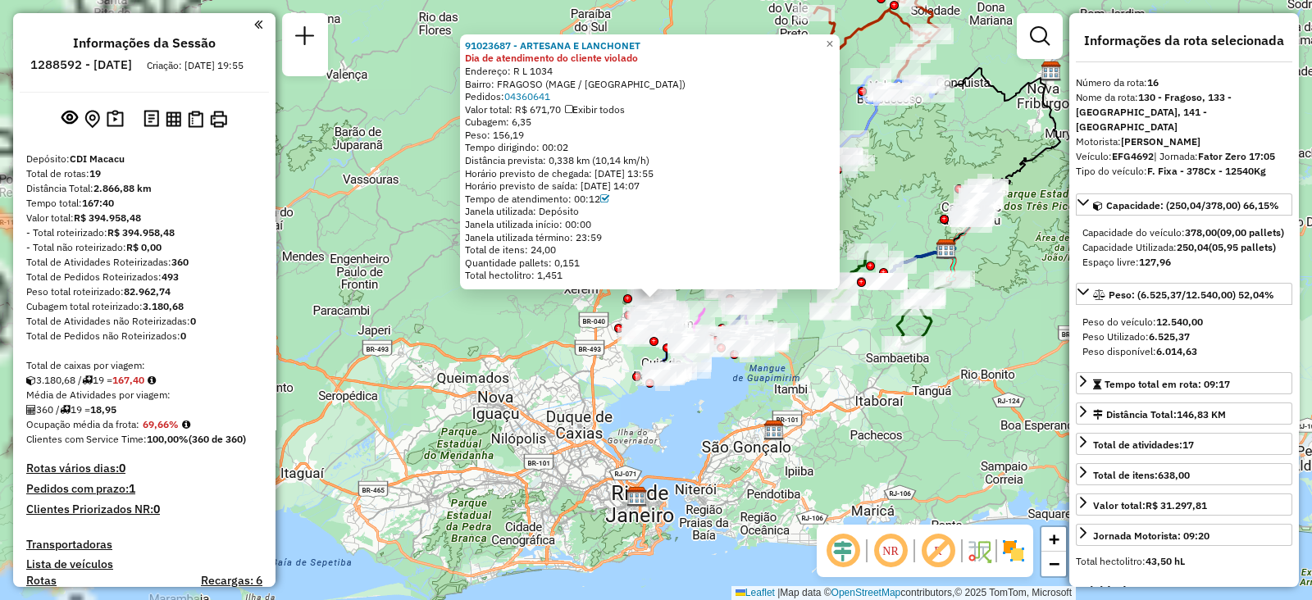
scroll to position [1822, 0]
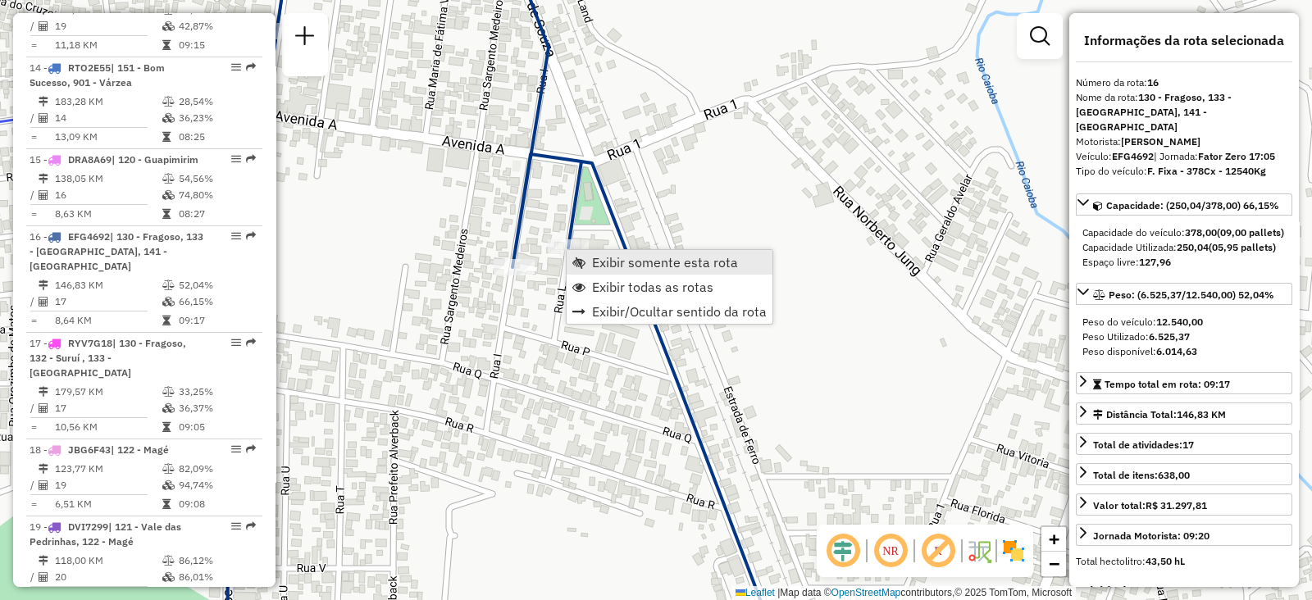
click at [577, 256] on span "Exibir somente esta rota" at bounding box center [578, 262] width 13 height 13
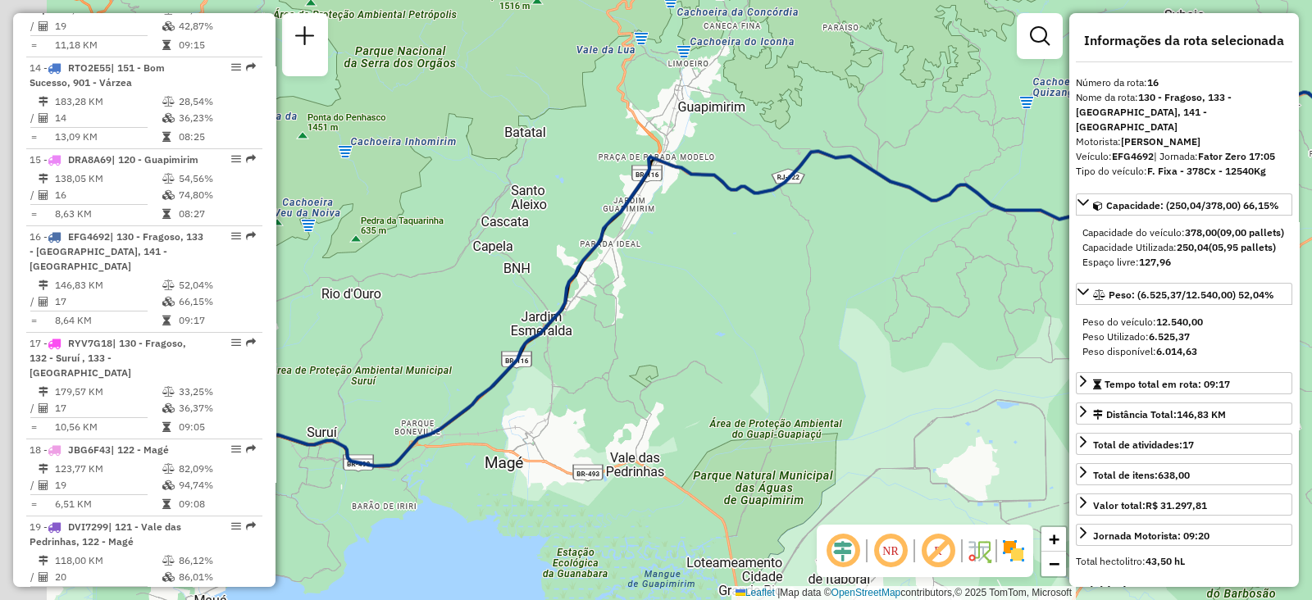
drag, startPoint x: 566, startPoint y: 263, endPoint x: 906, endPoint y: 160, distance: 355.7
click at [903, 162] on div "Janela de atendimento Grade de atendimento Capacidade Transportadoras Veículos …" at bounding box center [656, 300] width 1312 height 600
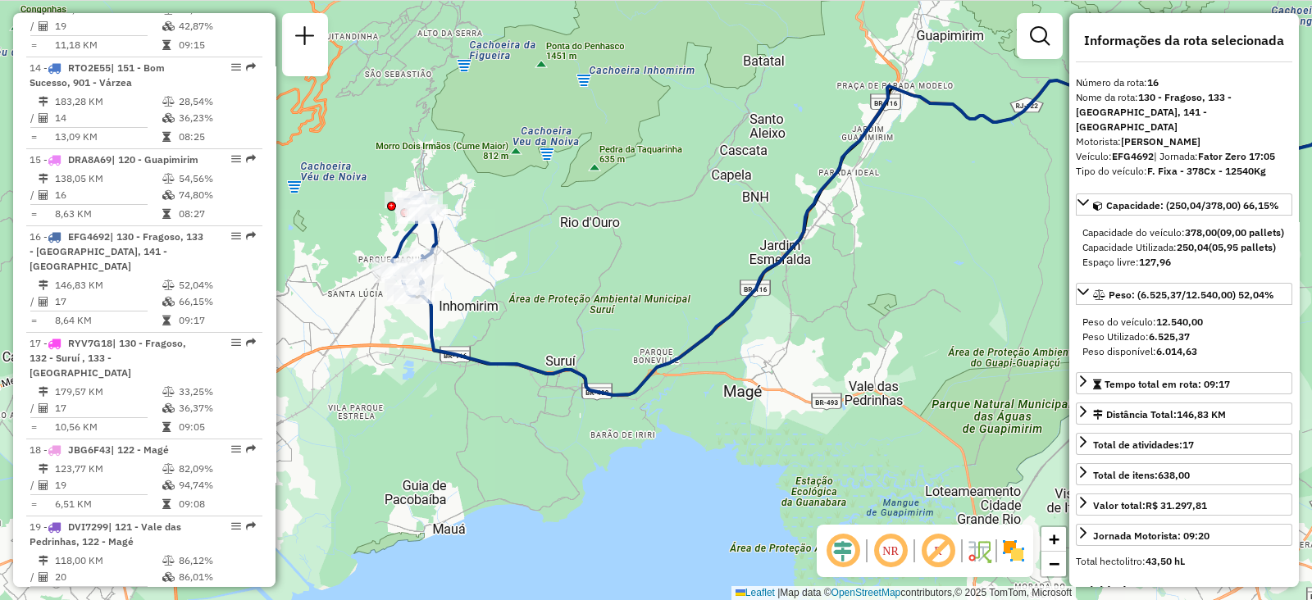
click at [672, 221] on div "Janela de atendimento Grade de atendimento Capacidade Transportadoras Veículos …" at bounding box center [656, 300] width 1312 height 600
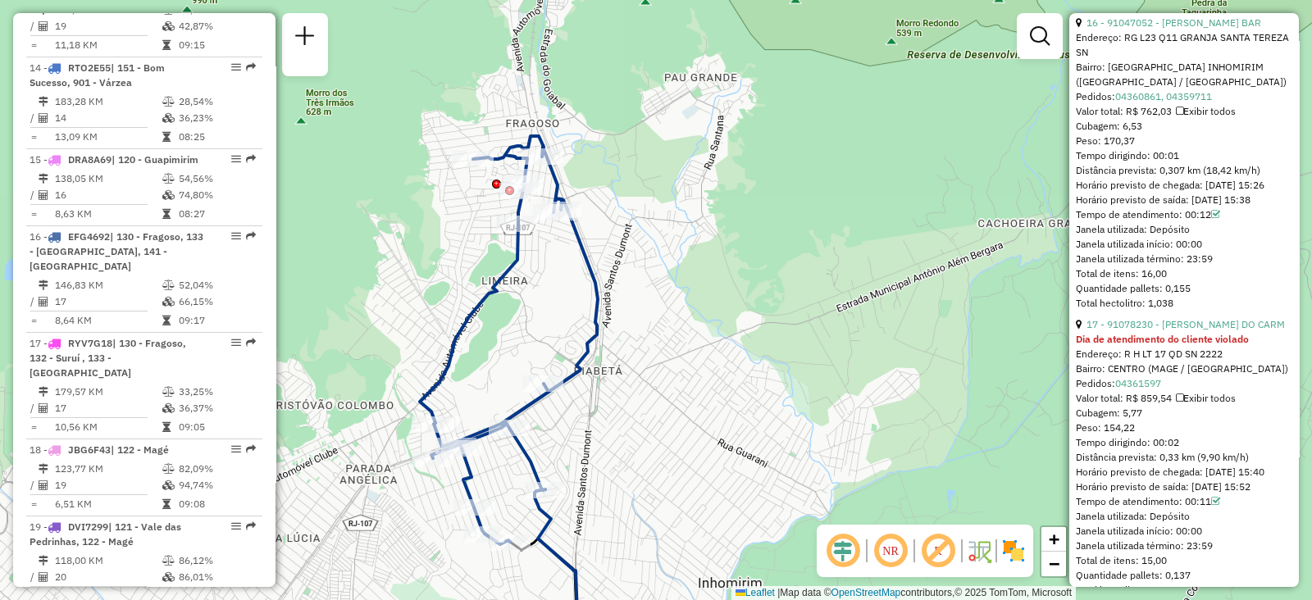
scroll to position [5185, 0]
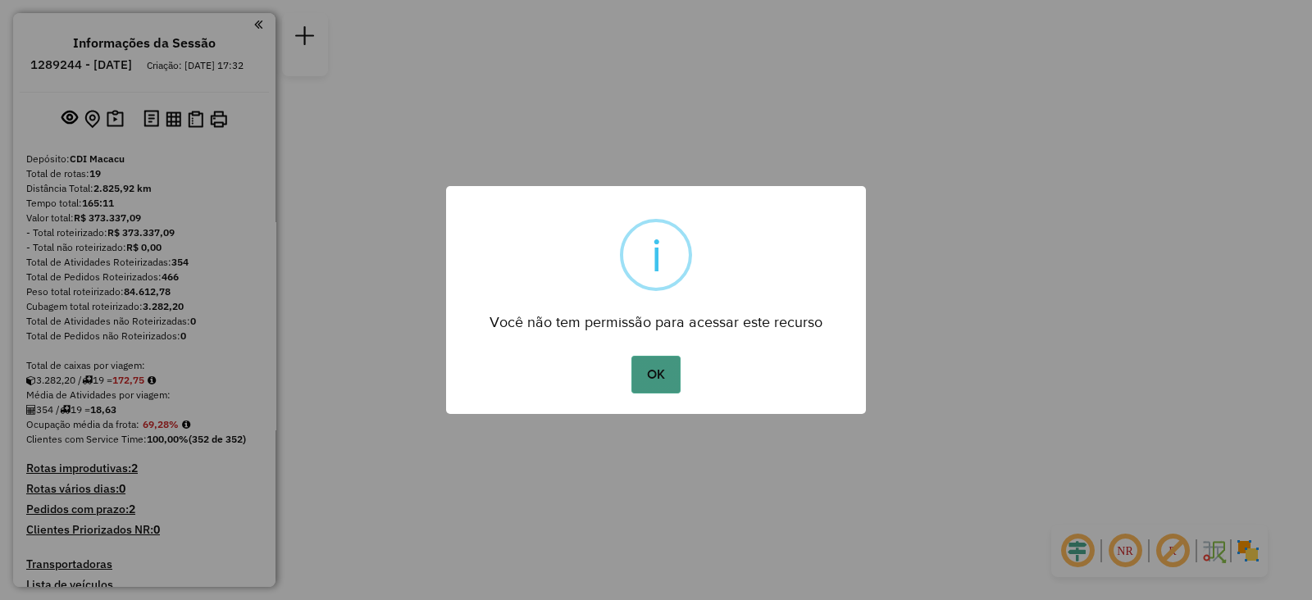
click at [656, 367] on button "OK" at bounding box center [656, 375] width 48 height 38
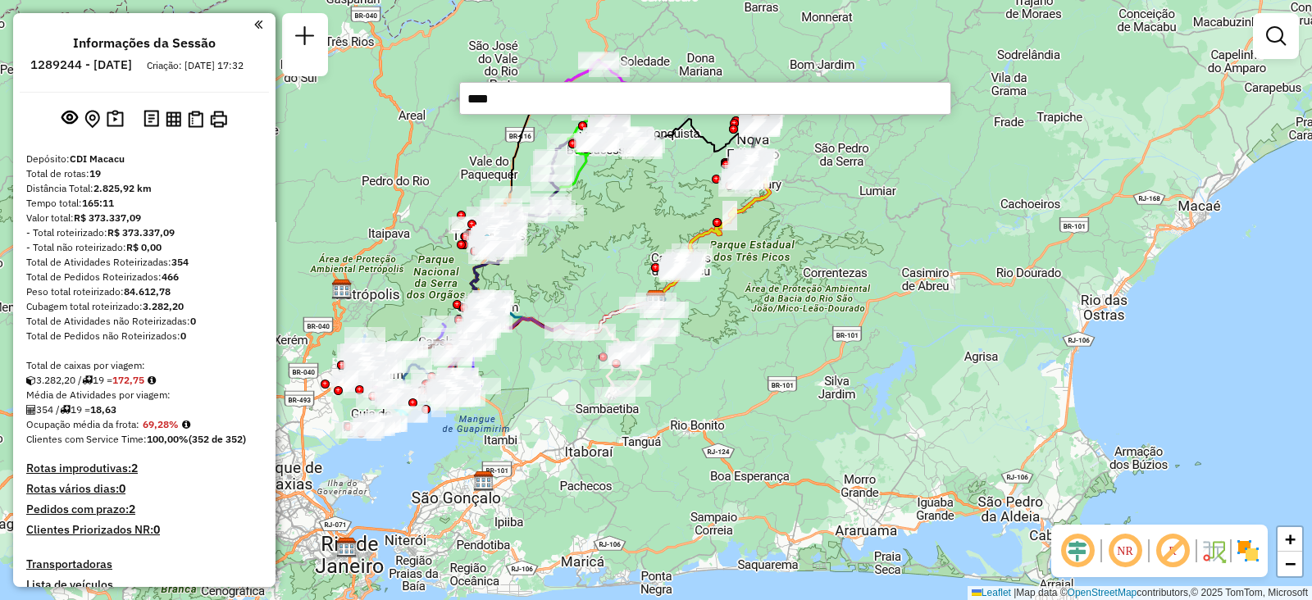
type input "*****"
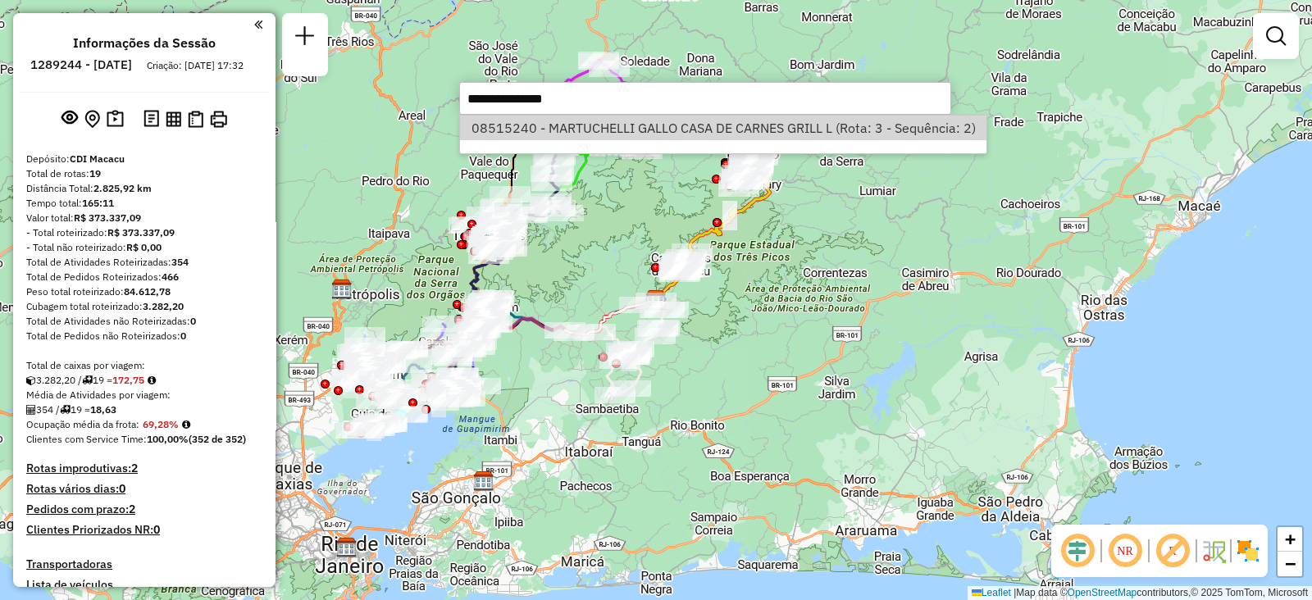
select select "**********"
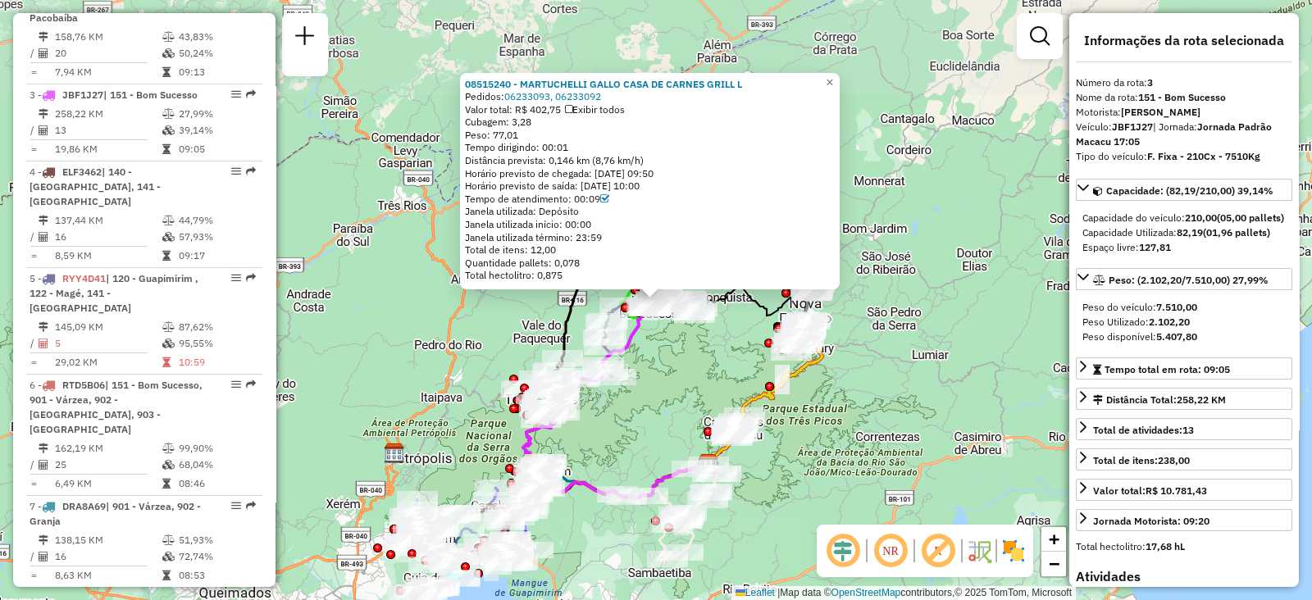
scroll to position [845, 0]
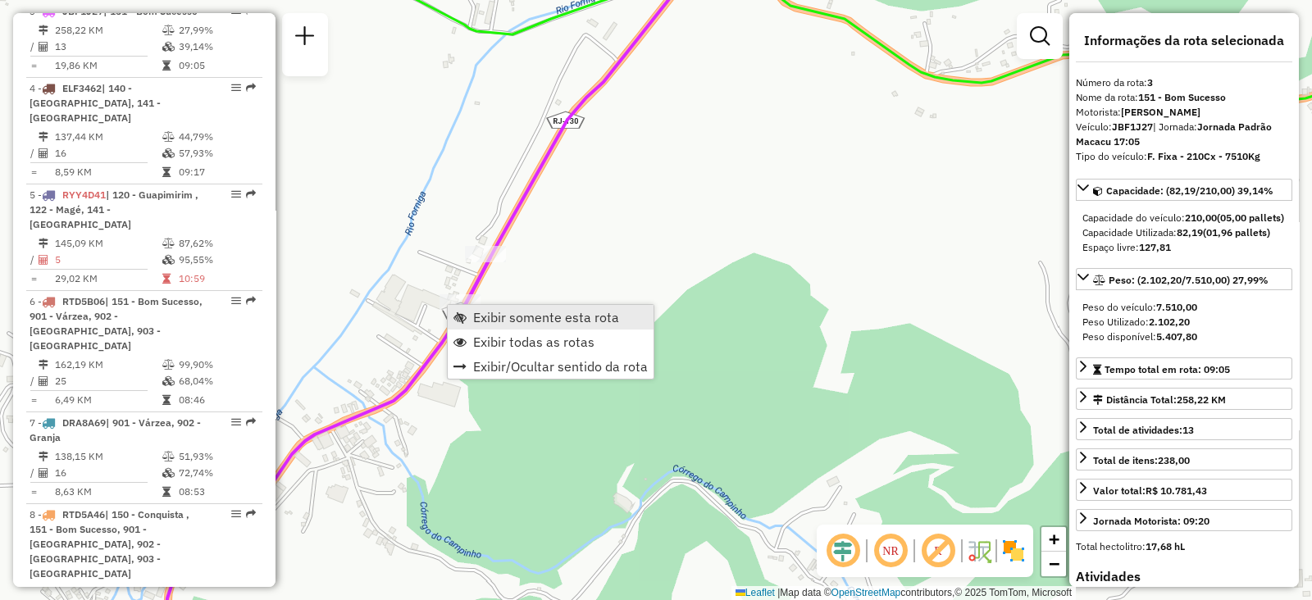
click at [508, 319] on span "Exibir somente esta rota" at bounding box center [546, 317] width 146 height 13
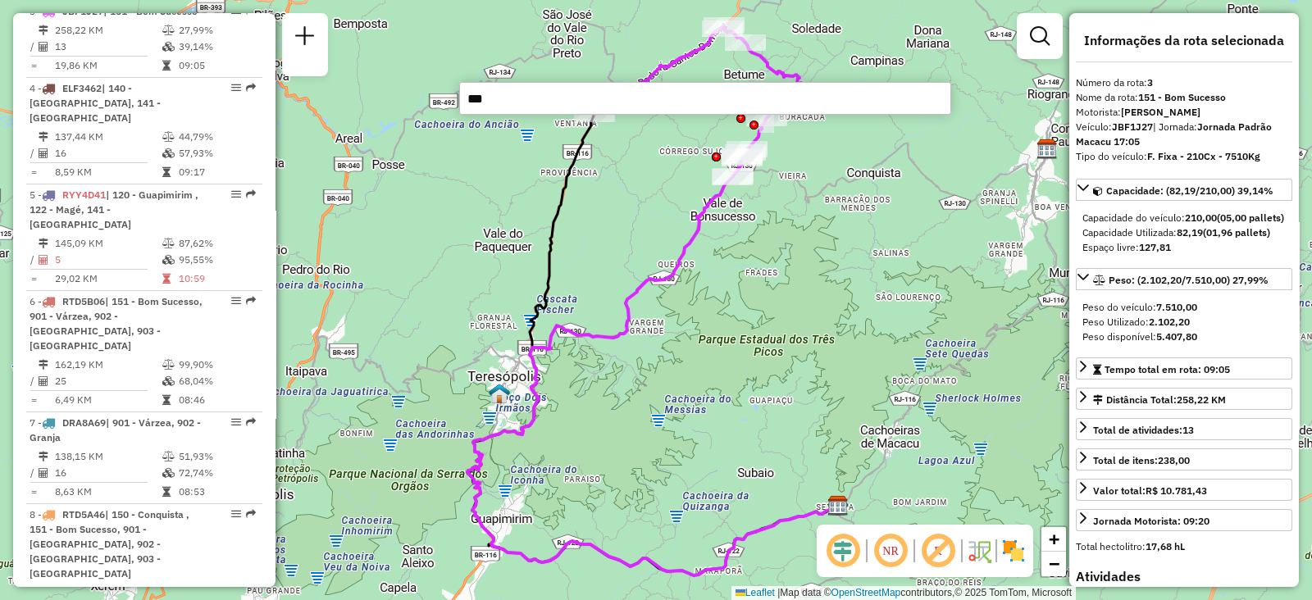
type input "****"
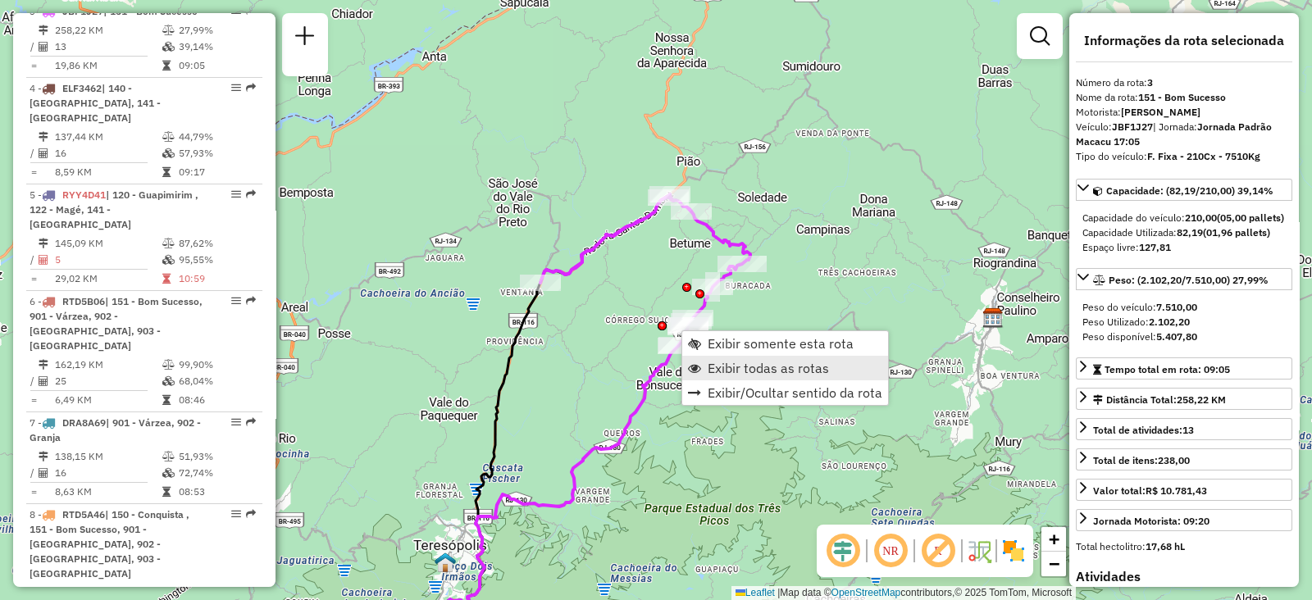
click at [724, 372] on span "Exibir todas as rotas" at bounding box center [768, 368] width 121 height 13
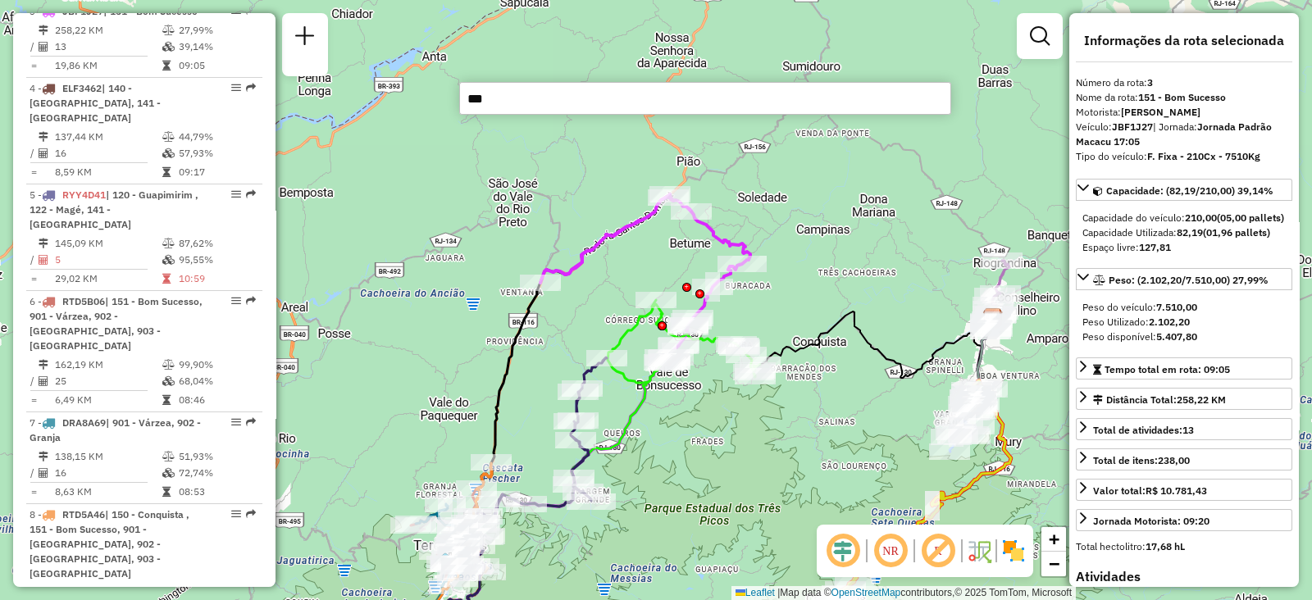
type input "****"
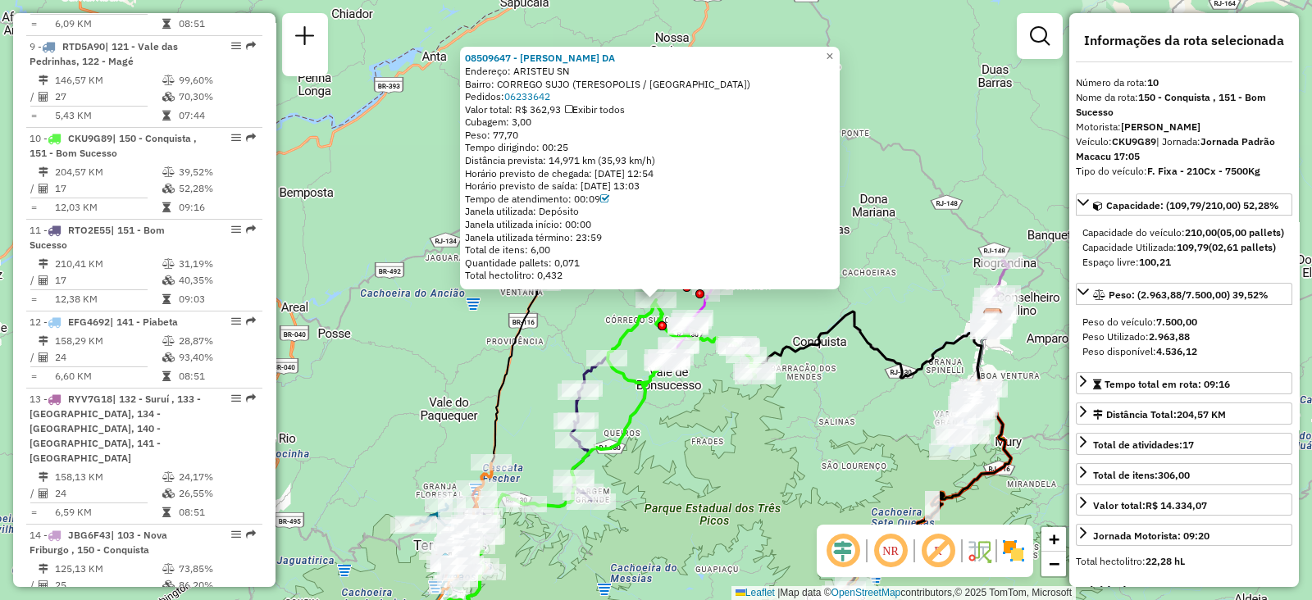
scroll to position [1516, 0]
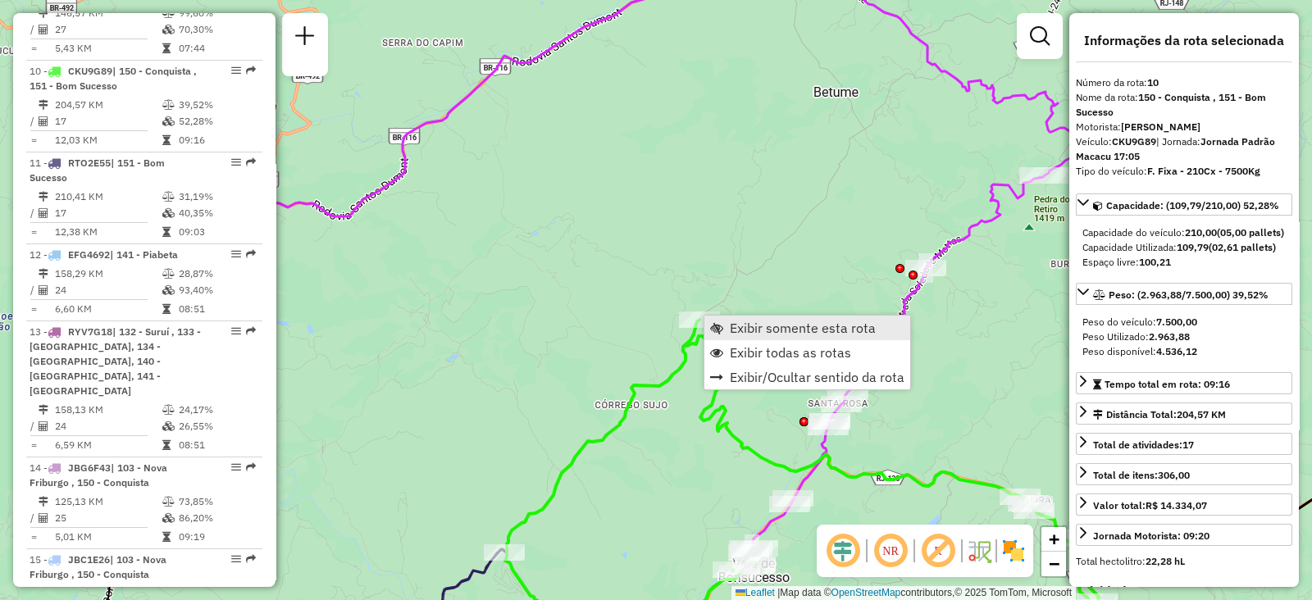
click at [716, 317] on link "Exibir somente esta rota" at bounding box center [808, 328] width 206 height 25
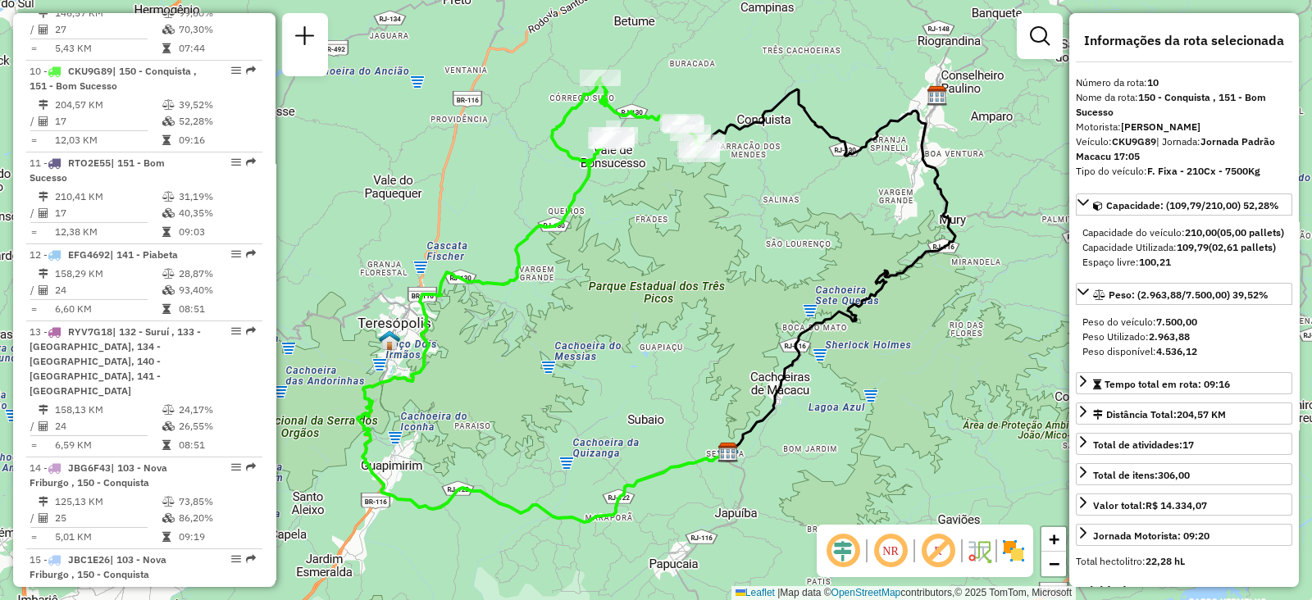
drag, startPoint x: 738, startPoint y: 334, endPoint x: 691, endPoint y: 284, distance: 69.0
click at [738, 334] on div "Janela de atendimento Grade de atendimento Capacidade Transportadoras Veículos …" at bounding box center [656, 300] width 1312 height 600
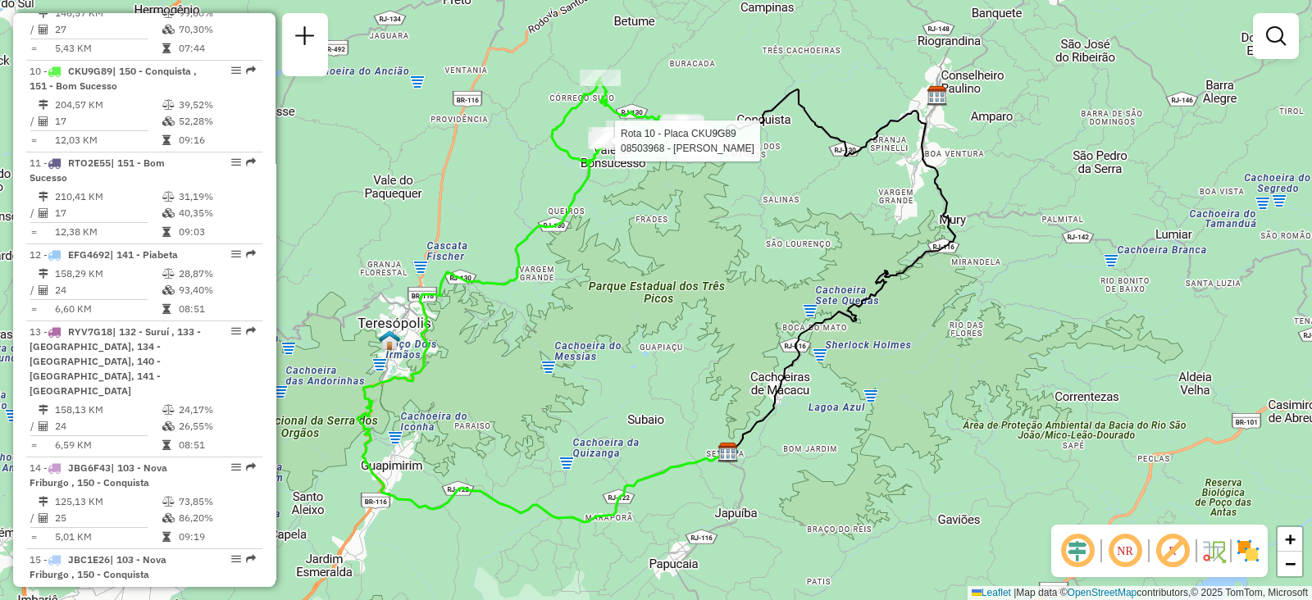
select select "**********"
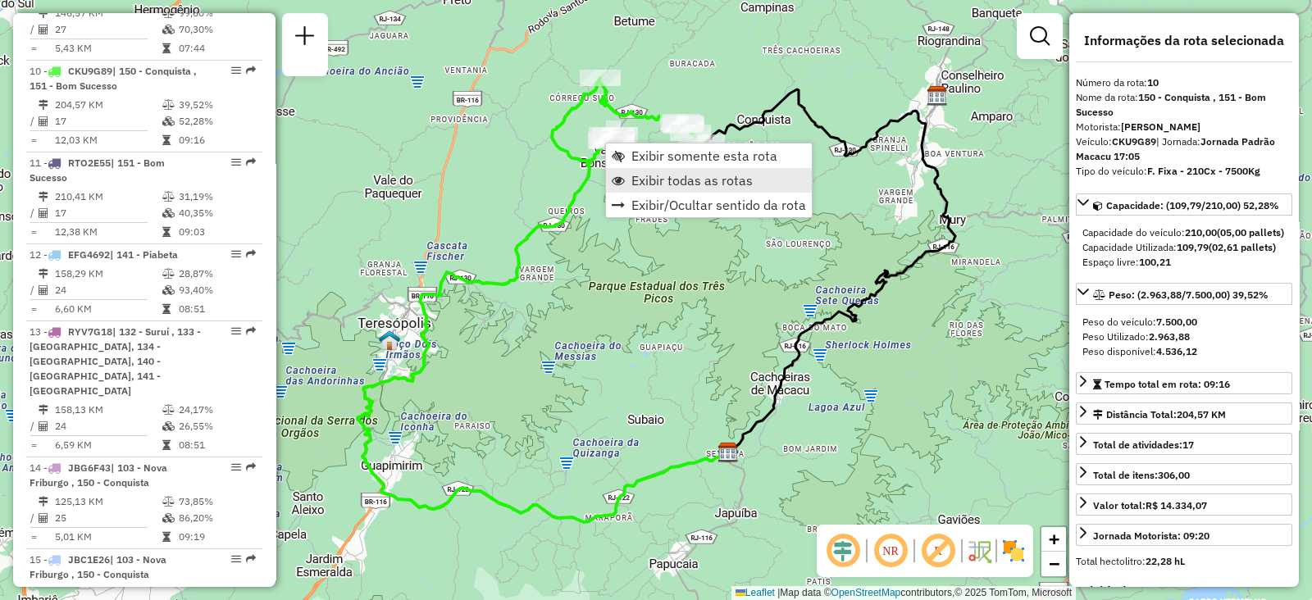
click at [632, 189] on link "Exibir todas as rotas" at bounding box center [709, 180] width 206 height 25
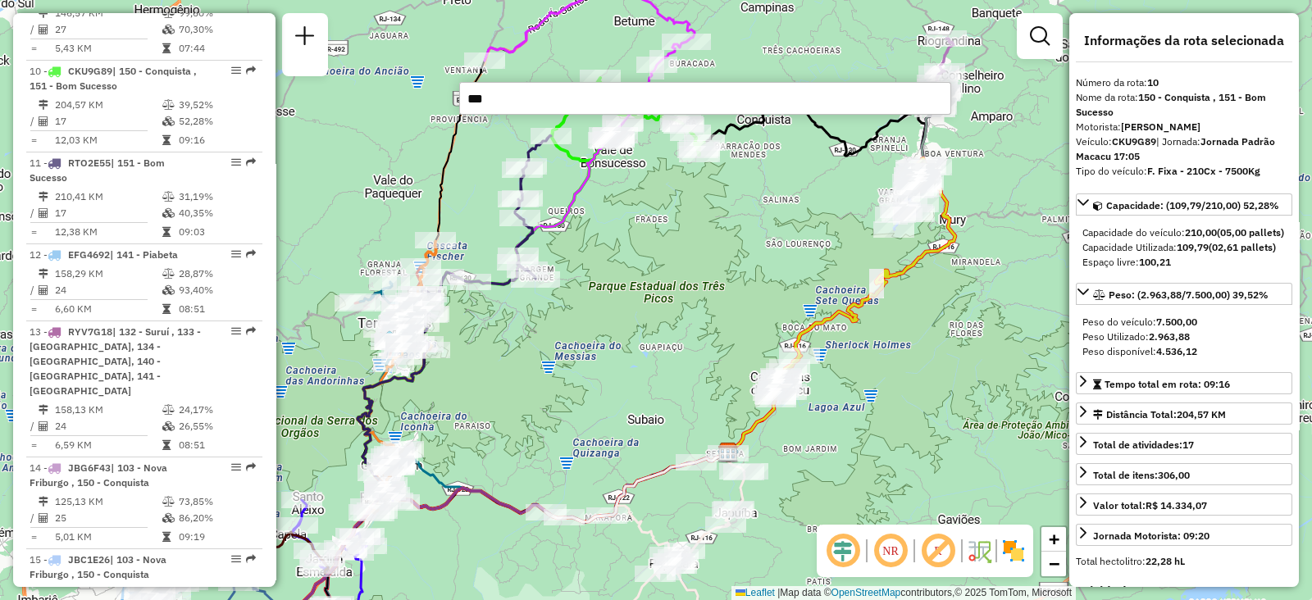
type input "****"
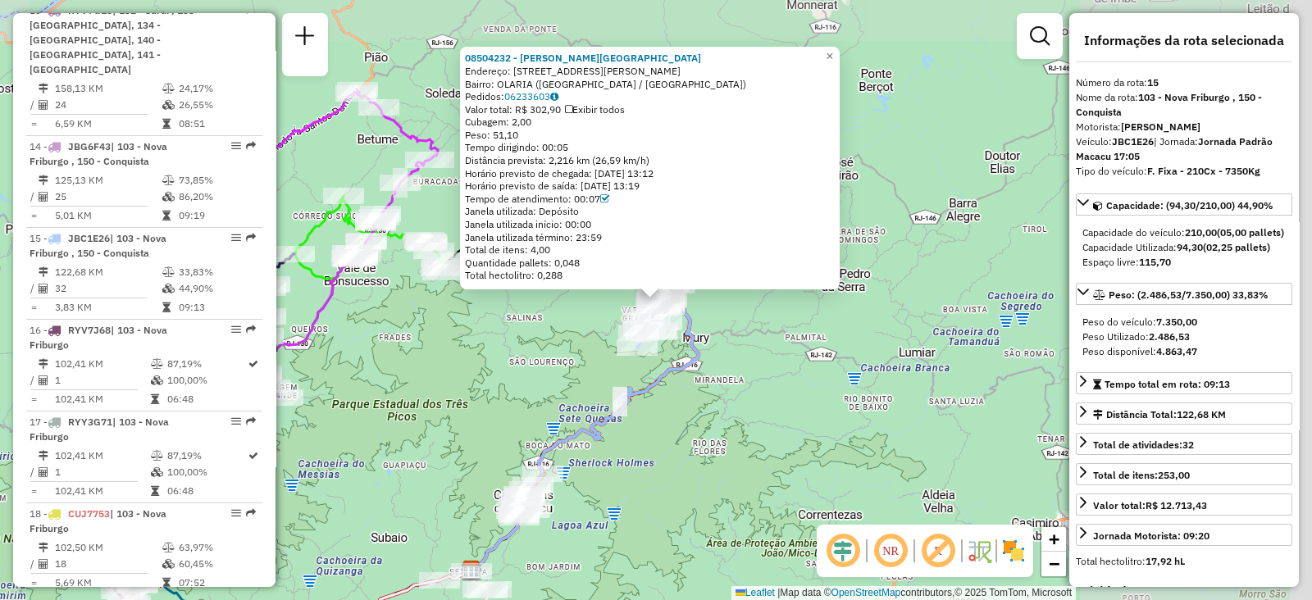
scroll to position [1917, 0]
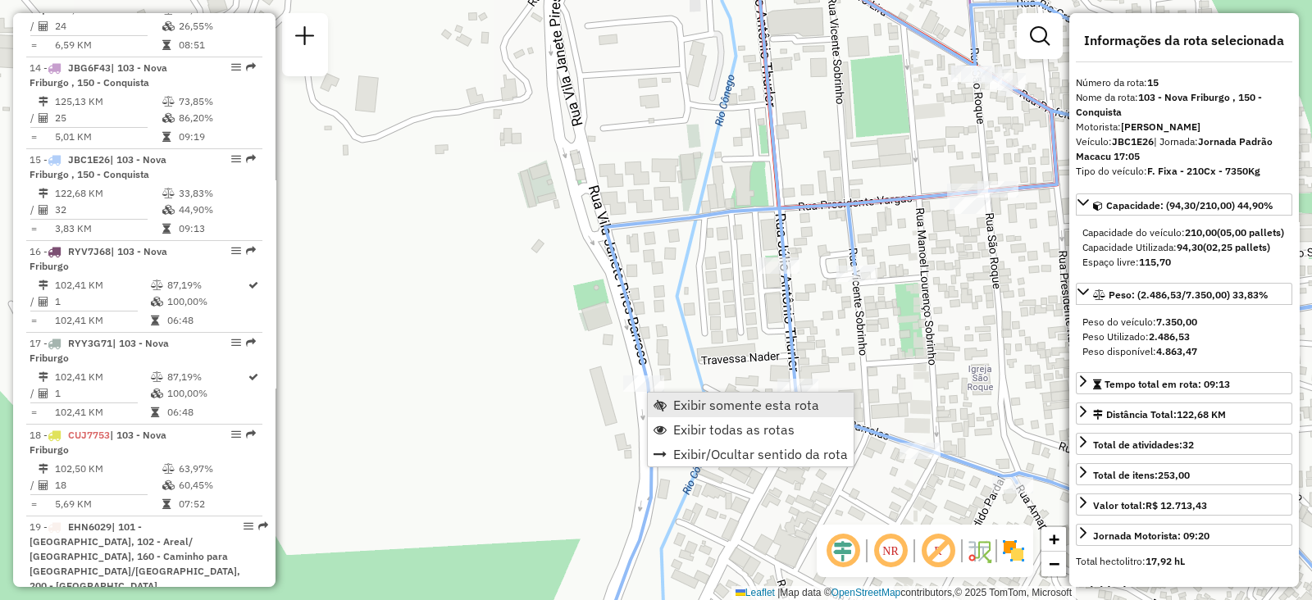
click at [679, 408] on span "Exibir somente esta rota" at bounding box center [746, 405] width 146 height 13
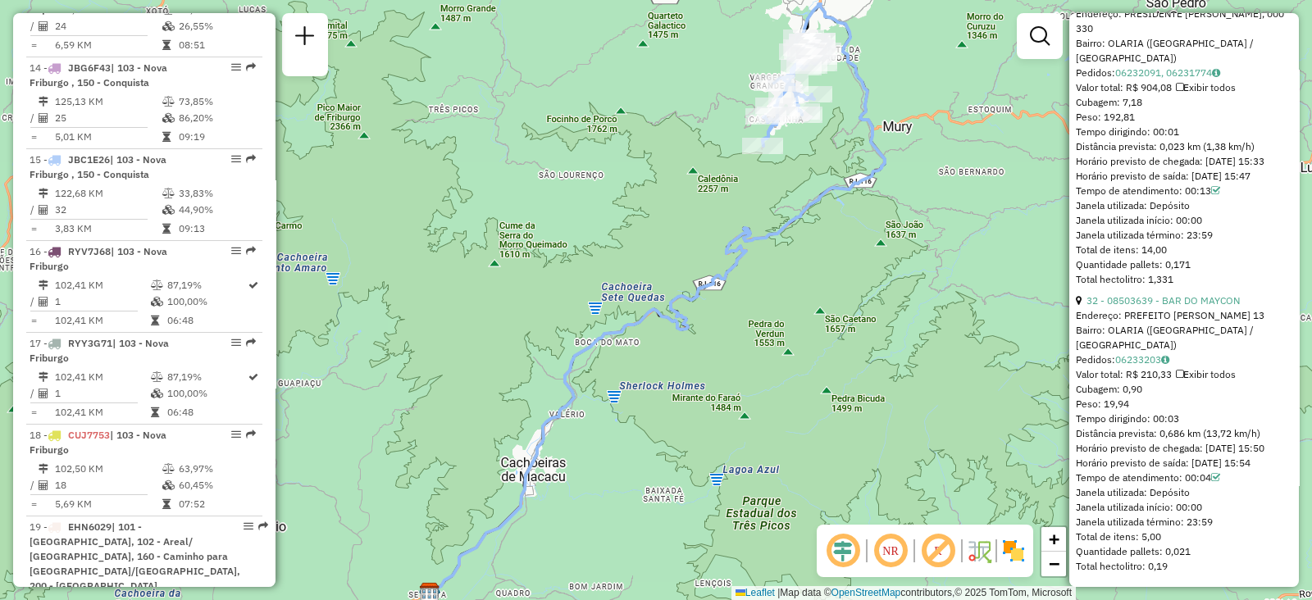
scroll to position [9272, 0]
click at [759, 327] on div "Janela de atendimento Grade de atendimento Capacidade Transportadoras Veículos …" at bounding box center [656, 300] width 1312 height 600
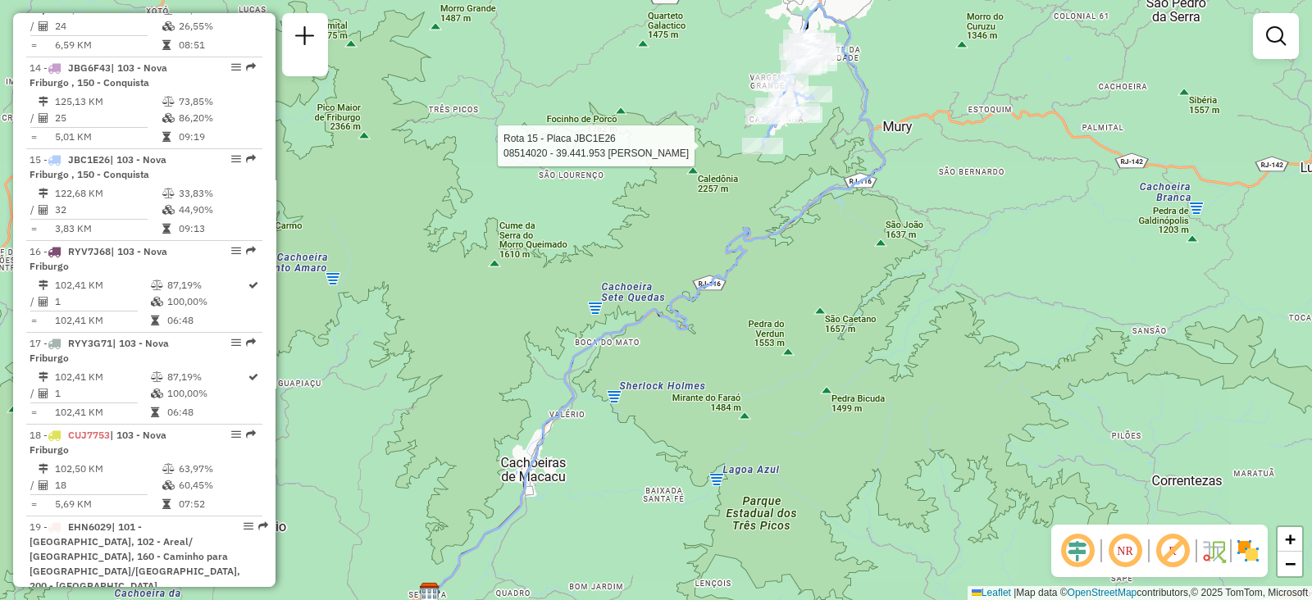
select select "**********"
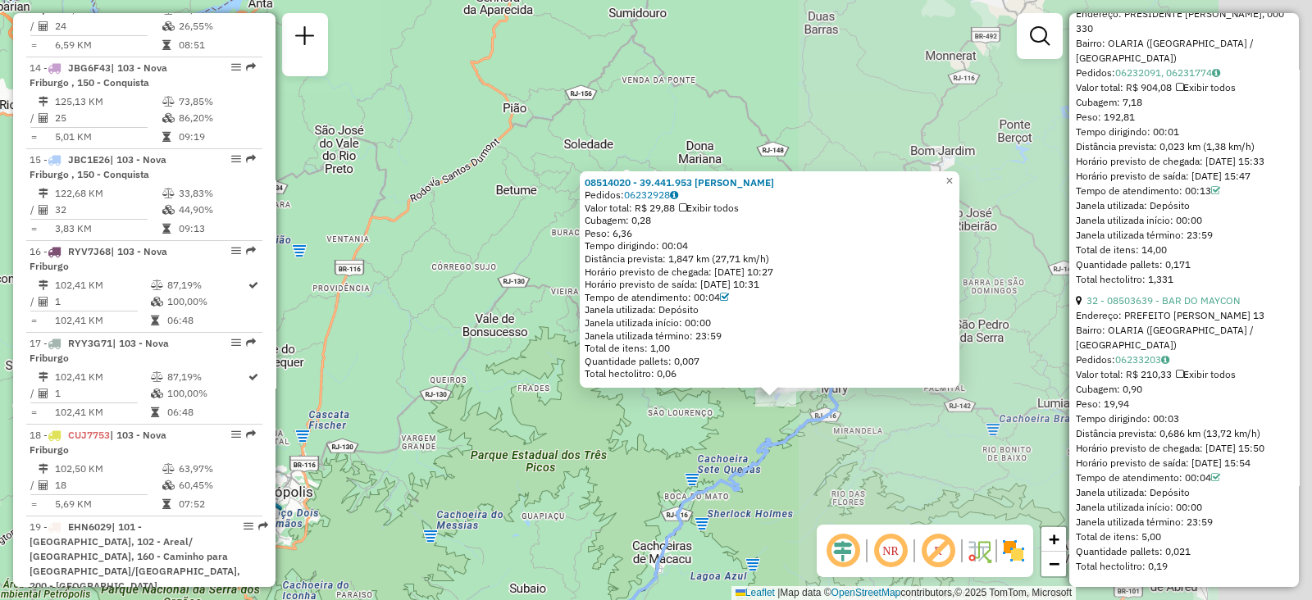
drag, startPoint x: 873, startPoint y: 367, endPoint x: 343, endPoint y: 413, distance: 531.7
click at [343, 413] on div "08514020 - 39.441.953 FABIO FONSECA DE AZEVEDO Pedidos: 06232928 Valor total: R…" at bounding box center [656, 300] width 1312 height 600
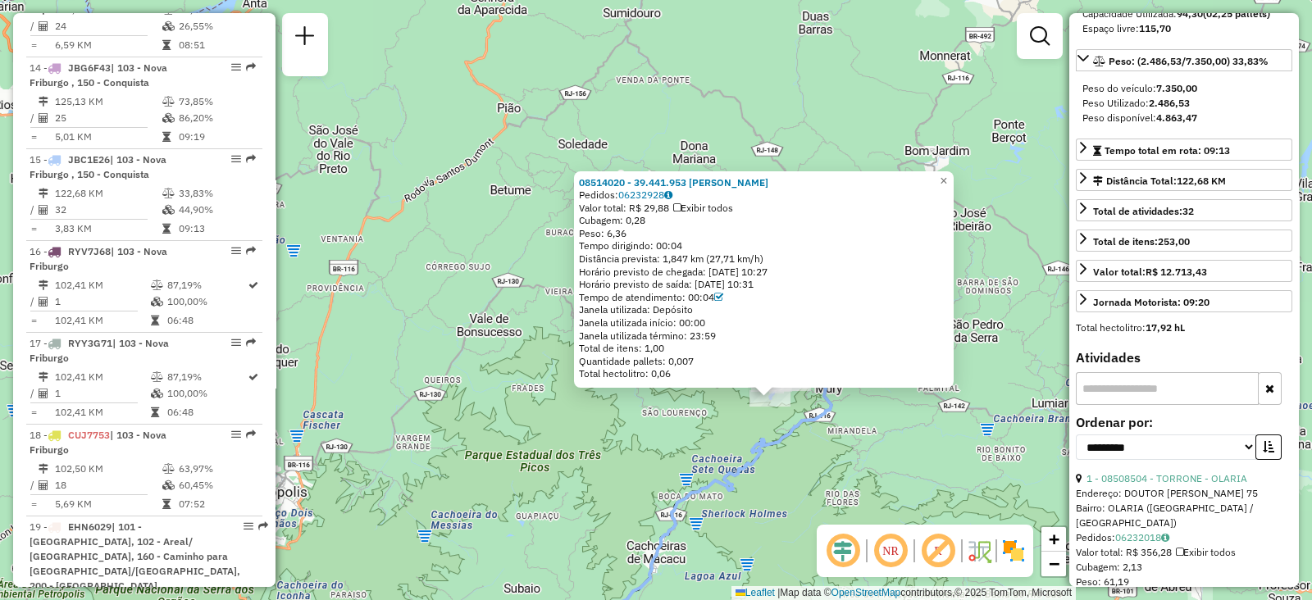
scroll to position [81, 0]
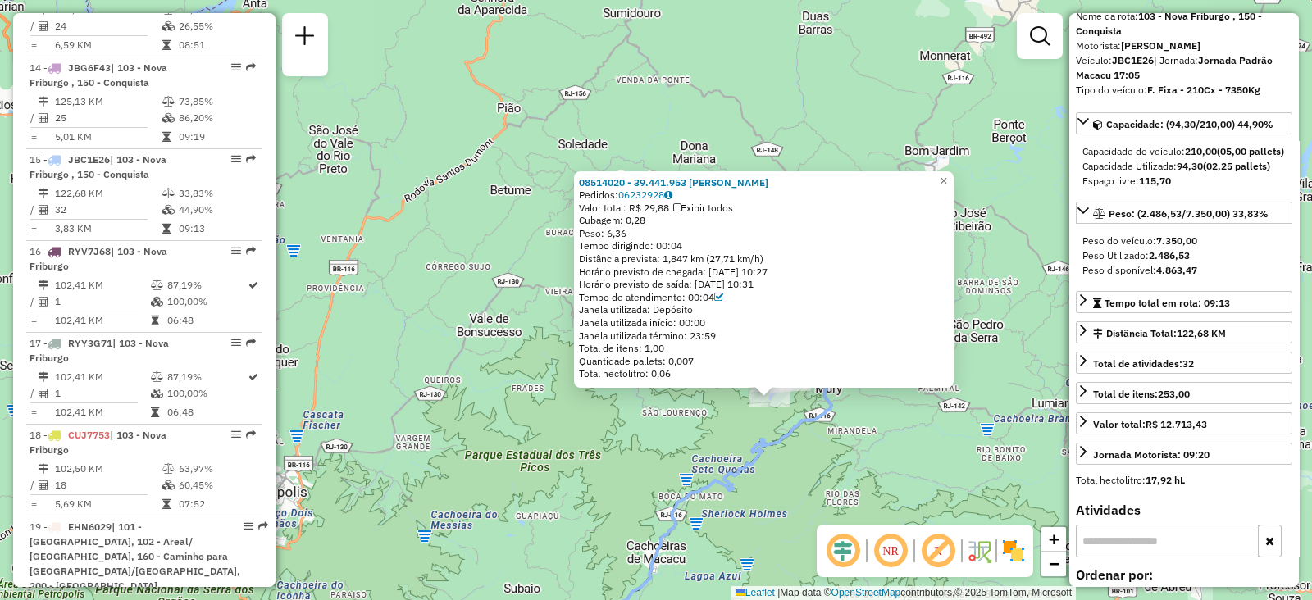
click at [1019, 550] on img at bounding box center [1014, 551] width 26 height 26
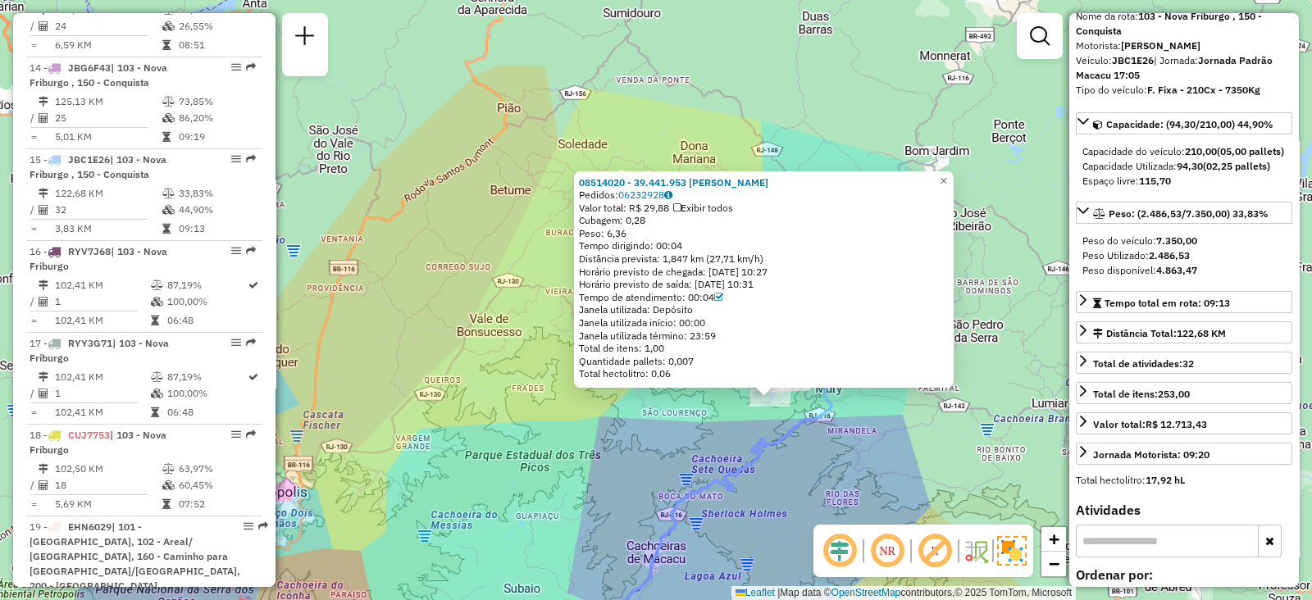
click at [950, 432] on div "08514020 - 39.441.953 FABIO FONSECA DE AZEVEDO Pedidos: 06232928 Valor total: R…" at bounding box center [656, 300] width 1312 height 600
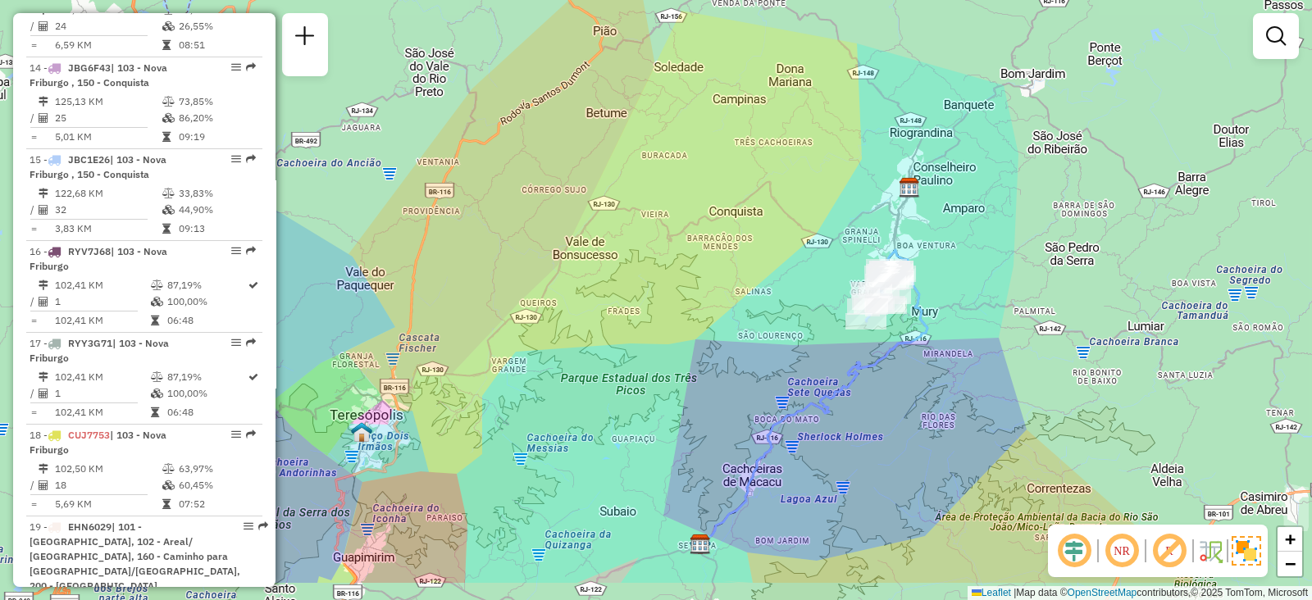
drag, startPoint x: 869, startPoint y: 307, endPoint x: 965, endPoint y: 229, distance: 123.6
click at [965, 229] on div "Janela de atendimento Grade de atendimento Capacidade Transportadoras Veículos …" at bounding box center [656, 300] width 1312 height 600
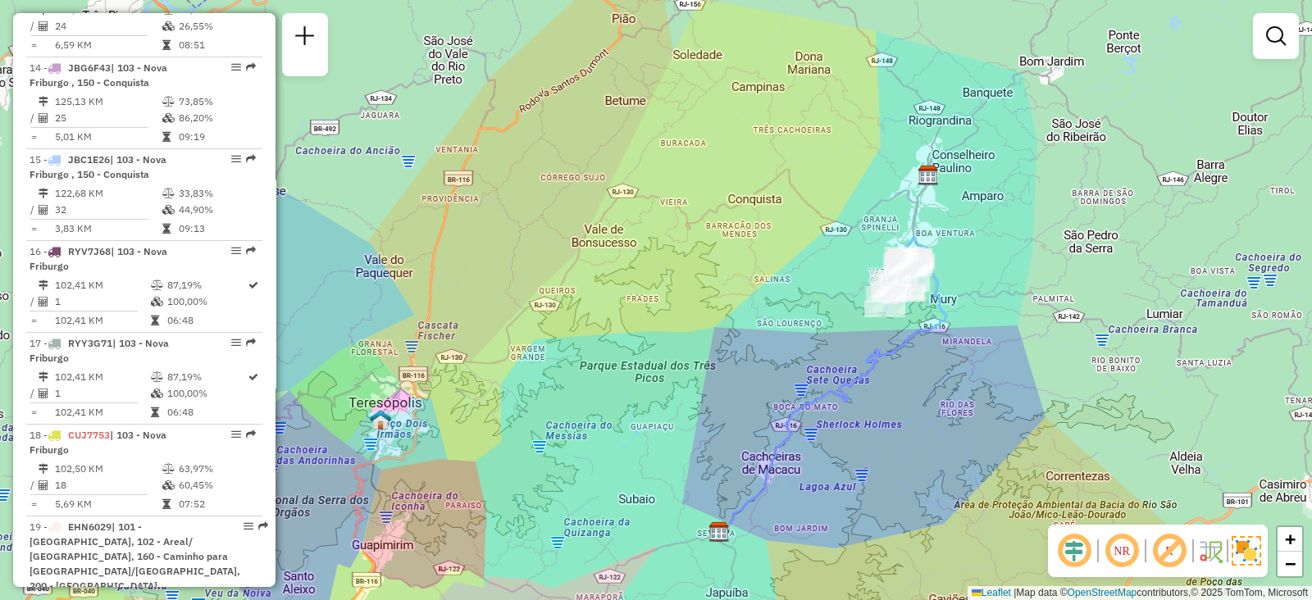
drag, startPoint x: 973, startPoint y: 274, endPoint x: 992, endPoint y: 262, distance: 22.5
click at [992, 262] on div "Janela de atendimento Grade de atendimento Capacidade Transportadoras Veículos …" at bounding box center [656, 300] width 1312 height 600
select select "**********"
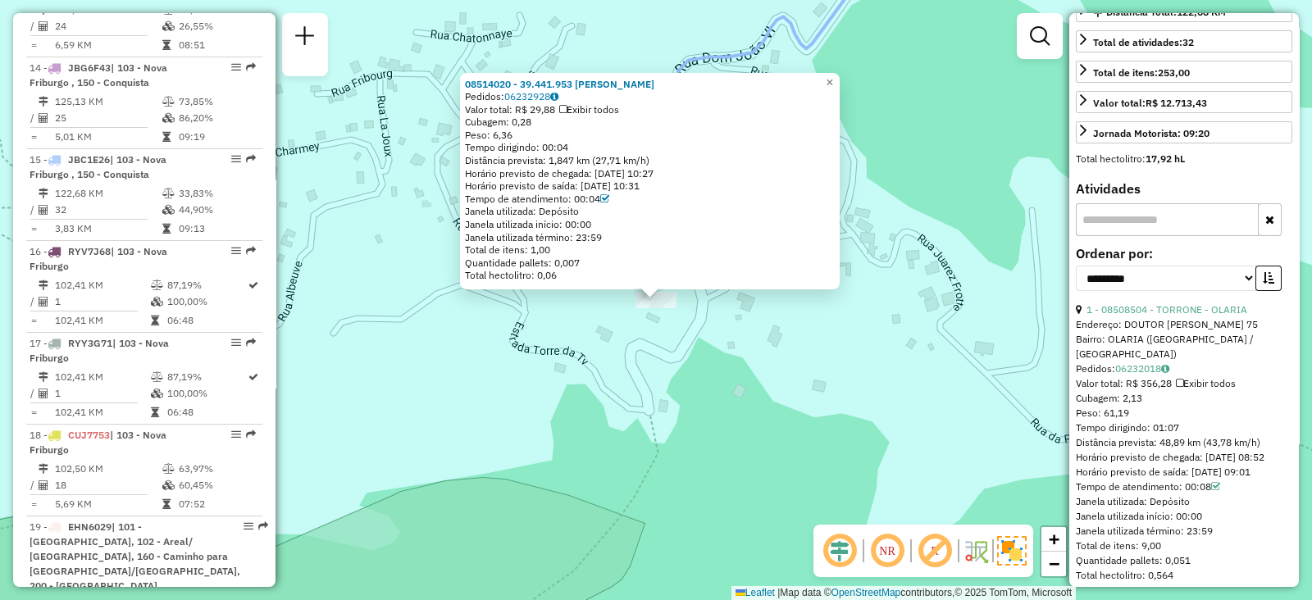
scroll to position [615, 0]
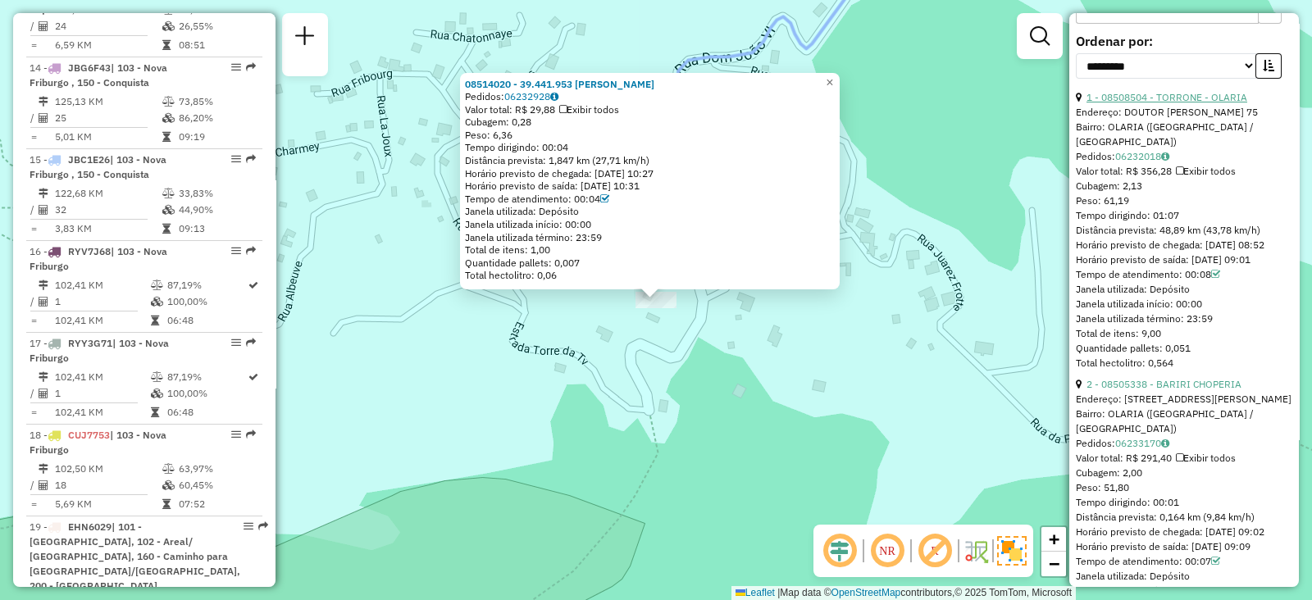
click at [1110, 103] on link "1 - 08508504 - TORRONE - OLARIA" at bounding box center [1167, 97] width 161 height 12
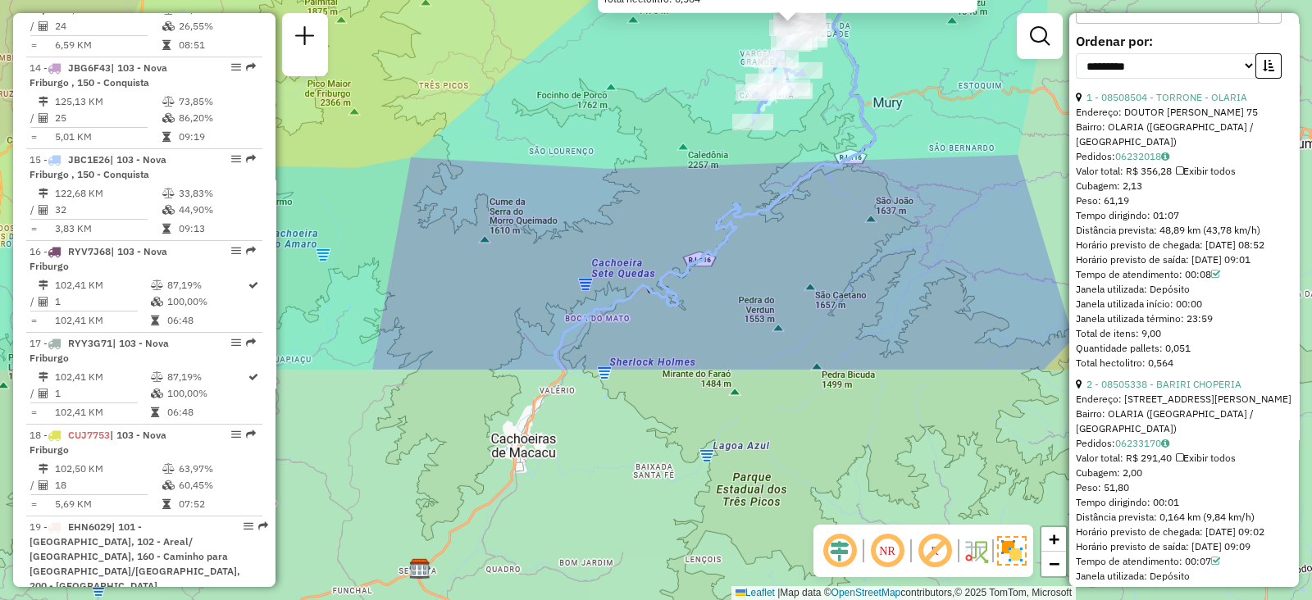
drag, startPoint x: 798, startPoint y: 473, endPoint x: 518, endPoint y: 464, distance: 279.8
click at [914, 182] on div "08508504 - TORRONE - OLARIA Endereço: DOUTOR JORGE EL-JAICK 75 Bairro: OLARIA (…" at bounding box center [656, 300] width 1312 height 600
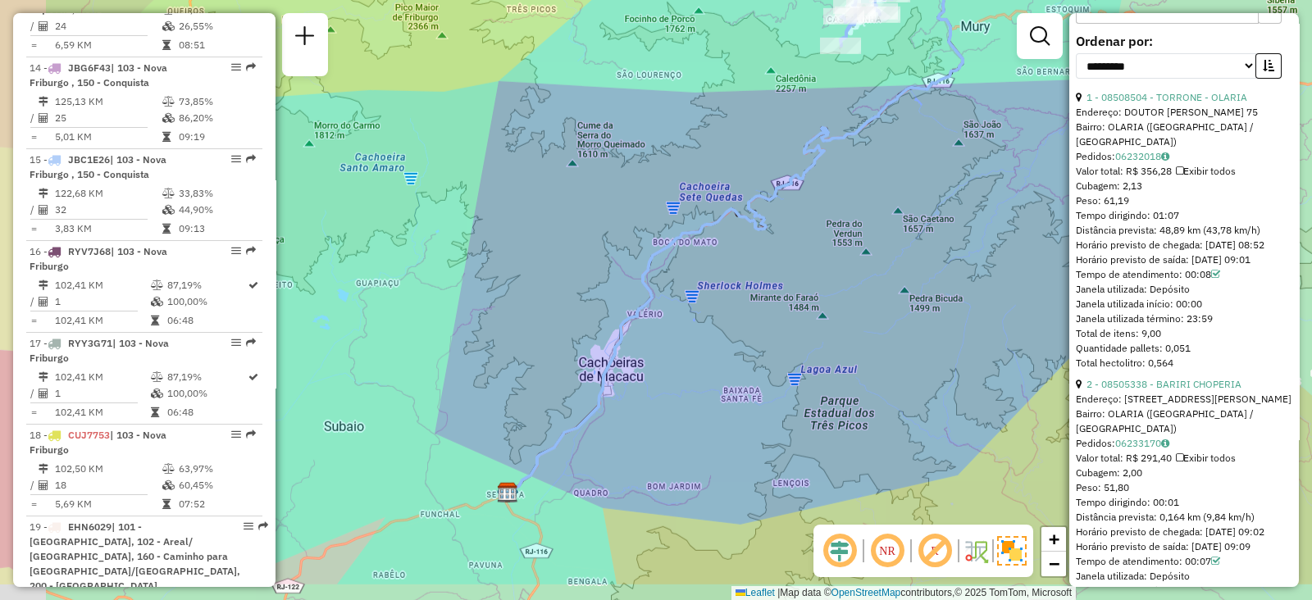
drag, startPoint x: 674, startPoint y: 431, endPoint x: 695, endPoint y: 409, distance: 30.7
click at [696, 410] on div "08508504 - TORRONE - OLARIA Endereço: DOUTOR JORGE EL-JAICK 75 Bairro: OLARIA (…" at bounding box center [656, 300] width 1312 height 600
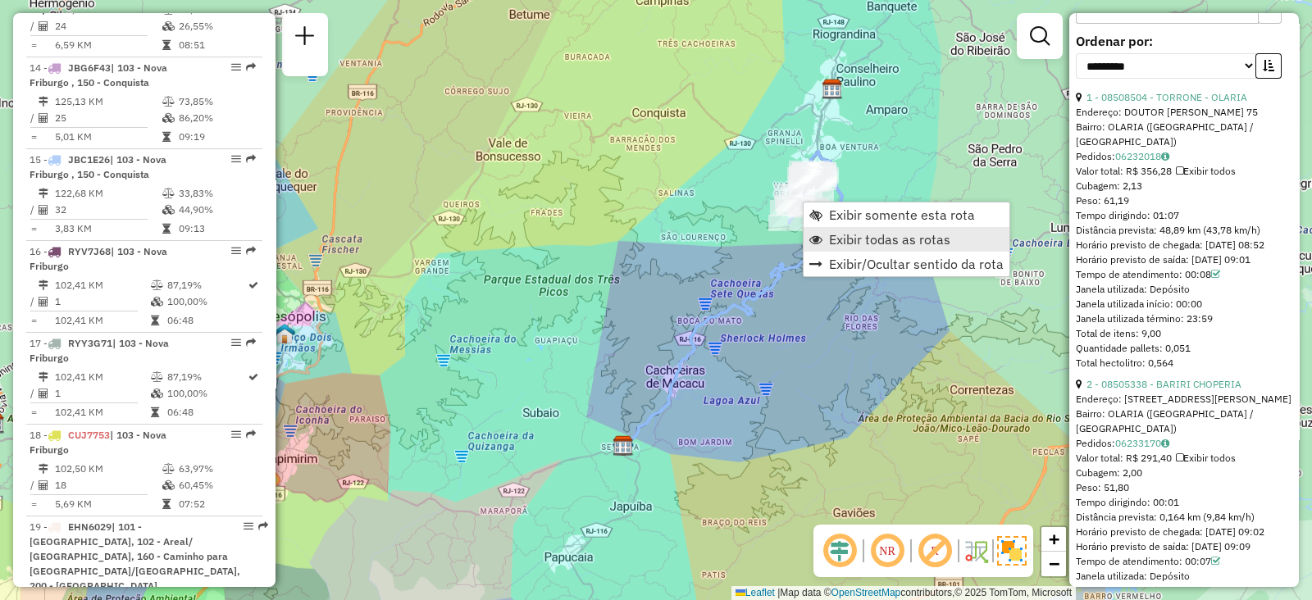
click at [828, 239] on link "Exibir todas as rotas" at bounding box center [907, 239] width 206 height 25
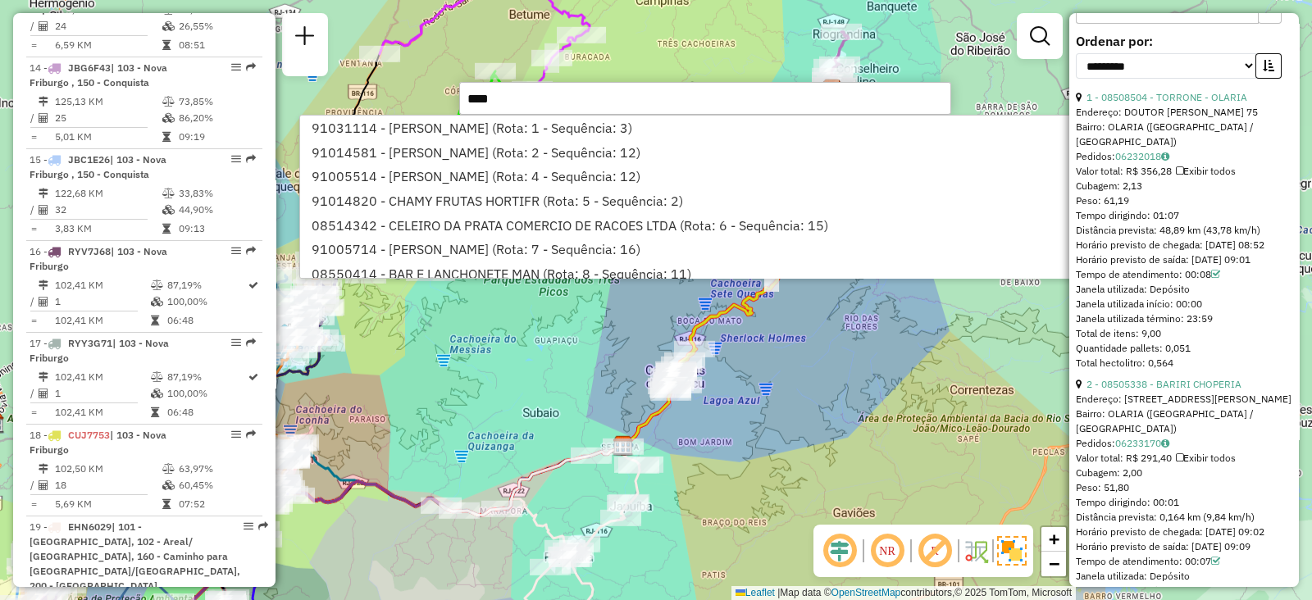
type input "*****"
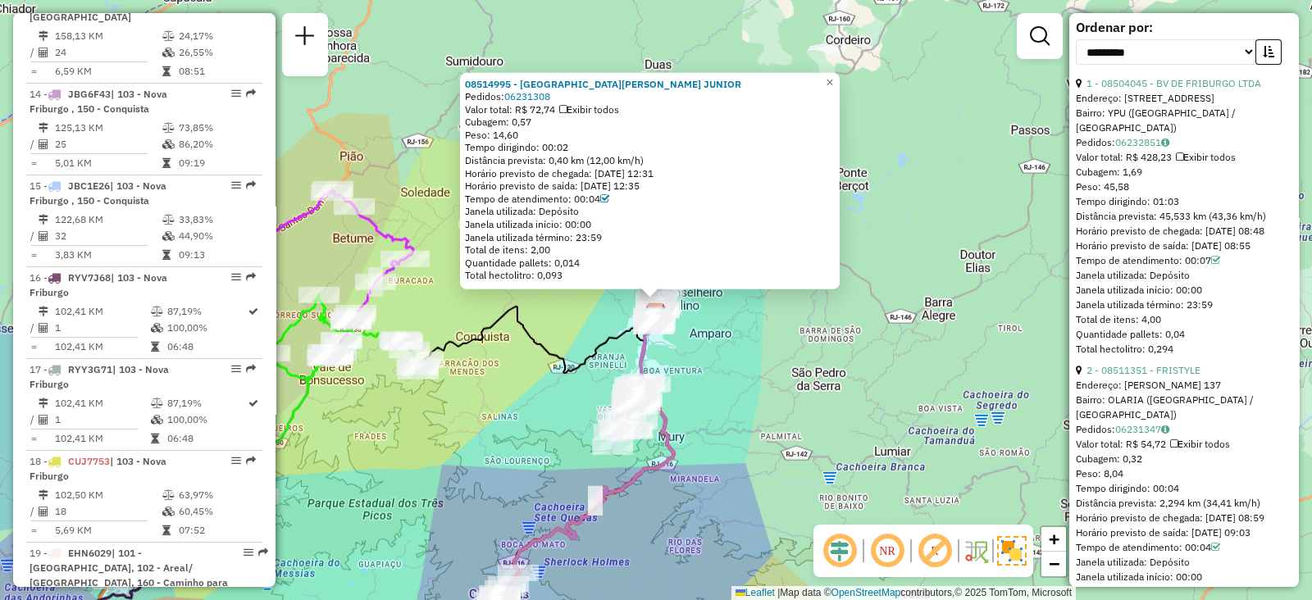
scroll to position [1883, 0]
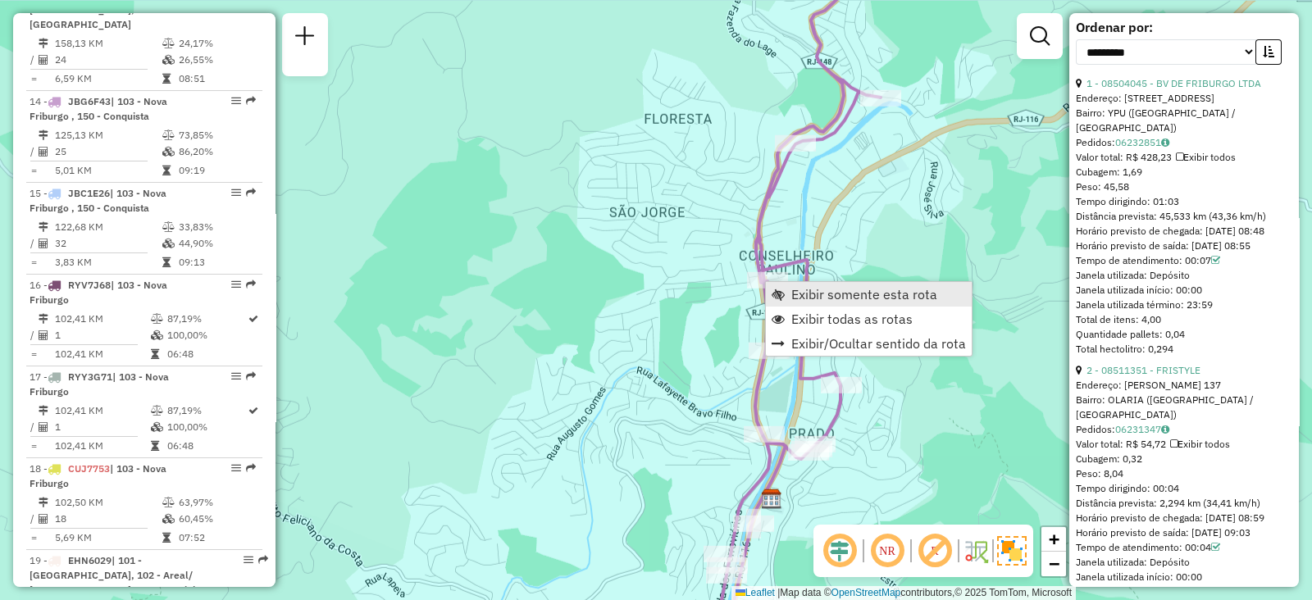
click at [802, 300] on span "Exibir somente esta rota" at bounding box center [864, 294] width 146 height 13
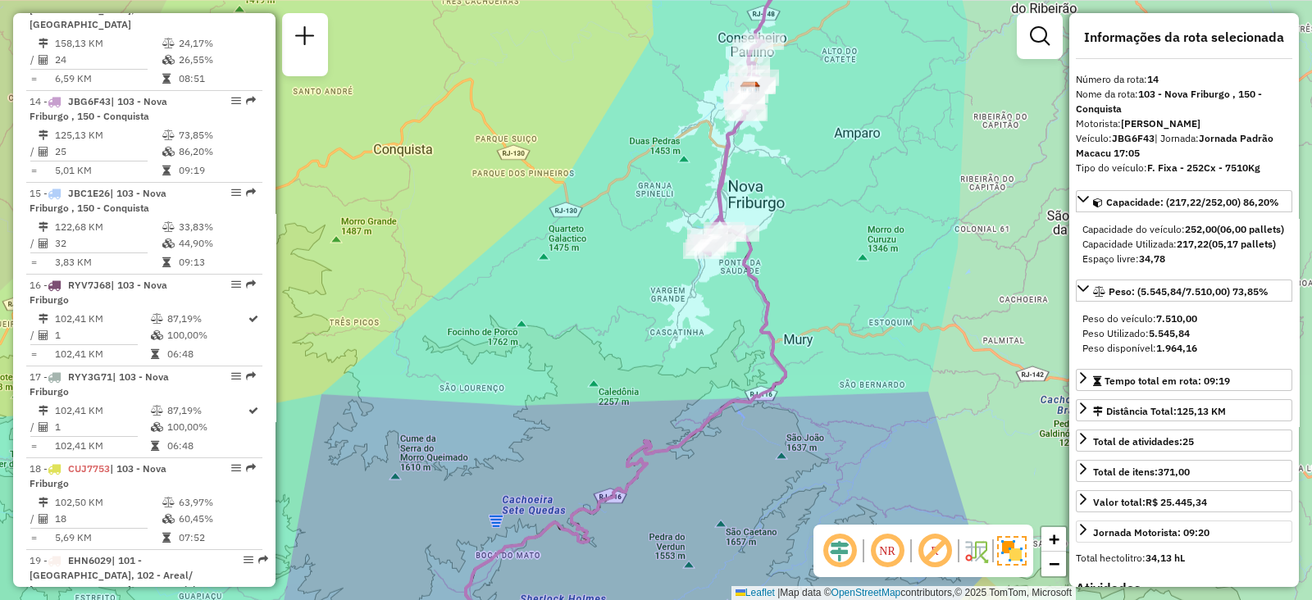
scroll to position [0, 0]
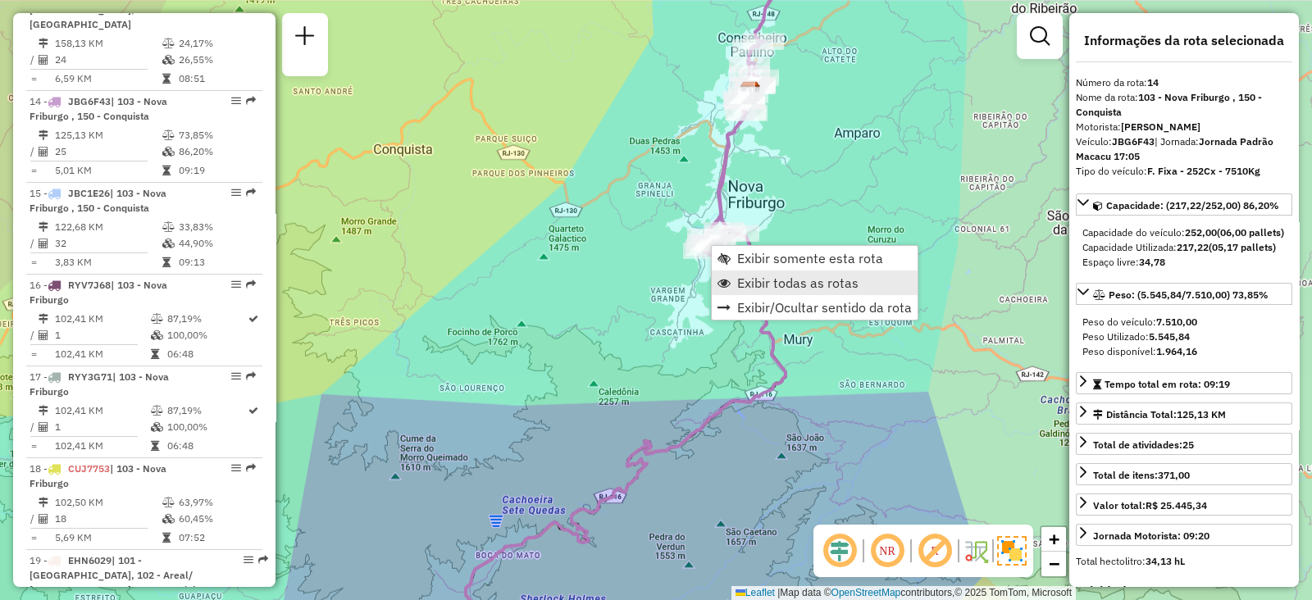
click at [757, 285] on span "Exibir todas as rotas" at bounding box center [797, 282] width 121 height 13
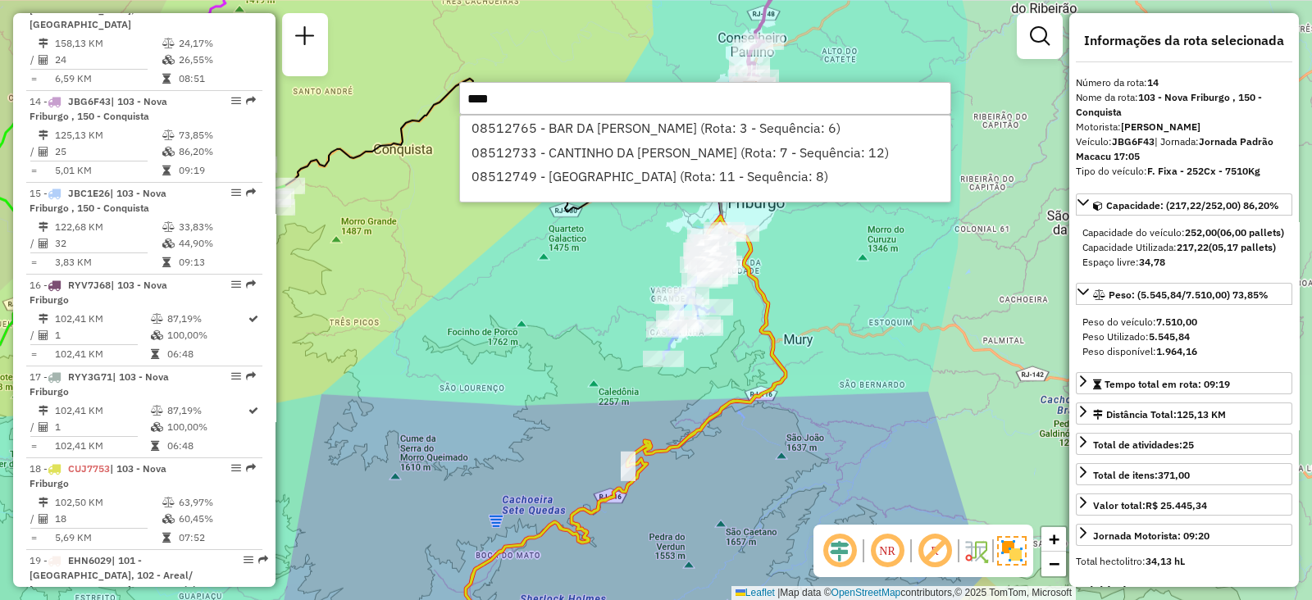
type input "*****"
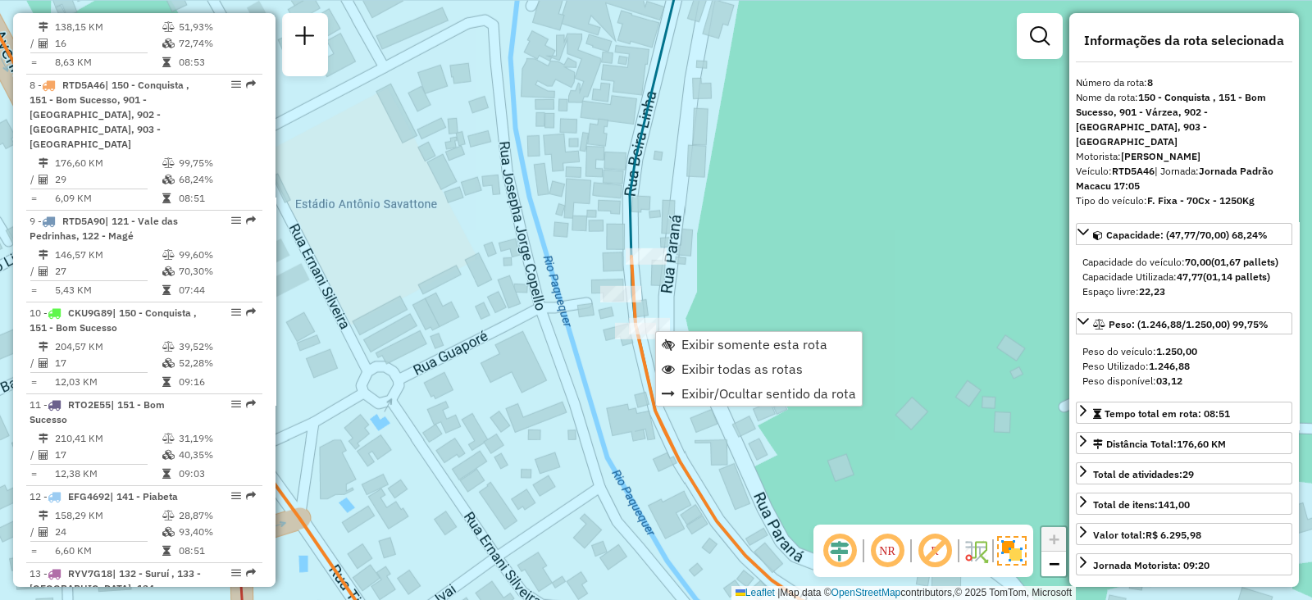
scroll to position [1319, 0]
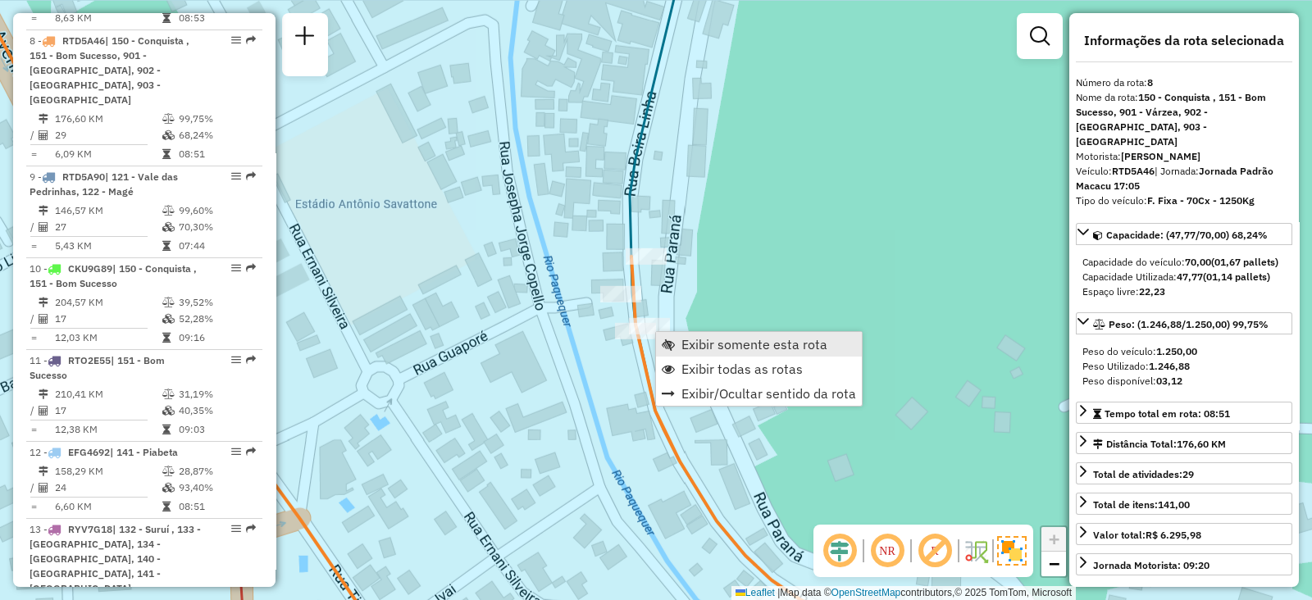
click at [669, 342] on span "Exibir somente esta rota" at bounding box center [668, 344] width 13 height 13
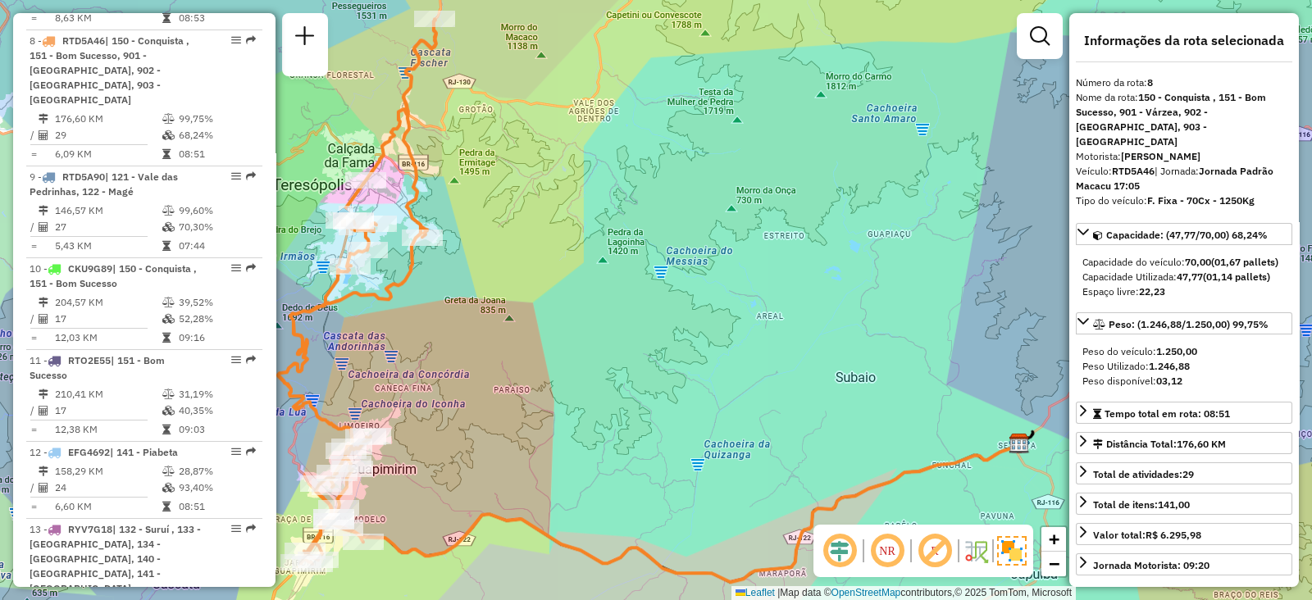
drag, startPoint x: 454, startPoint y: 276, endPoint x: 541, endPoint y: 290, distance: 88.7
click at [541, 290] on div "Janela de atendimento Grade de atendimento Capacidade Transportadoras Veículos …" at bounding box center [656, 300] width 1312 height 600
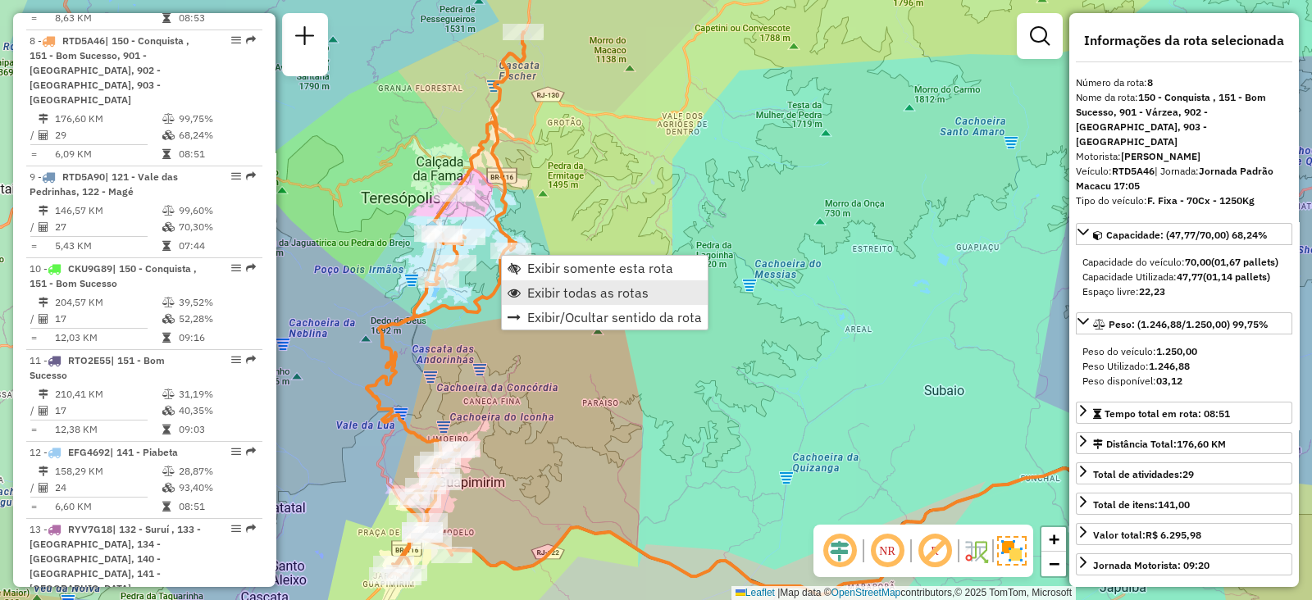
click at [550, 288] on span "Exibir todas as rotas" at bounding box center [587, 292] width 121 height 13
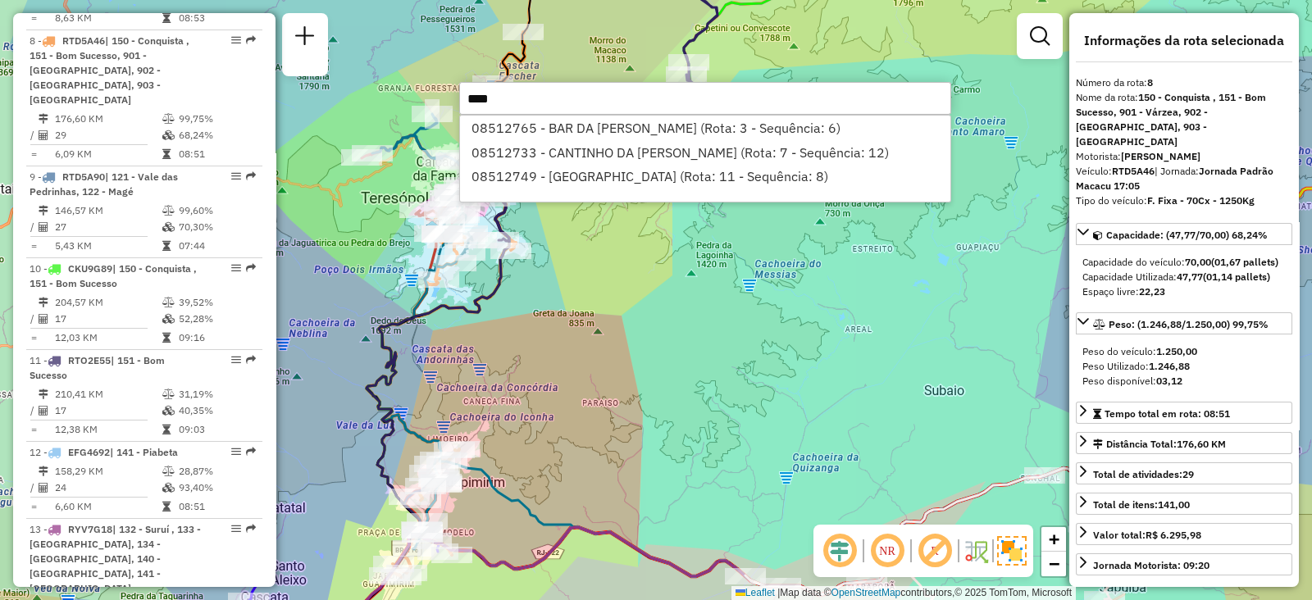
type input "*****"
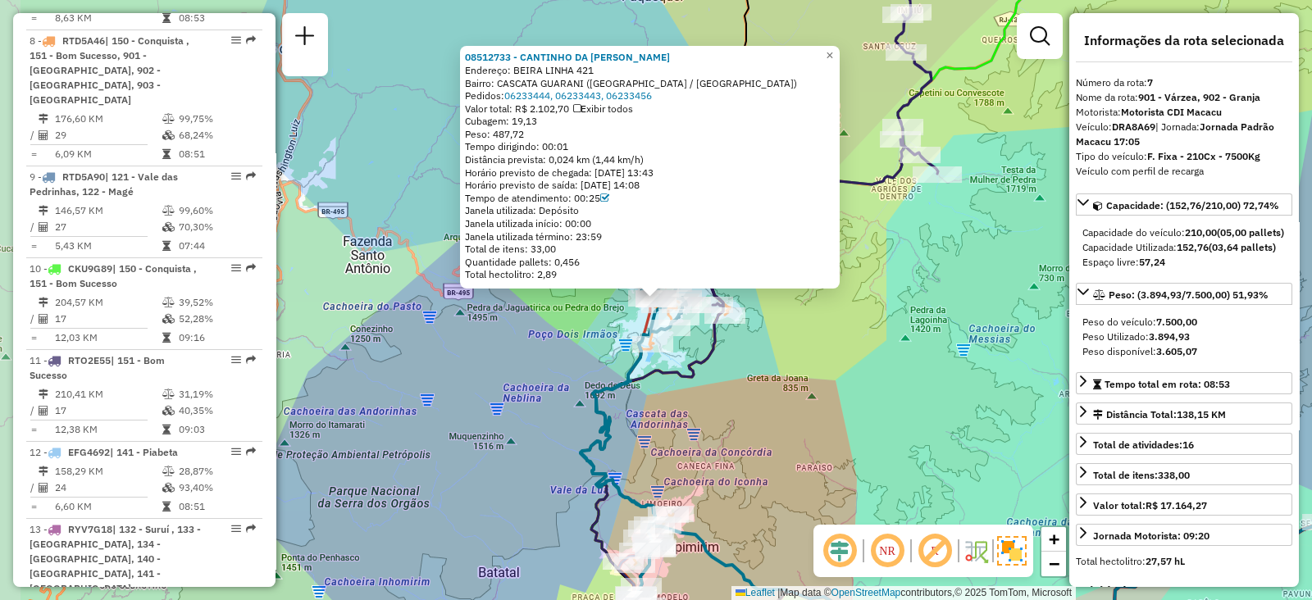
scroll to position [1226, 0]
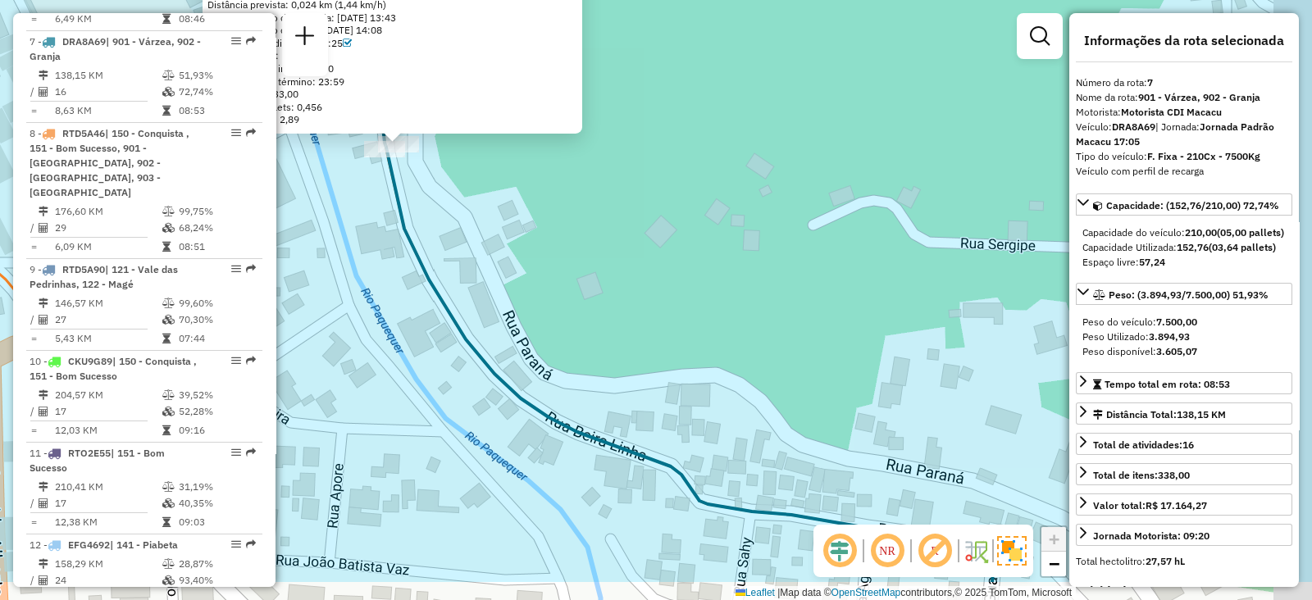
drag, startPoint x: 469, startPoint y: 286, endPoint x: 280, endPoint y: 108, distance: 259.3
click at [283, 111] on div "08512733 - CANTINHO DA CHRIS Endereço: BEIRA LINHA 421 Bairro: CASCATA GUARANI …" at bounding box center [656, 300] width 1312 height 600
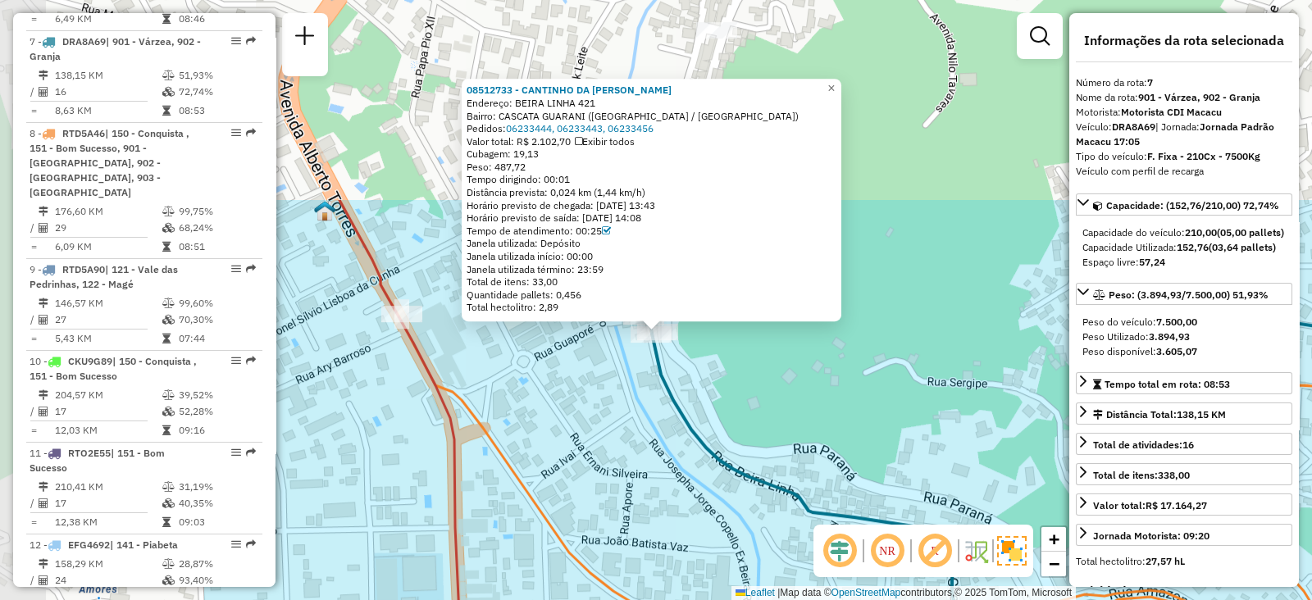
drag, startPoint x: 402, startPoint y: 177, endPoint x: 704, endPoint y: 414, distance: 383.8
click at [704, 414] on div "08512733 - CANTINHO DA CHRIS Endereço: BEIRA LINHA 421 Bairro: CASCATA GUARANI …" at bounding box center [656, 300] width 1312 height 600
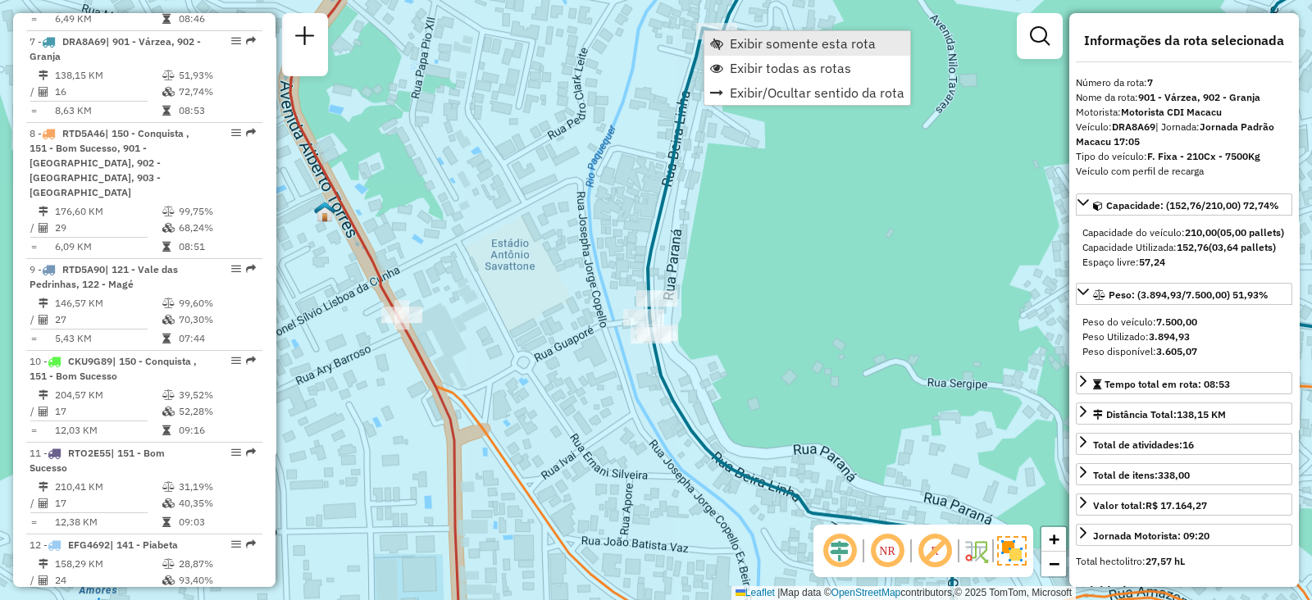
click at [722, 47] on span "Exibir somente esta rota" at bounding box center [716, 43] width 13 height 13
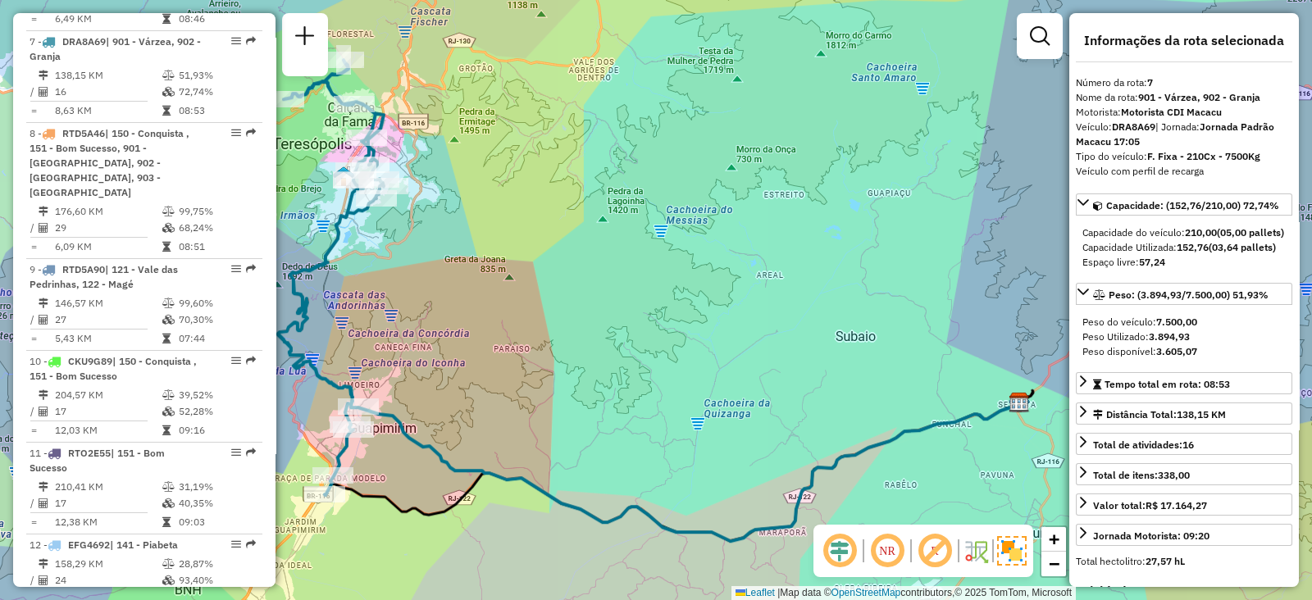
drag, startPoint x: 533, startPoint y: 158, endPoint x: 754, endPoint y: 154, distance: 220.7
click at [742, 155] on div "Janela de atendimento Grade de atendimento Capacidade Transportadoras Veículos …" at bounding box center [656, 300] width 1312 height 600
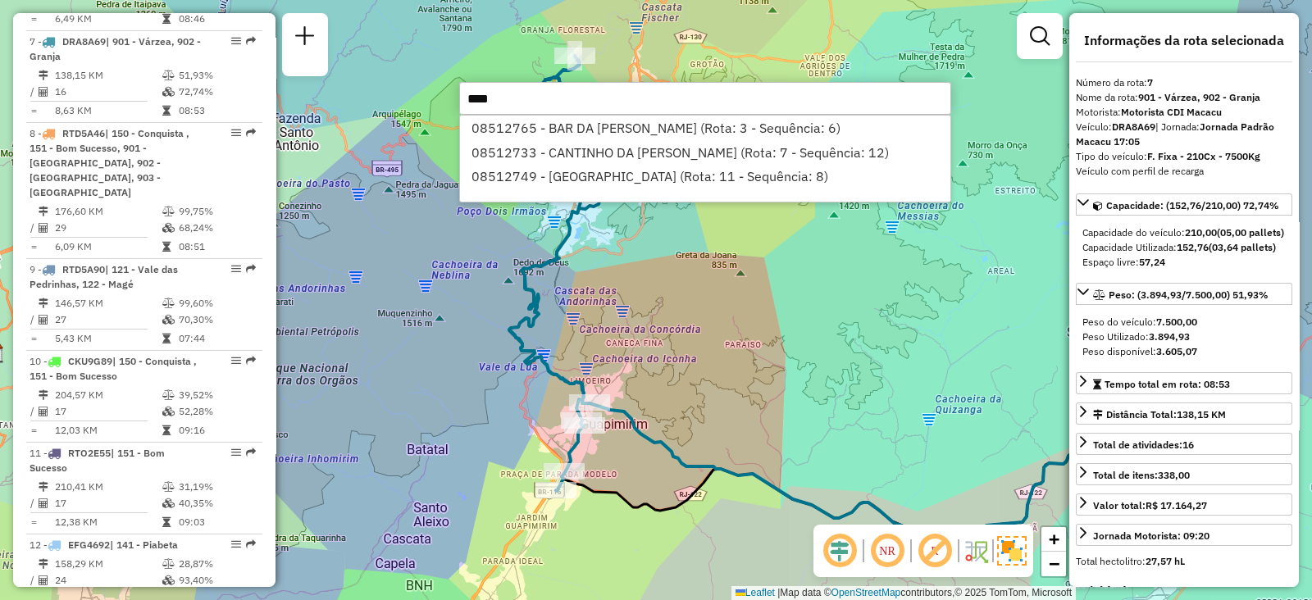
type input "*****"
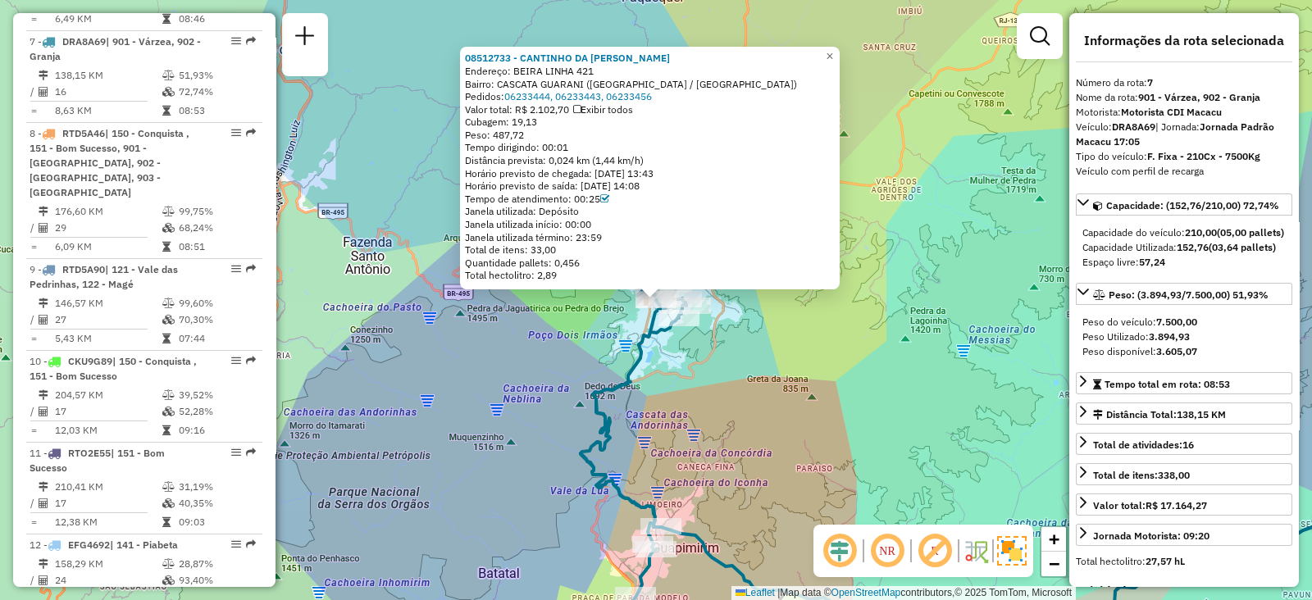
click at [755, 359] on div "08512733 - CANTINHO DA CHRIS Endereço: BEIRA LINHA 421 Bairro: CASCATA GUARANI …" at bounding box center [656, 300] width 1312 height 600
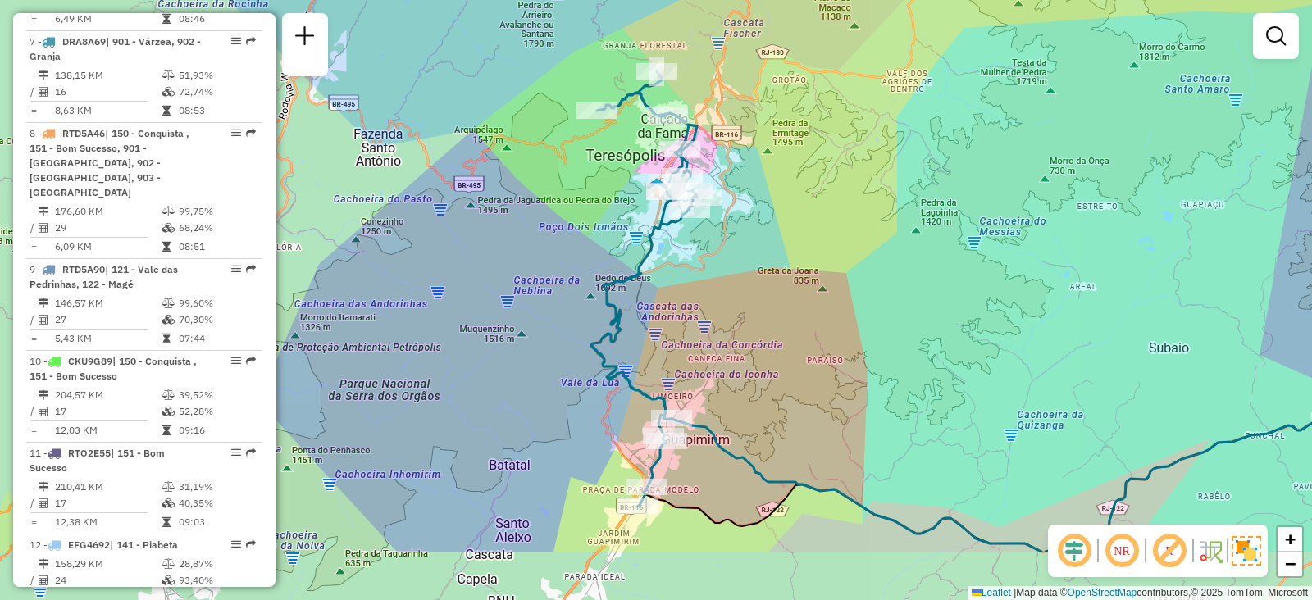
drag, startPoint x: 767, startPoint y: 404, endPoint x: 772, endPoint y: 228, distance: 176.4
click at [772, 228] on div "Janela de atendimento Grade de atendimento Capacidade Transportadoras Veículos …" at bounding box center [656, 300] width 1312 height 600
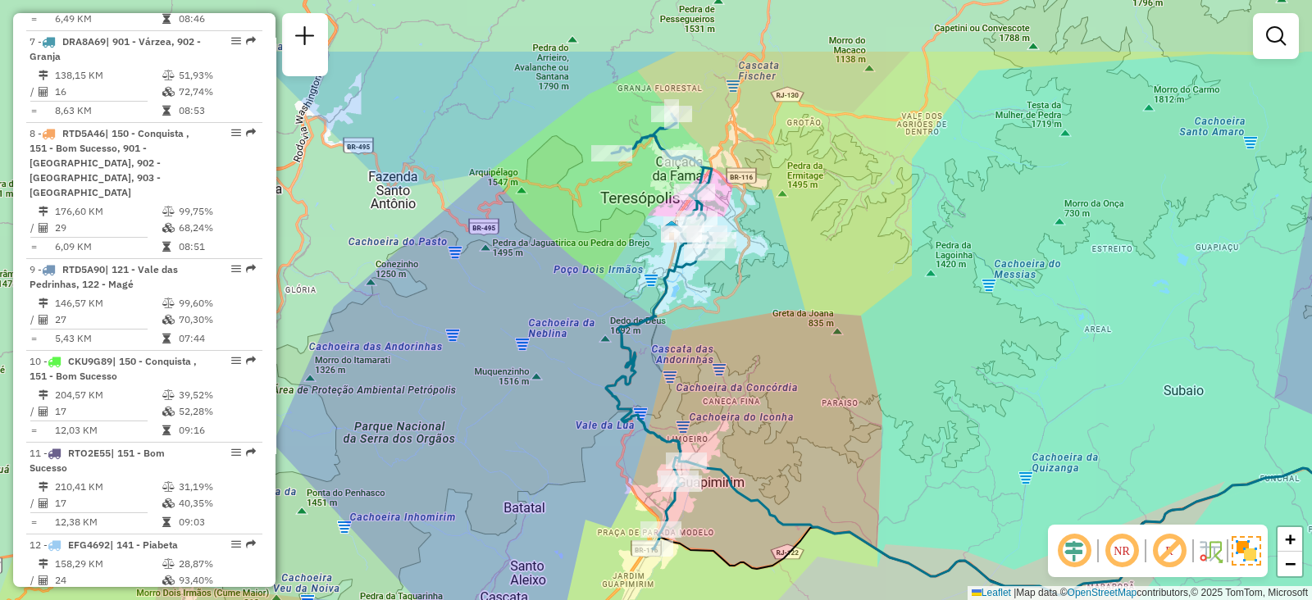
drag, startPoint x: 714, startPoint y: 221, endPoint x: 734, endPoint y: 332, distance: 113.4
click at [734, 332] on div "Janela de atendimento Grade de atendimento Capacidade Transportadoras Veículos …" at bounding box center [656, 300] width 1312 height 600
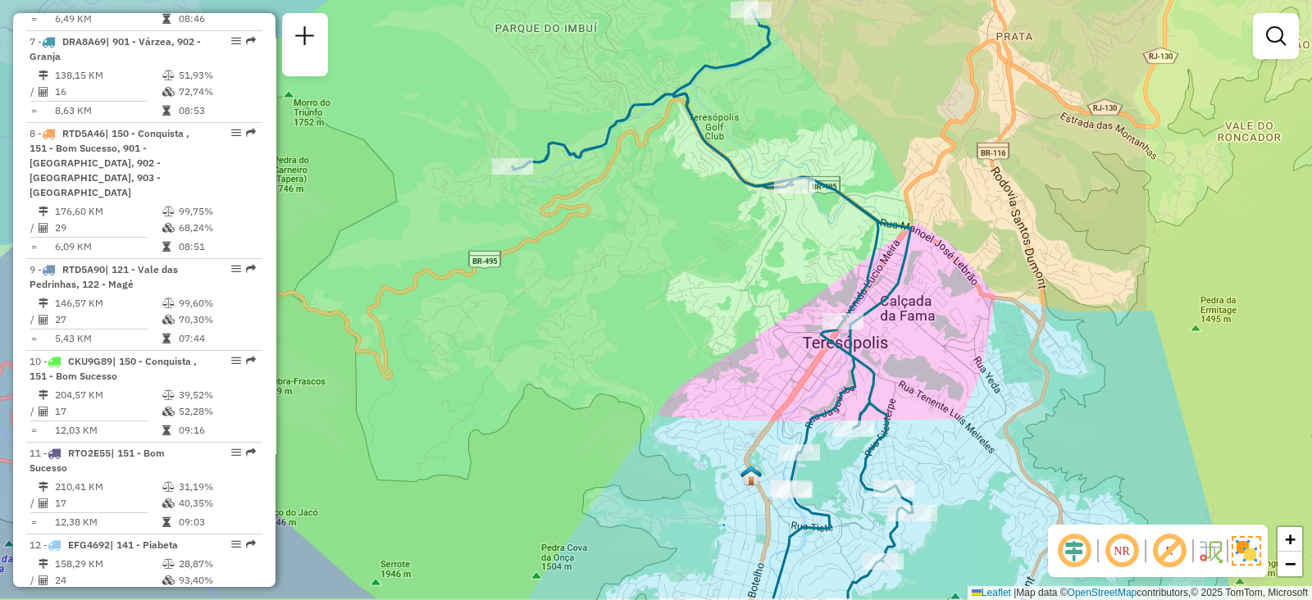
drag, startPoint x: 768, startPoint y: 153, endPoint x: 761, endPoint y: 67, distance: 86.4
click at [758, 71] on div "Janela de atendimento Grade de atendimento Capacidade Transportadoras Veículos …" at bounding box center [656, 300] width 1312 height 600
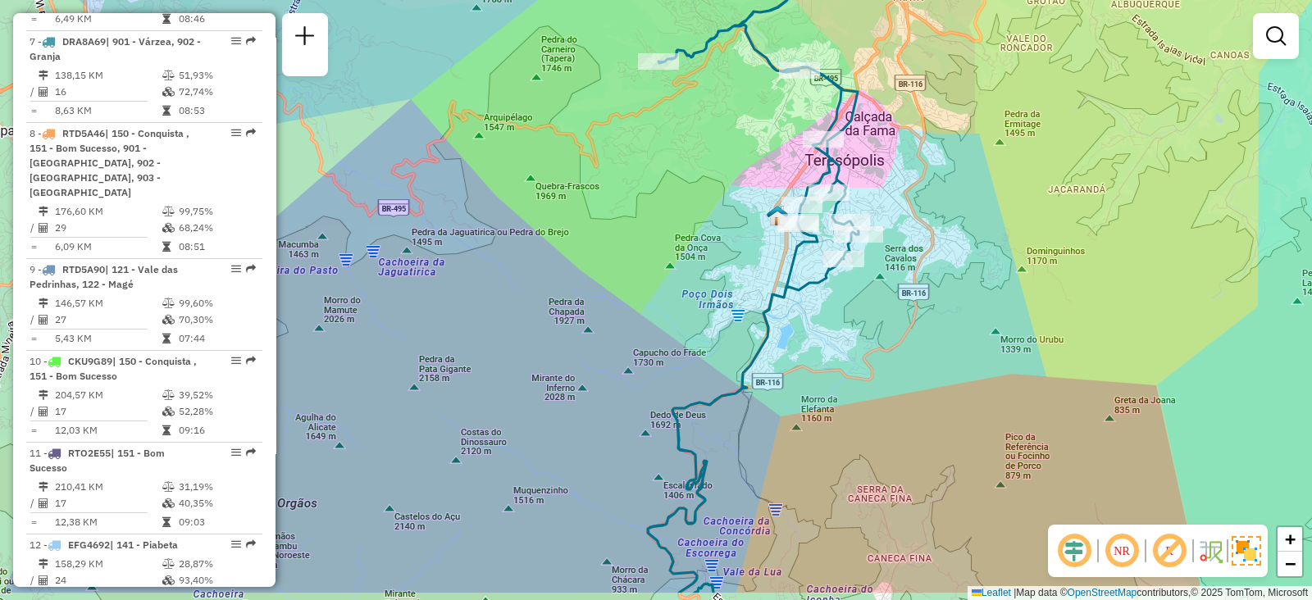
drag, startPoint x: 914, startPoint y: 342, endPoint x: 941, endPoint y: 160, distance: 184.0
click at [940, 165] on div "Janela de atendimento Grade de atendimento Capacidade Transportadoras Veículos …" at bounding box center [656, 300] width 1312 height 600
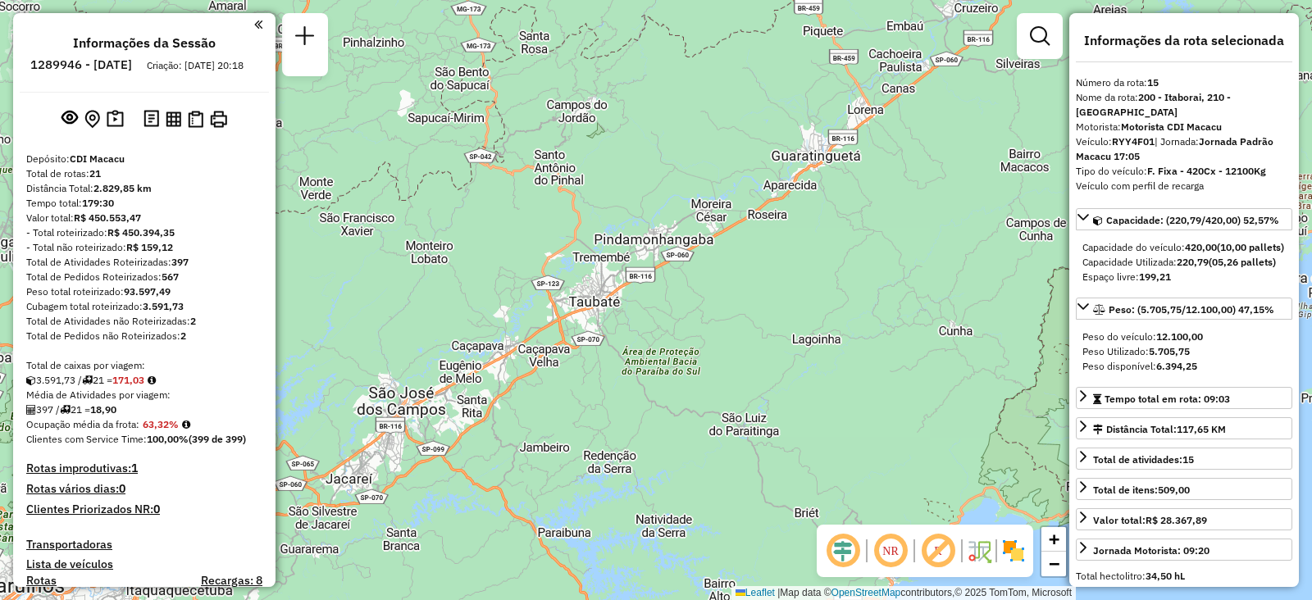
select select "**********"
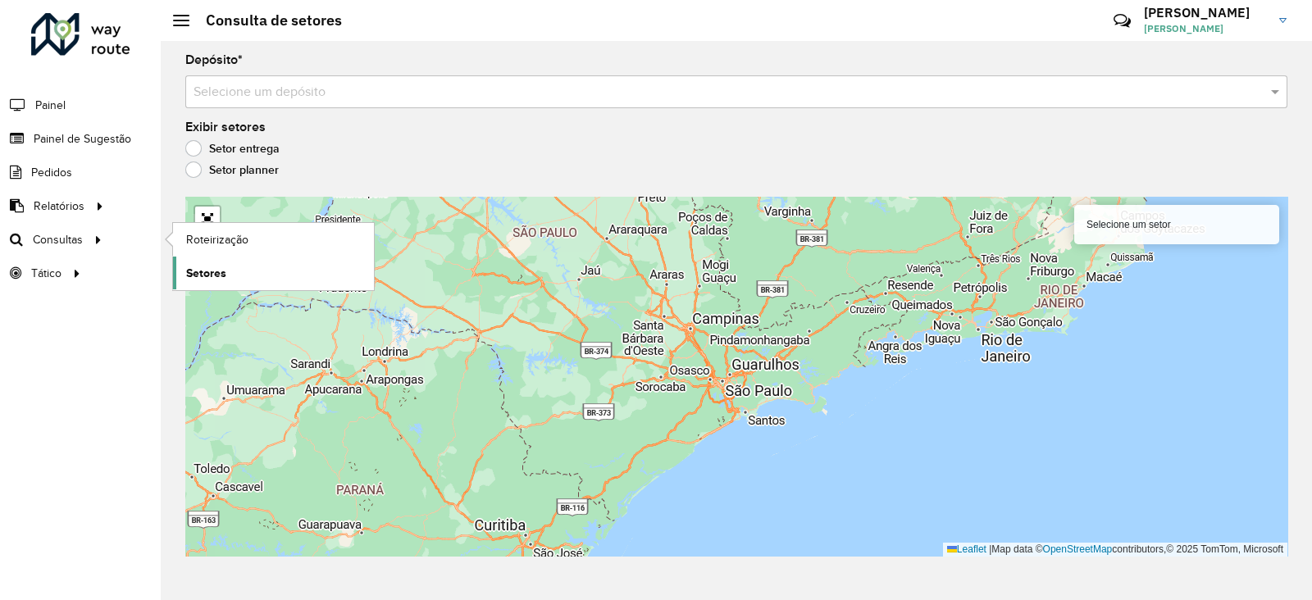
click at [201, 268] on span "Setores" at bounding box center [206, 273] width 40 height 17
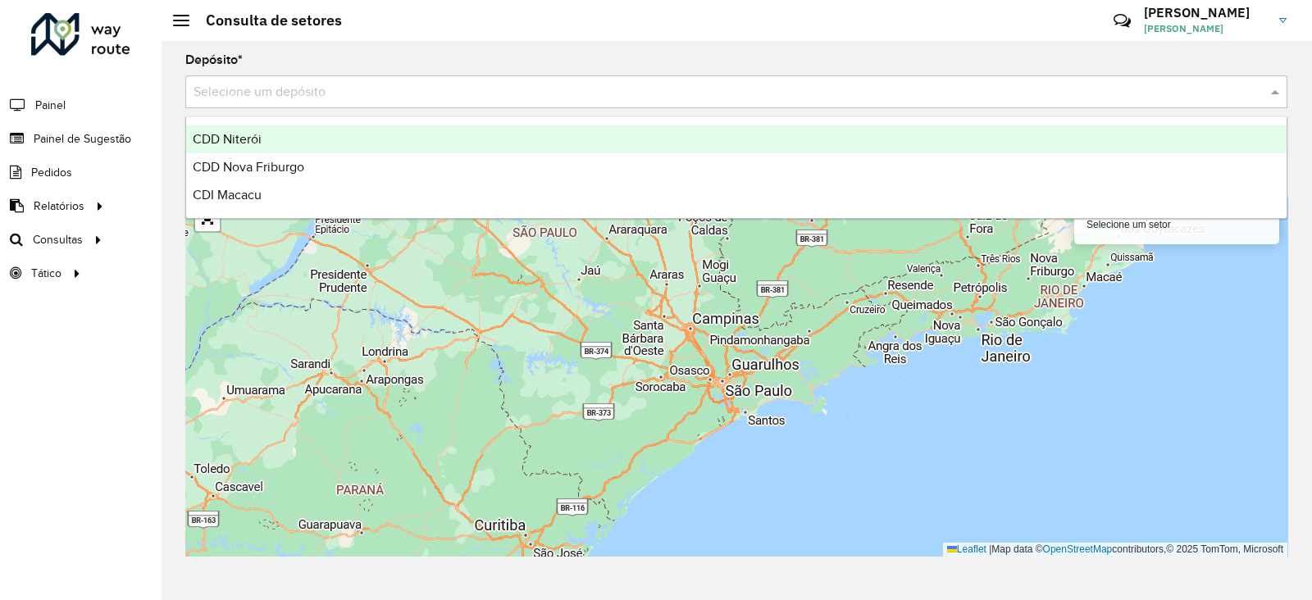
click at [244, 88] on input "text" at bounding box center [720, 93] width 1053 height 20
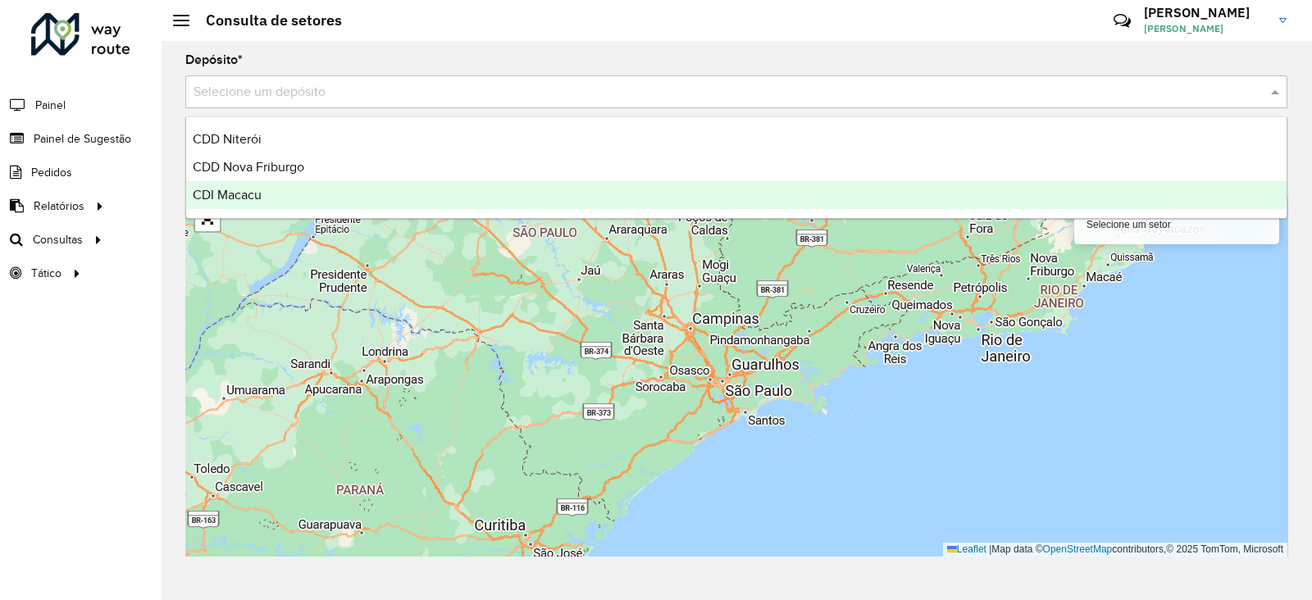
click at [229, 189] on span "CDI Macacu" at bounding box center [227, 195] width 69 height 14
